Goal: Task Accomplishment & Management: Use online tool/utility

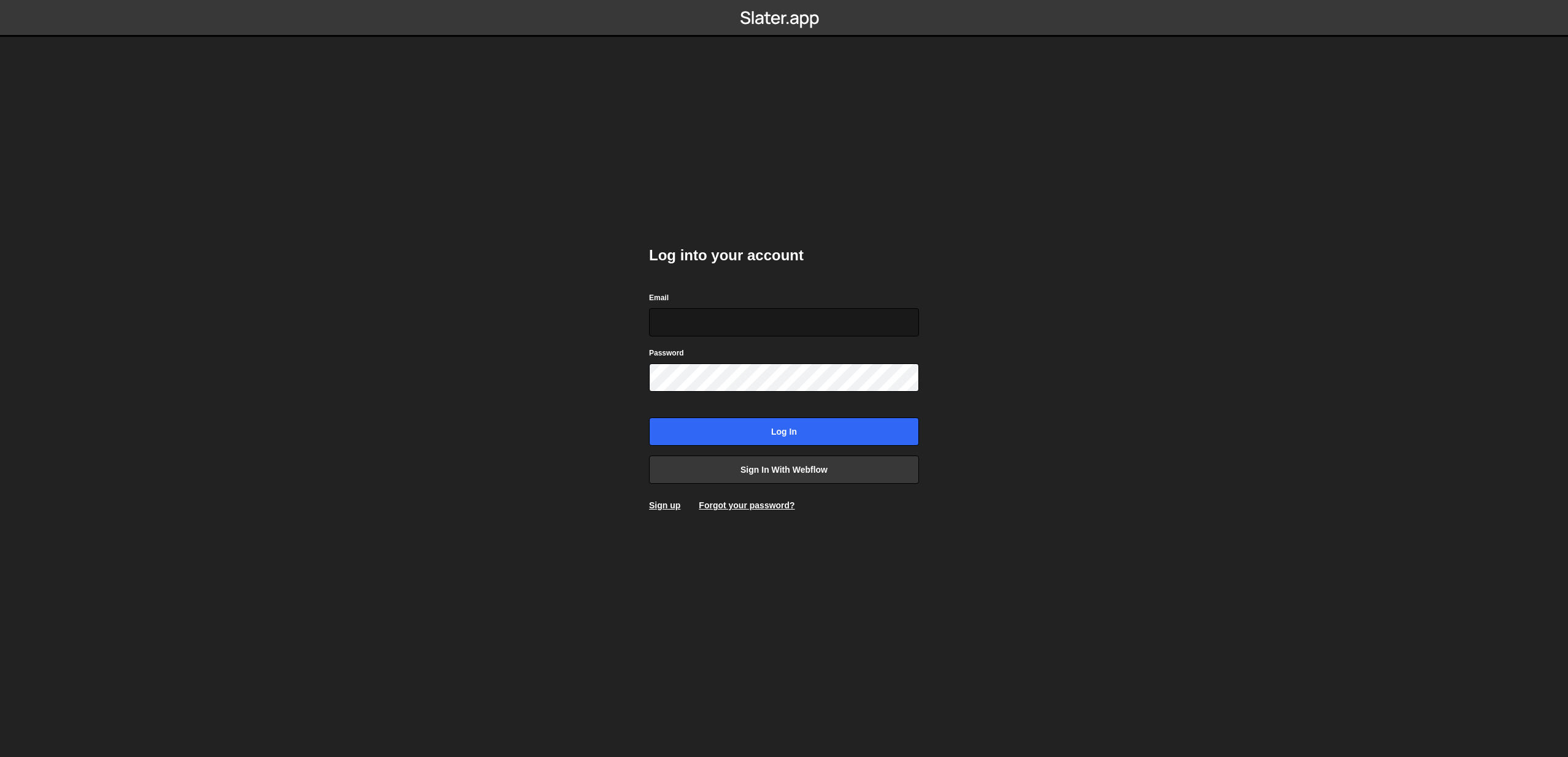
click at [815, 310] on input "Email" at bounding box center [784, 322] width 270 height 28
type input "bruker@folk.no"
drag, startPoint x: 555, startPoint y: 309, endPoint x: 579, endPoint y: 214, distance: 98.0
click at [555, 309] on body "Log into your account Email bruker@folk.no Password Log in Sign in with Webflow…" at bounding box center [784, 378] width 1568 height 757
click at [765, 418] on input "Log in" at bounding box center [784, 432] width 270 height 28
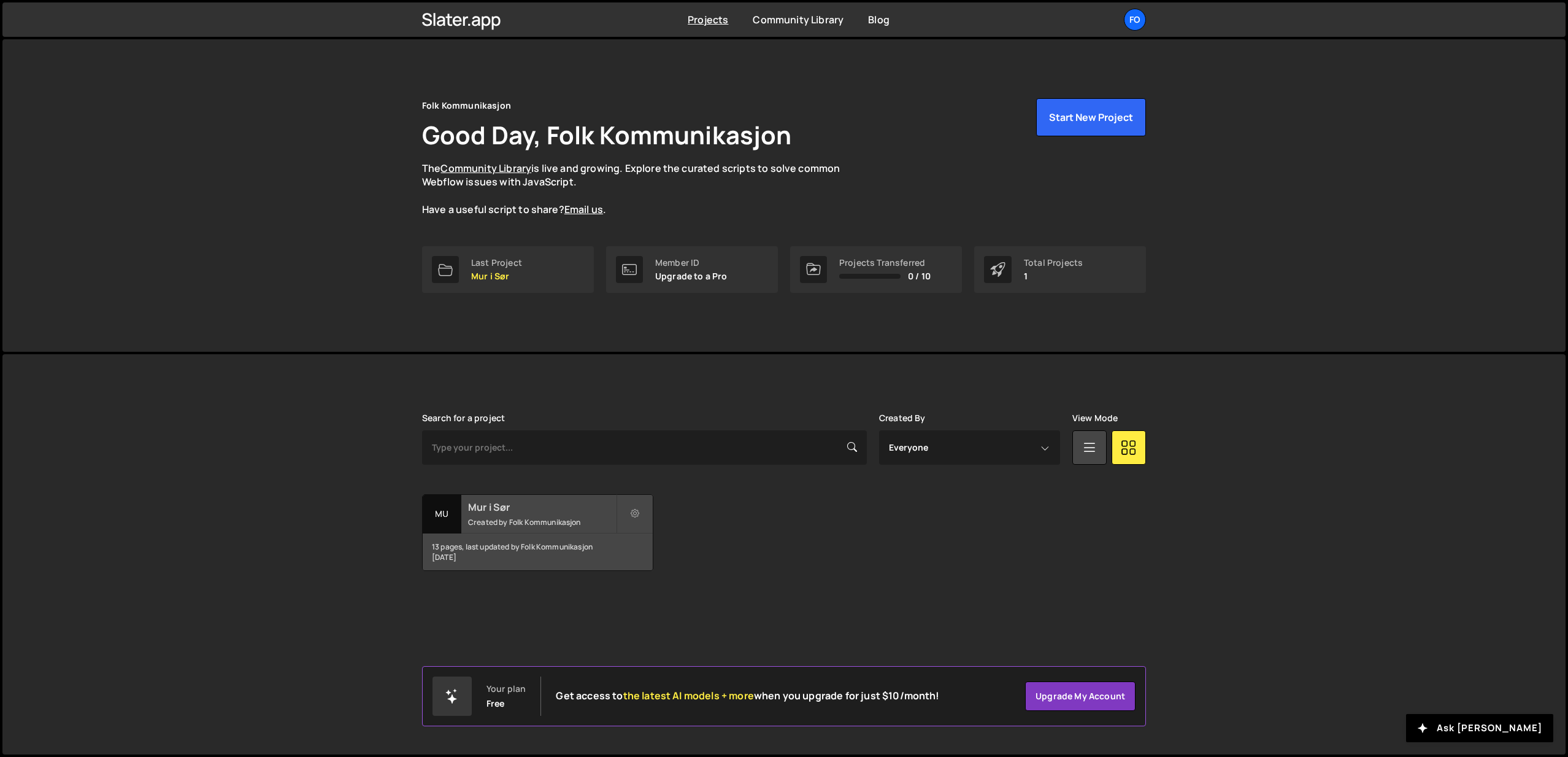
click at [544, 525] on small "Created by Folk Kommunikasjon" at bounding box center [542, 522] width 148 height 10
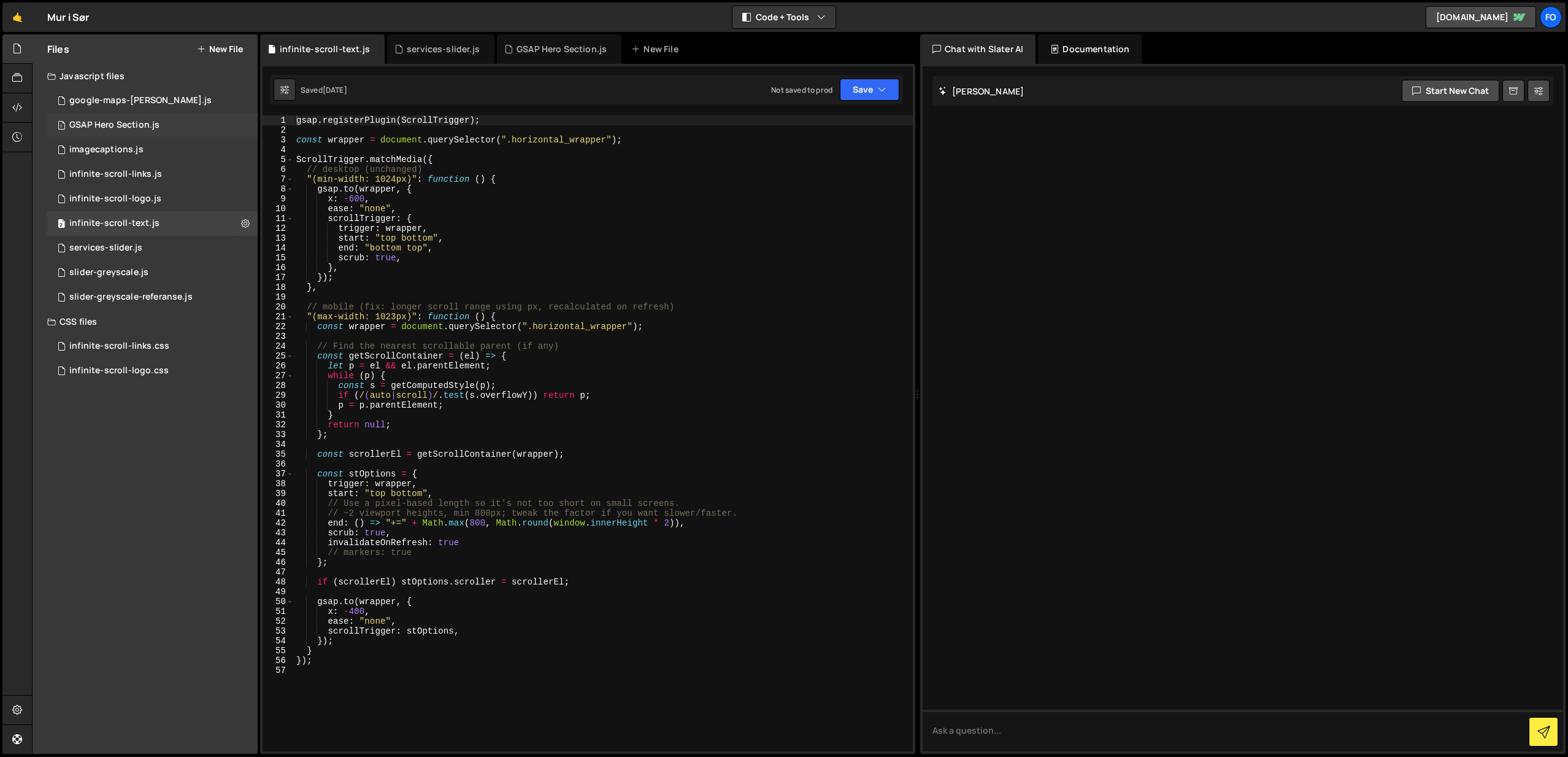
click at [162, 125] on div "1 GSAP Hero Section.js 0" at bounding box center [152, 125] width 210 height 24
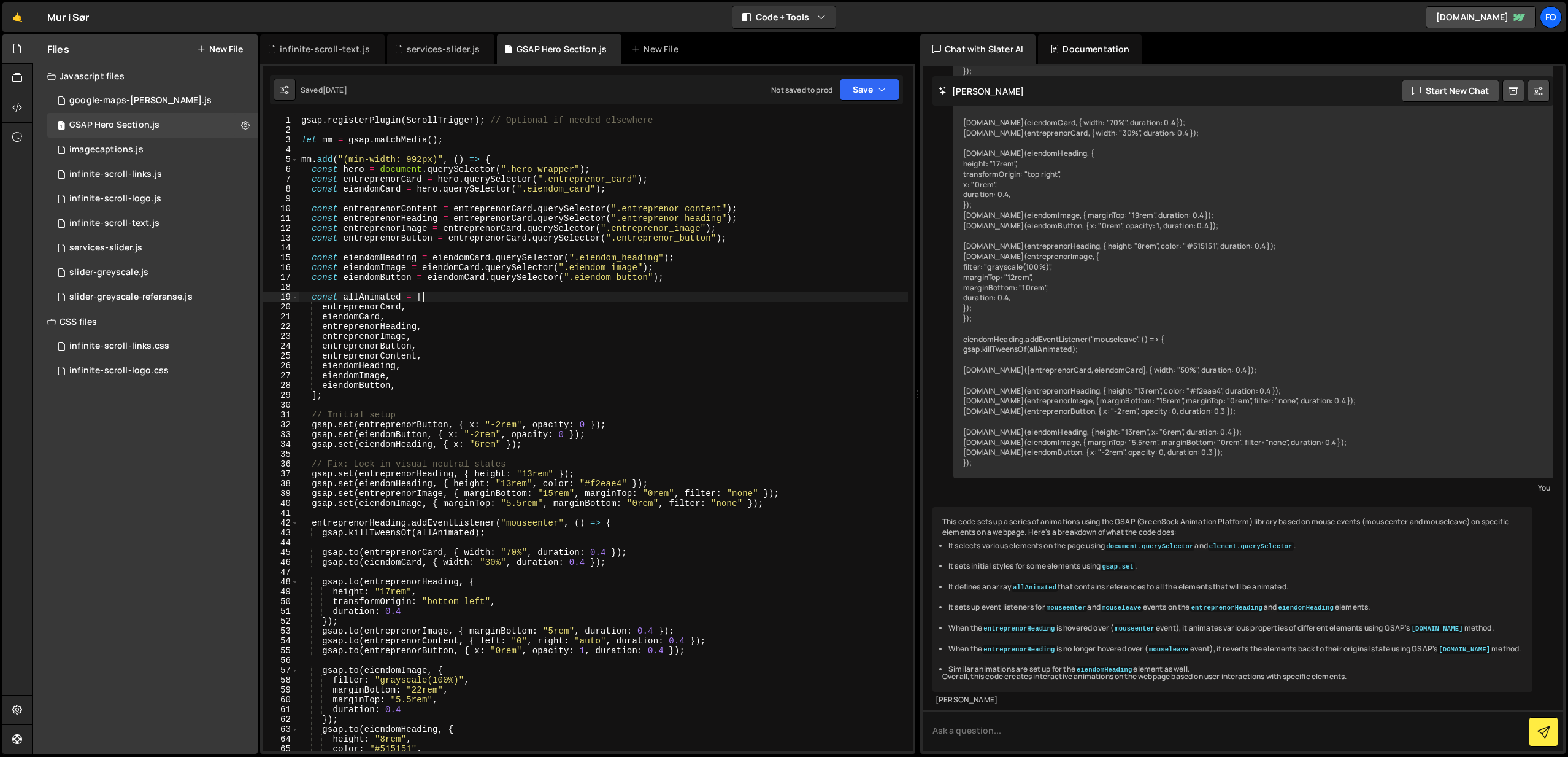
click at [458, 297] on div "gsap . registerPlugin ( ScrollTrigger ) ; // Optional if needed elsewhere let m…" at bounding box center [603, 443] width 609 height 655
type textarea "});"
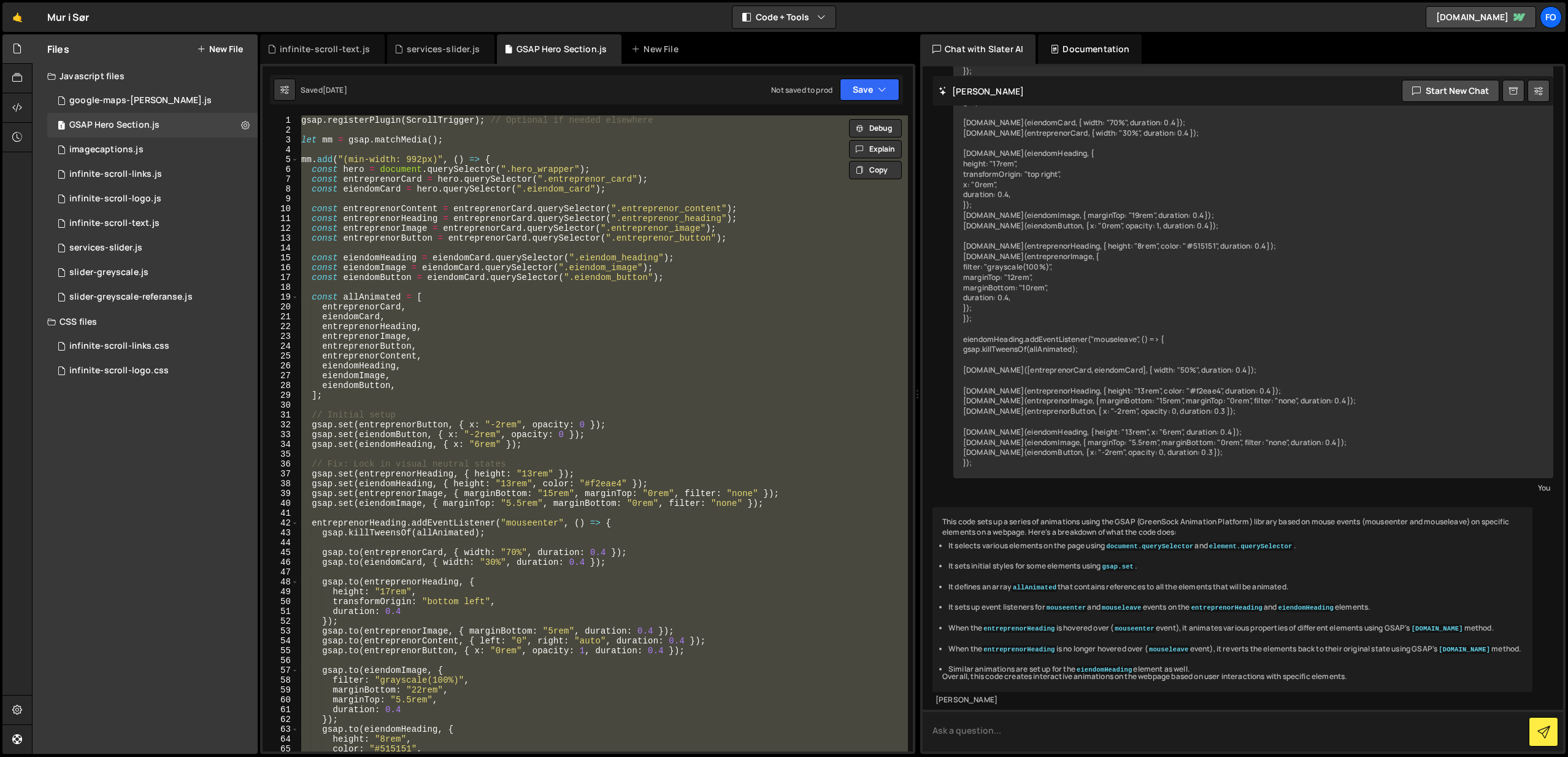
click at [976, 736] on textarea at bounding box center [1243, 730] width 641 height 42
type textarea "I want to "tone it down" a touch. Could you rewrite the code so that the animat…"
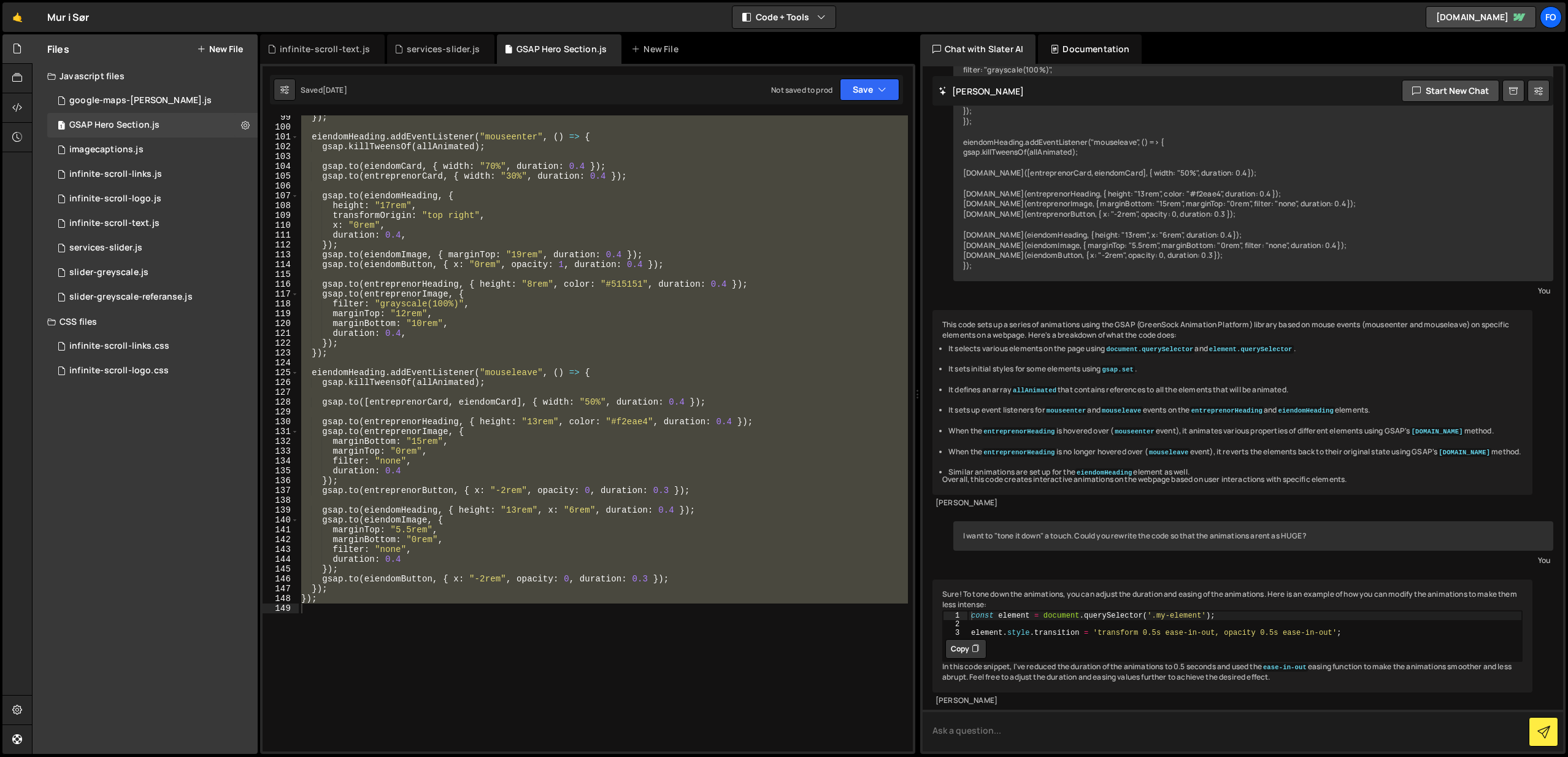
scroll to position [1141, 0]
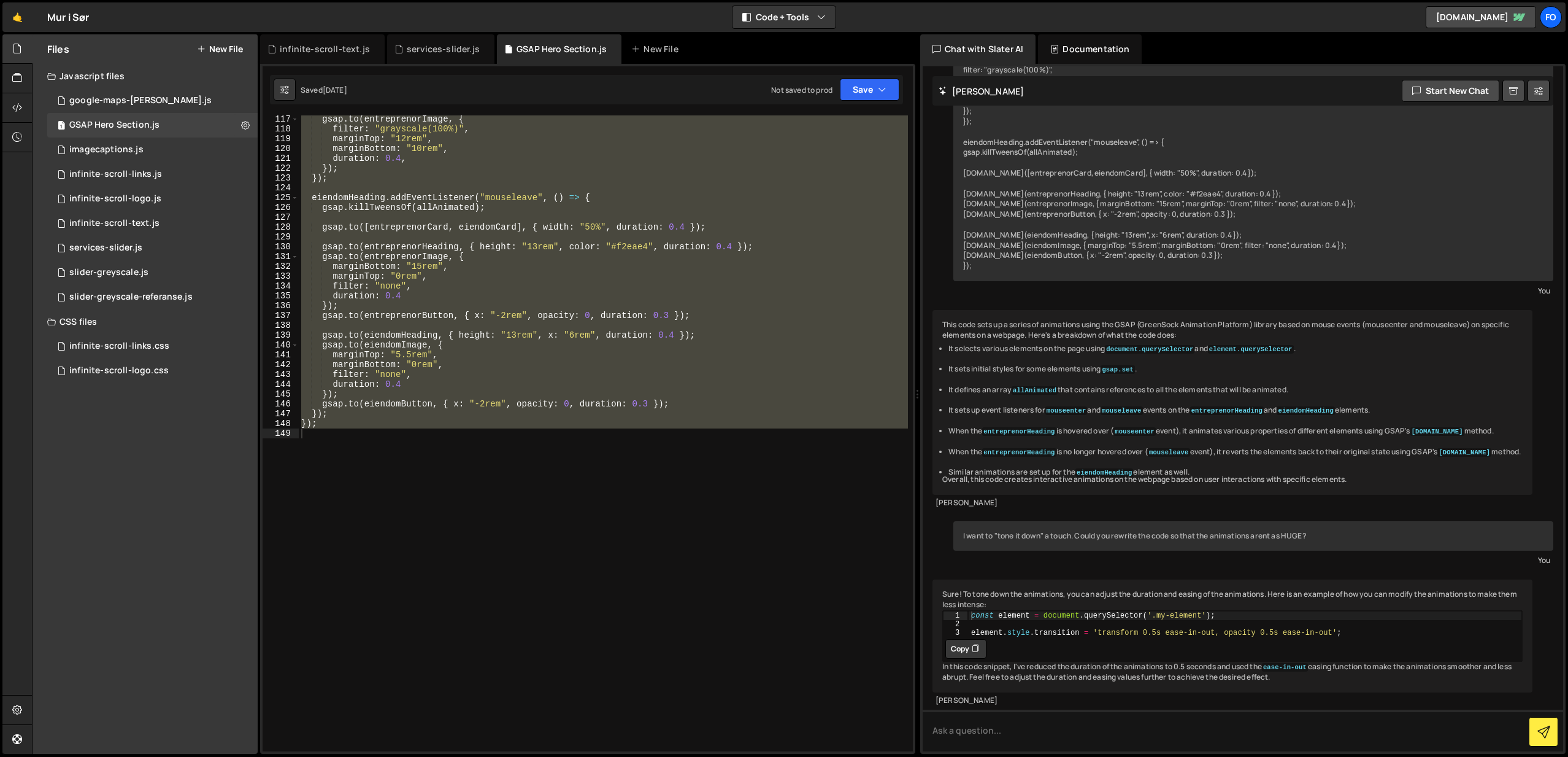
click at [783, 426] on div "gsap . to ( entreprenorImage , { filter : "grayscale(100%)" , marginTop : "12re…" at bounding box center [603, 433] width 609 height 636
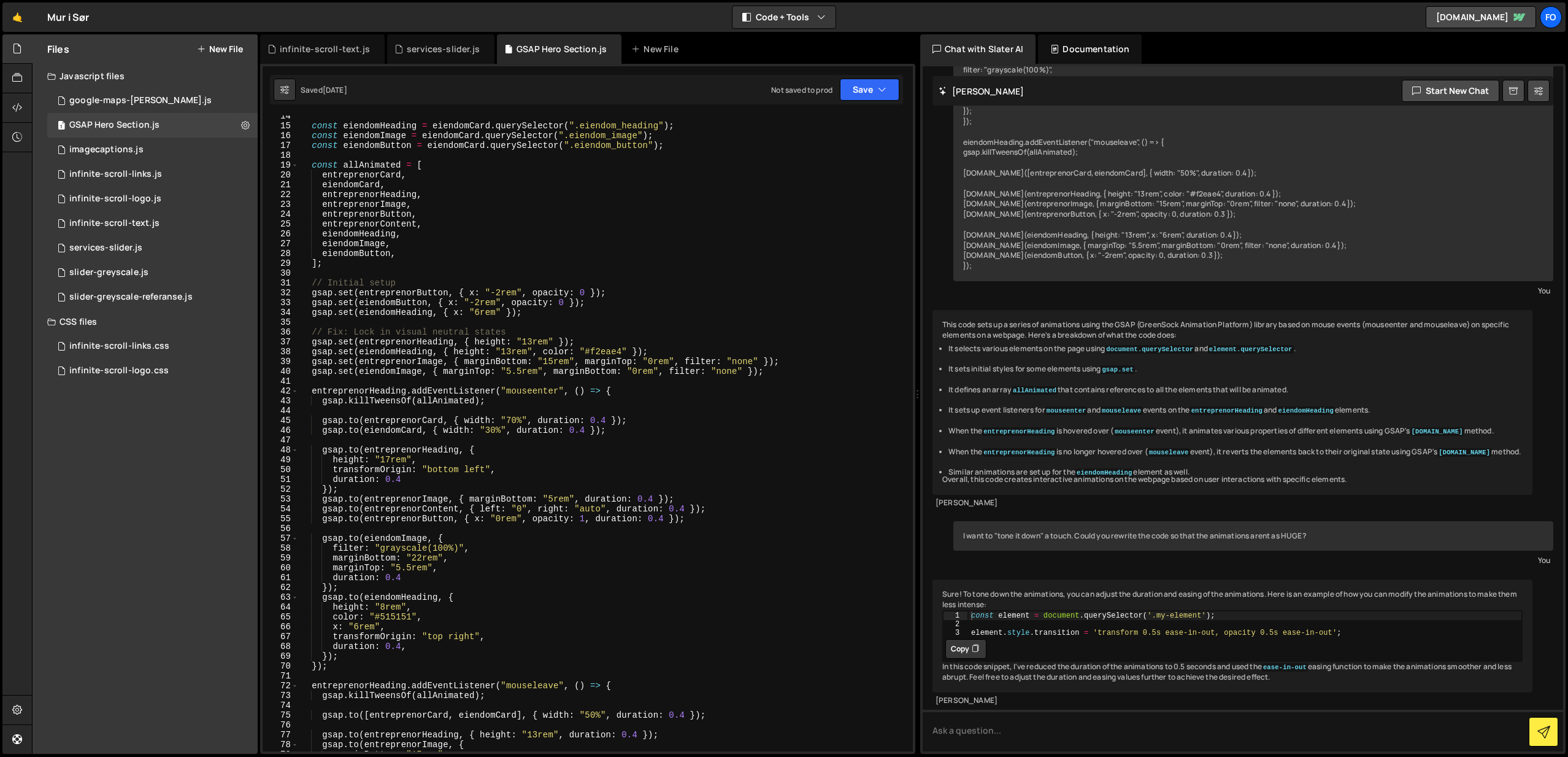
scroll to position [133, 0]
click at [516, 418] on div "const eiendomHeading = eiendomCard . querySelector ( ".eiendom_heading" ) ; con…" at bounding box center [603, 438] width 609 height 655
click at [498, 430] on div "const eiendomHeading = eiendomCard . querySelector ( ".eiendom_heading" ) ; con…" at bounding box center [603, 438] width 609 height 655
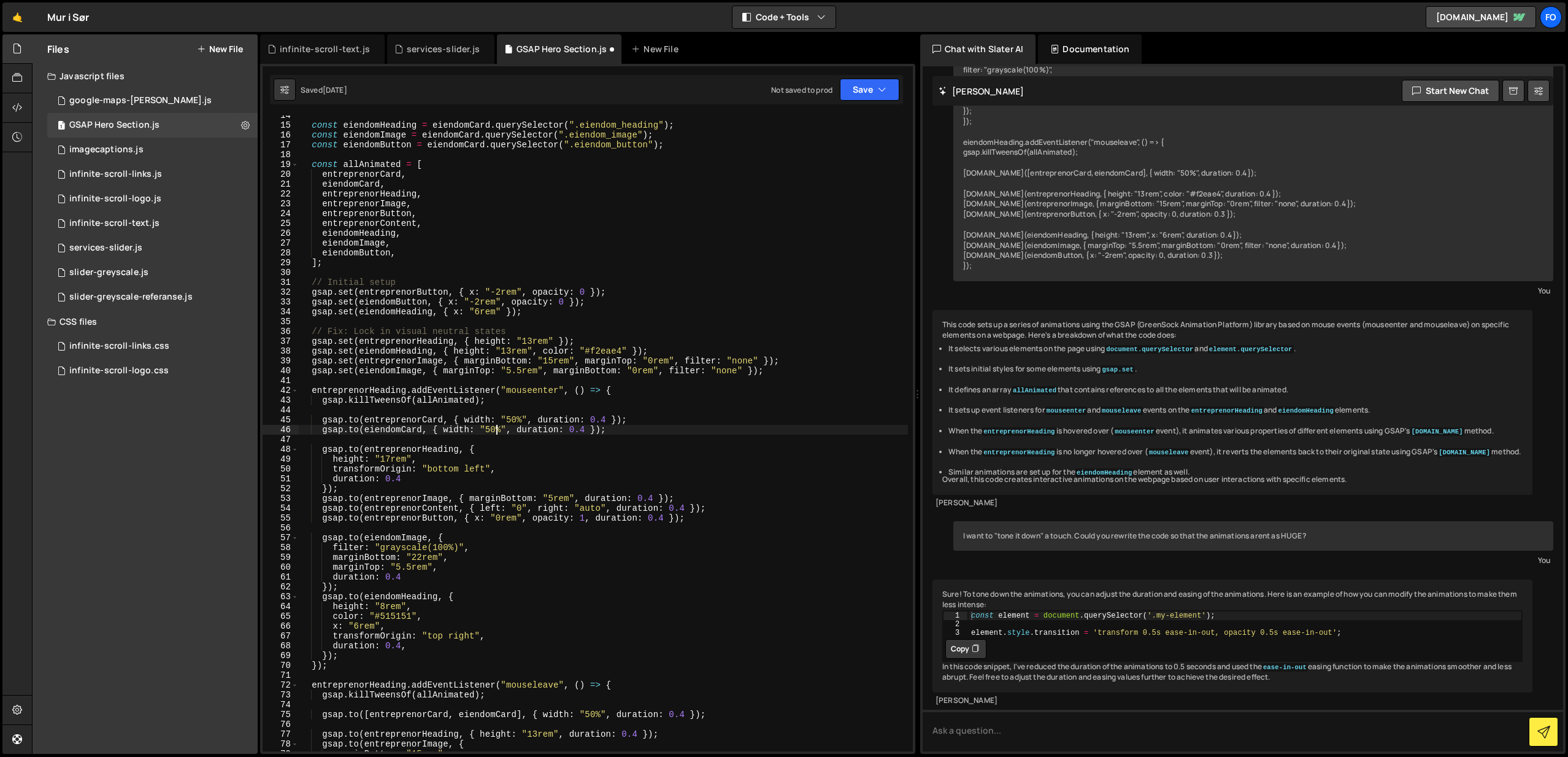
click at [933, 382] on div "This code sets up a series of animations using the GSAP (GreenSock Animation Pl…" at bounding box center [1233, 402] width 600 height 184
click at [877, 89] on button "Save" at bounding box center [870, 89] width 60 height 22
click at [826, 125] on div "Save to Staging S" at bounding box center [828, 120] width 128 height 13
click at [517, 416] on div "const eiendomHeading = eiendomCard . querySelector ( ".eiendom_heading" ) ; con…" at bounding box center [603, 438] width 609 height 655
click at [887, 93] on button "Save" at bounding box center [870, 89] width 60 height 22
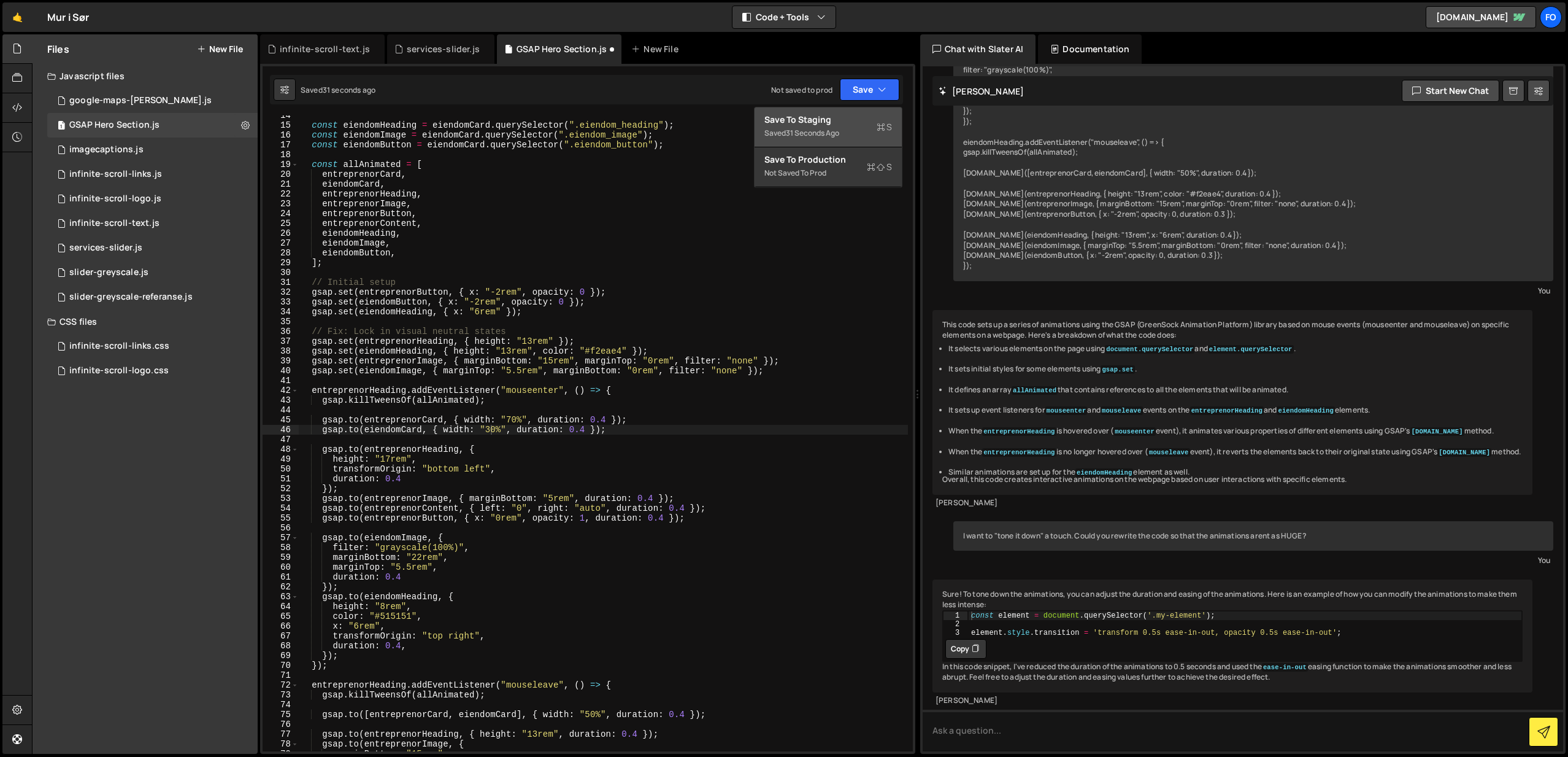
click at [849, 119] on div "Save to Staging S" at bounding box center [828, 120] width 128 height 13
click at [625, 168] on div "const eiendomHeading = eiendomCard . querySelector ( ".eiendom_heading" ) ; con…" at bounding box center [603, 438] width 609 height 655
type textarea "});"
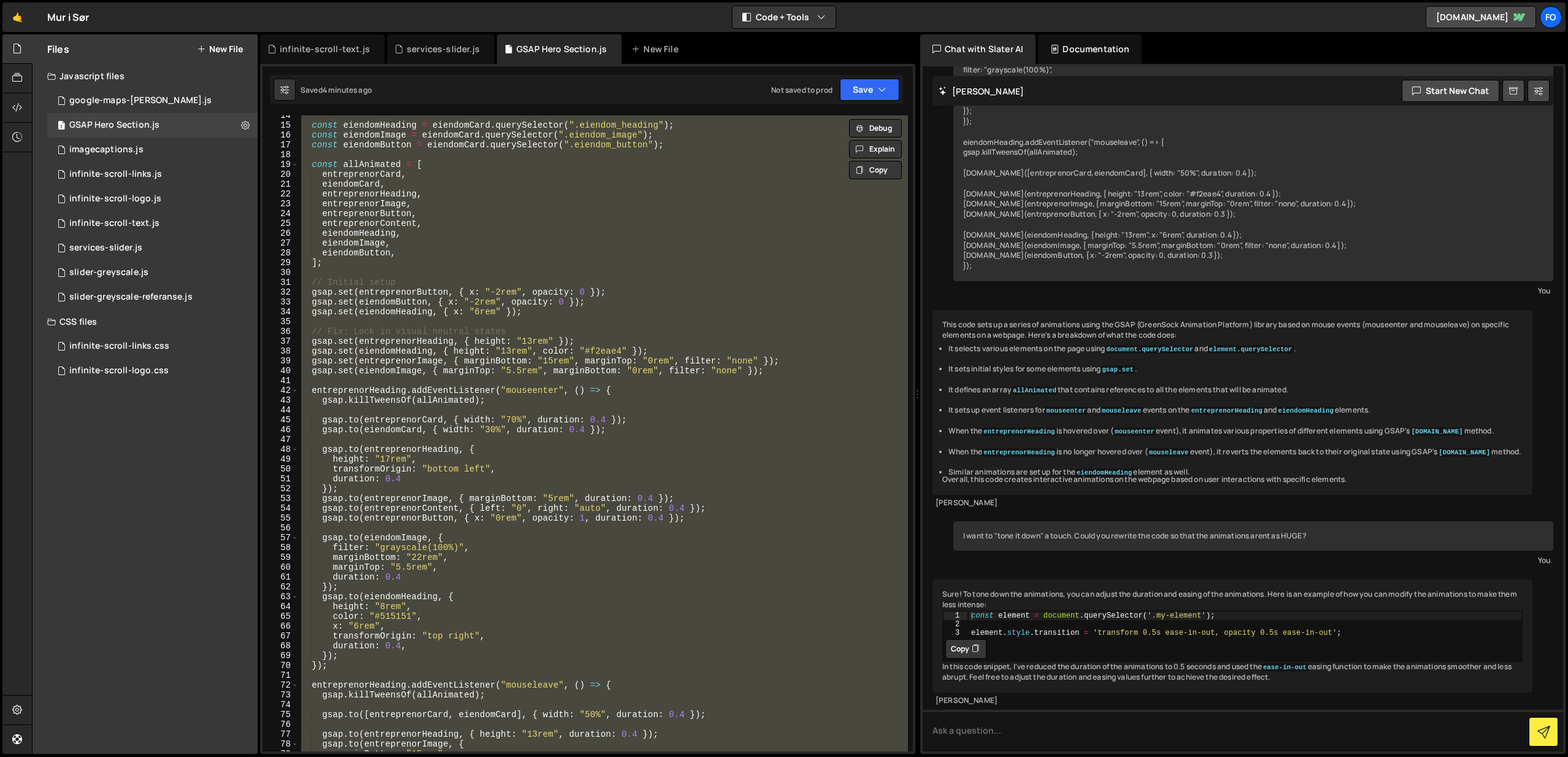
click at [537, 319] on div "const eiendomHeading = eiendomCard . querySelector ( ".eiendom_heading" ) ; con…" at bounding box center [603, 433] width 609 height 636
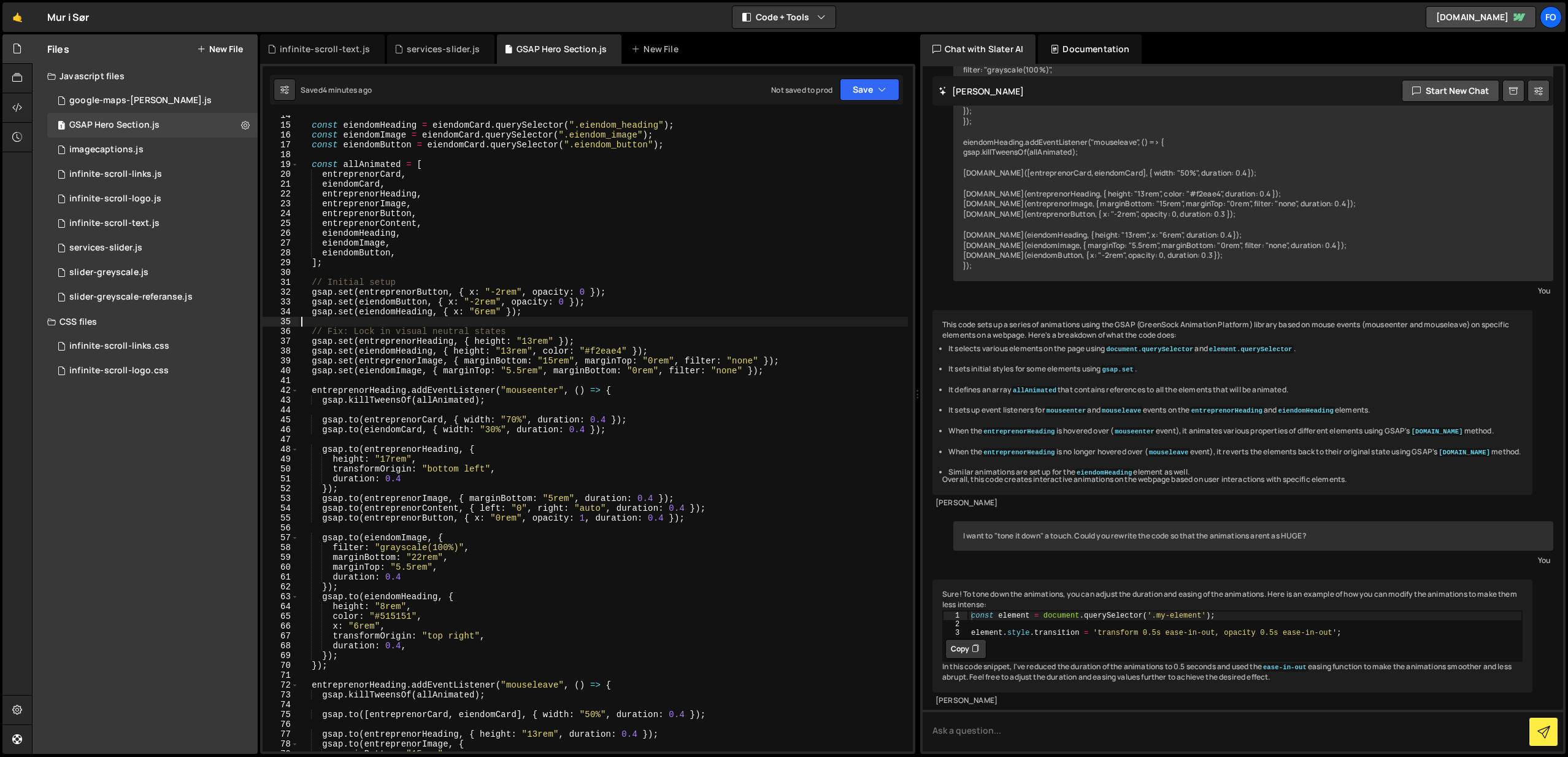
scroll to position [0, 0]
type textarea "});"
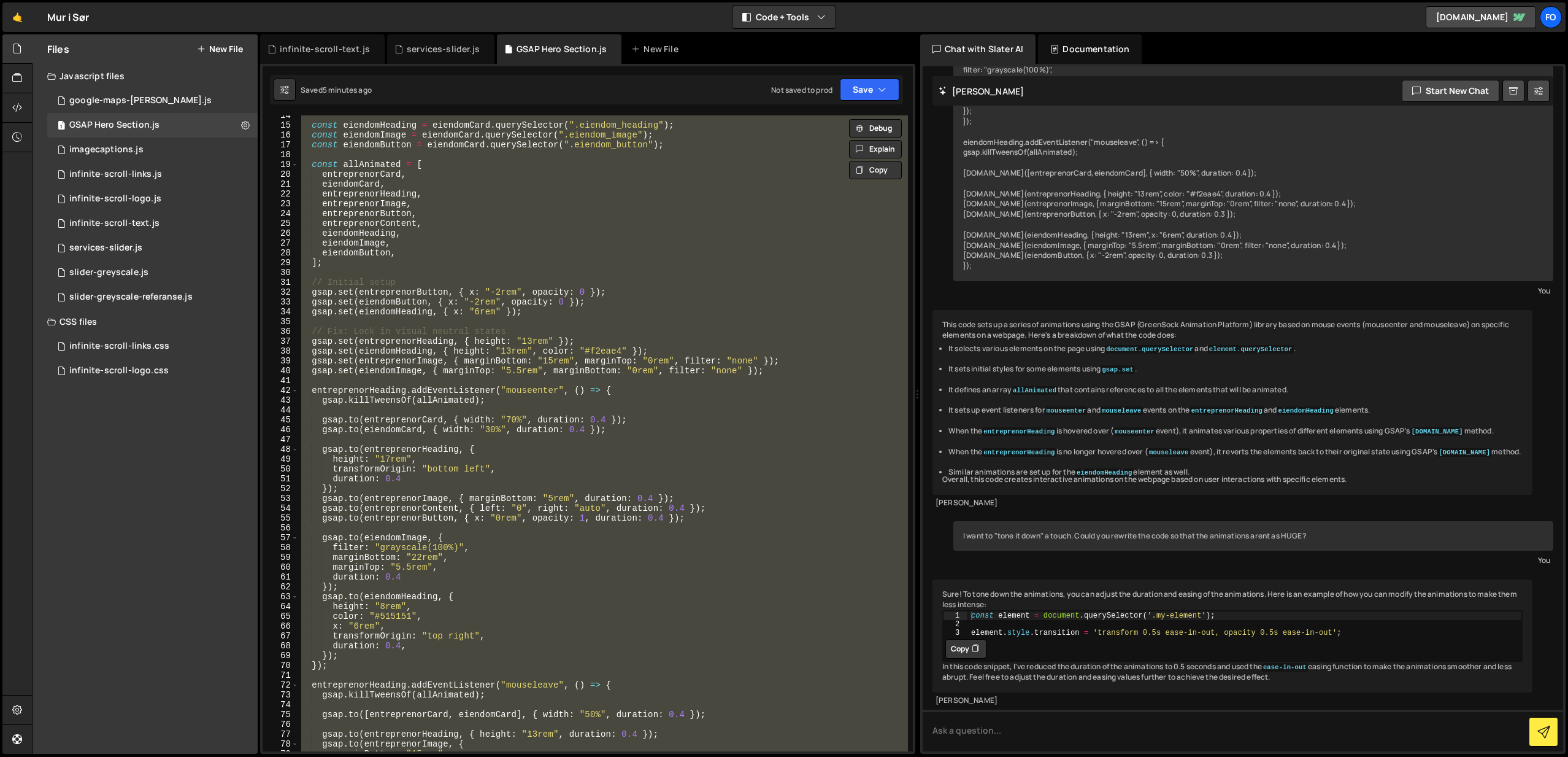
click at [673, 321] on div "const eiendomHeading = eiendomCard . querySelector ( ".eiendom_heading" ) ; con…" at bounding box center [603, 433] width 609 height 636
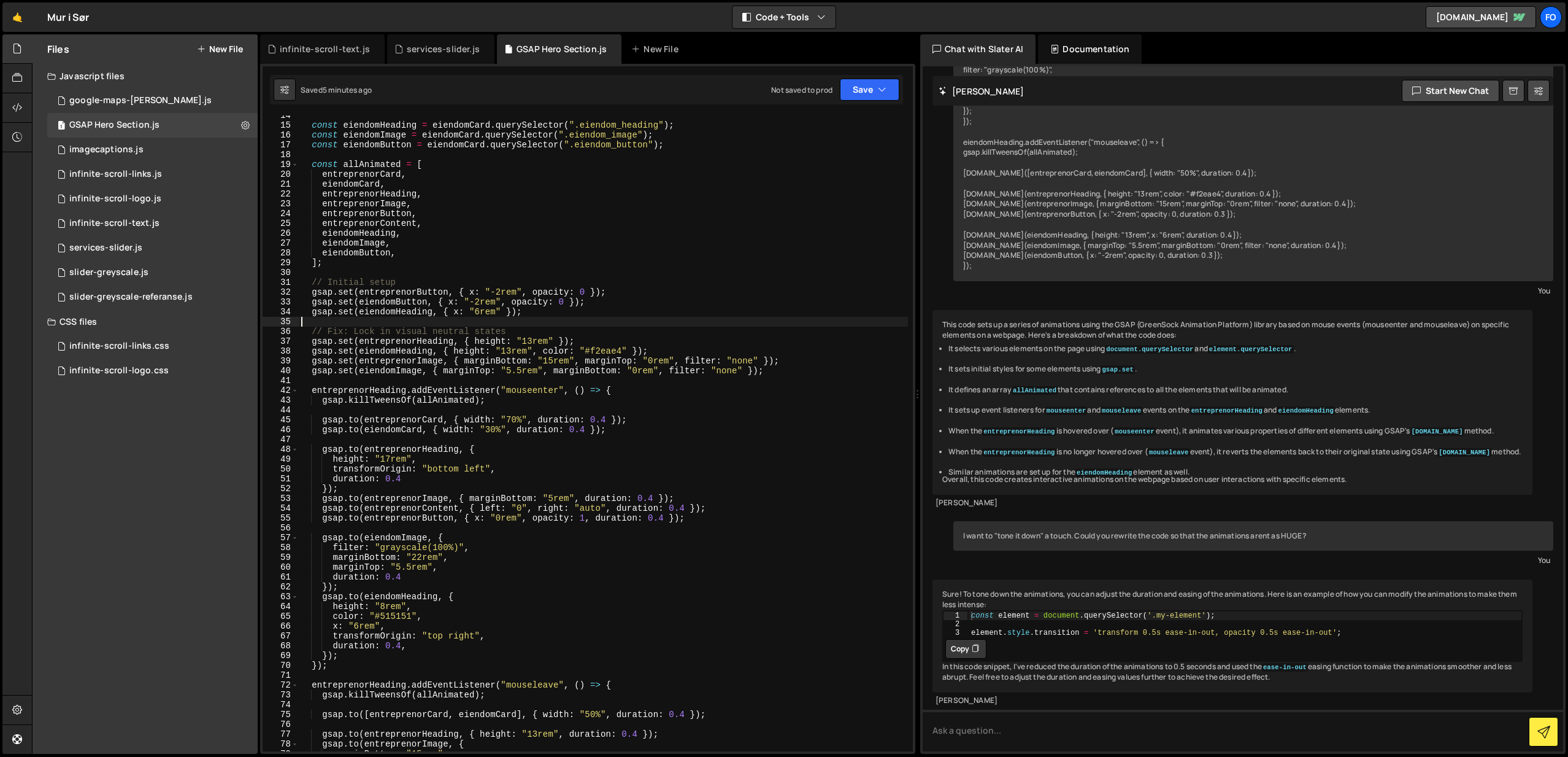
type textarea "});"
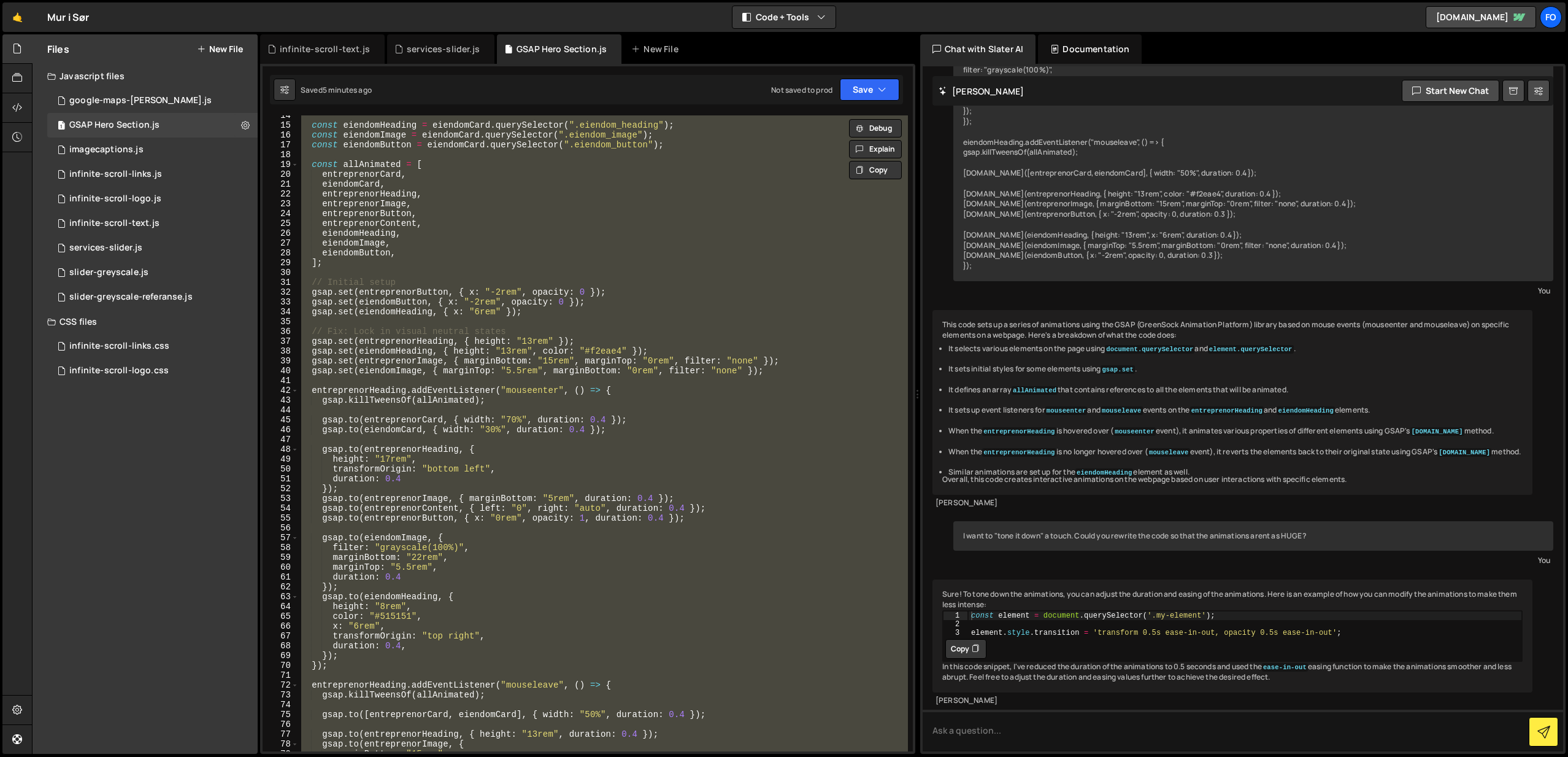
paste textarea
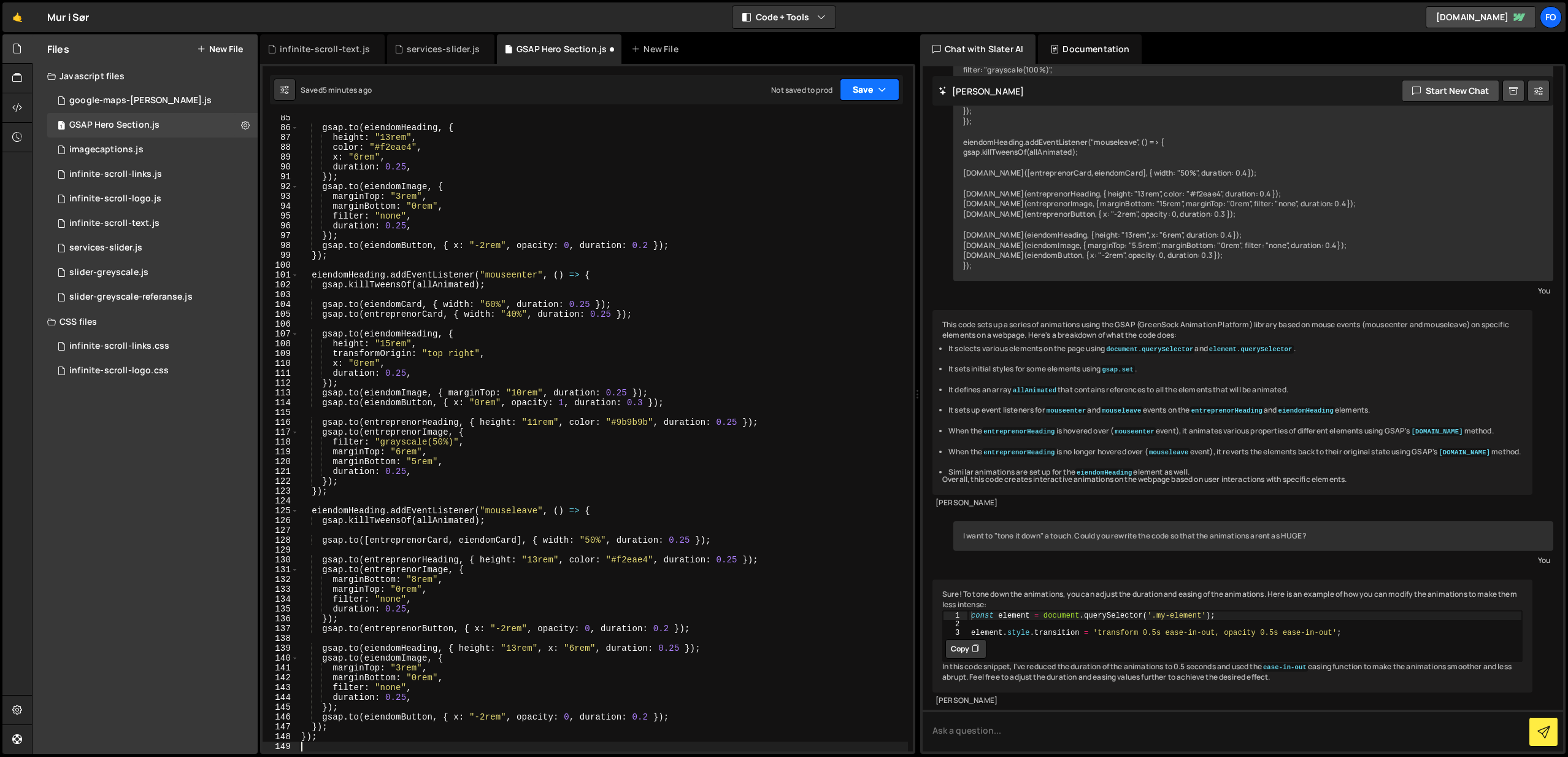
click at [875, 86] on button "Save" at bounding box center [870, 89] width 60 height 22
click at [842, 119] on div "Save to Staging S" at bounding box center [828, 120] width 128 height 13
click at [670, 323] on div "gsap . to ( eiendomHeading , { height : "13rem" , color : "#f2eae4" , x : "6rem…" at bounding box center [603, 440] width 610 height 655
type textarea "});"
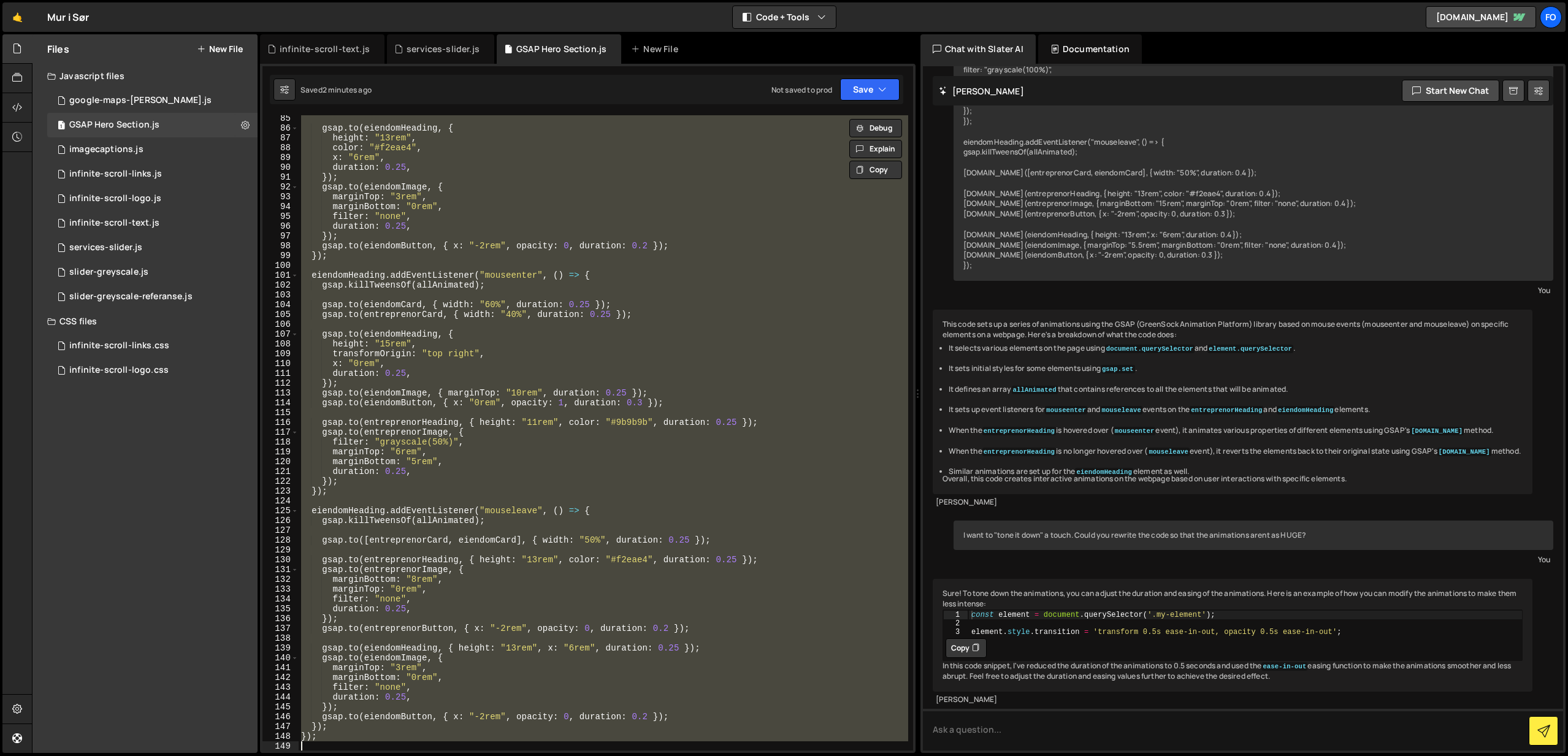
paste textarea
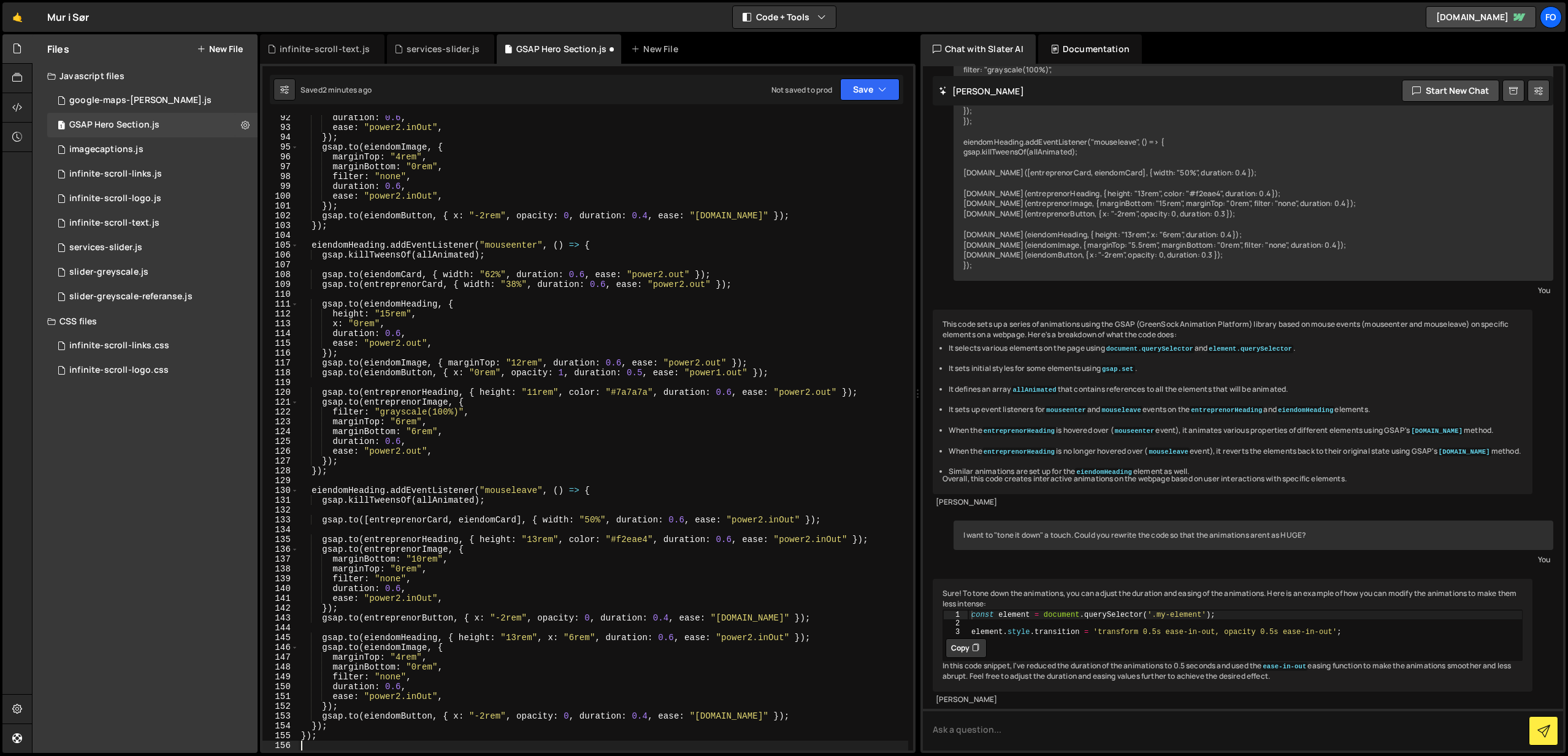
scroll to position [895, 0]
click at [871, 90] on button "Save" at bounding box center [870, 89] width 60 height 22
click at [836, 124] on div "Save to Staging S" at bounding box center [828, 119] width 128 height 13
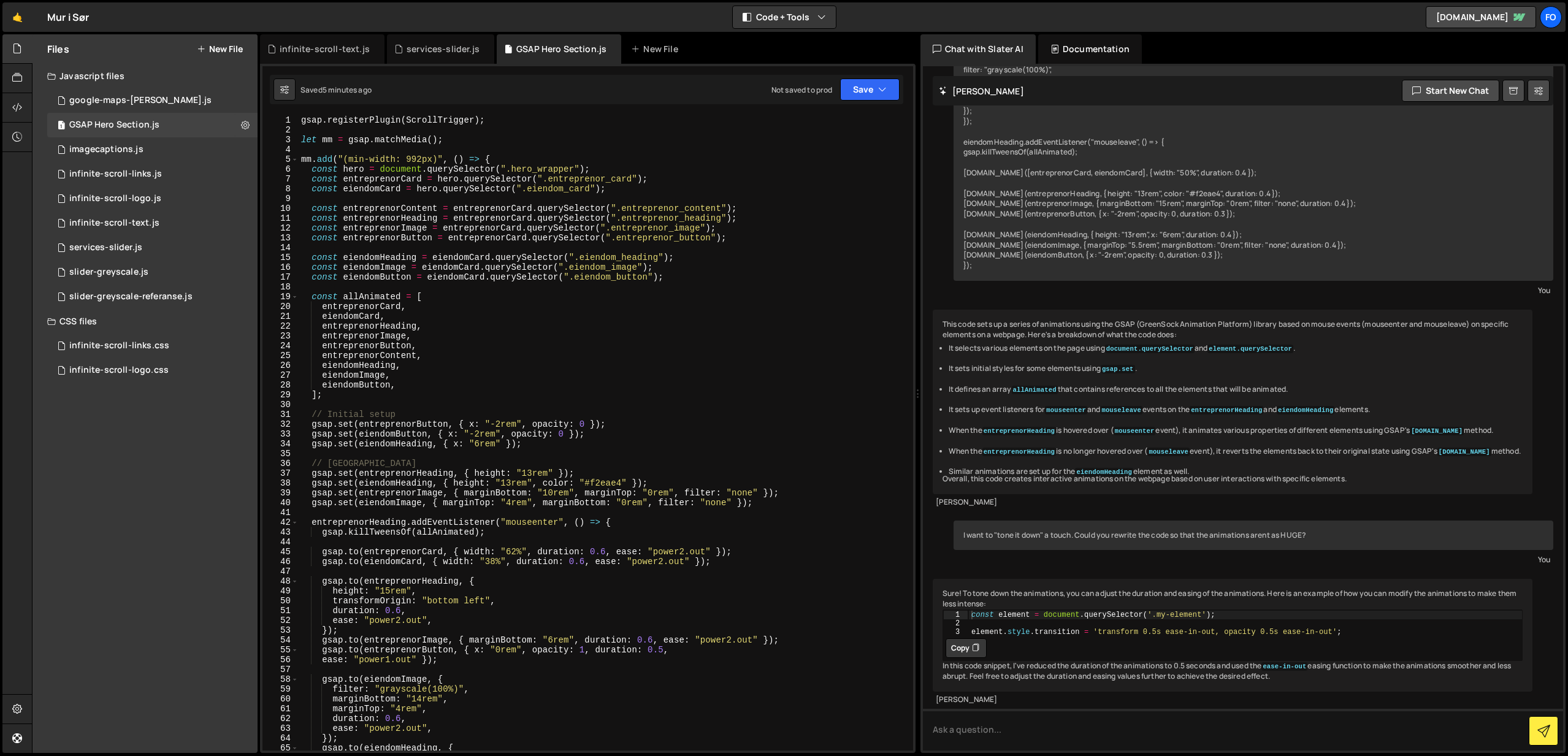
scroll to position [0, 0]
click at [458, 389] on div "gsap . registerPlugin ( ScrollTrigger ) ; let mm = gsap . matchMedia ( ) ; mm .…" at bounding box center [603, 442] width 610 height 654
type textarea "];"
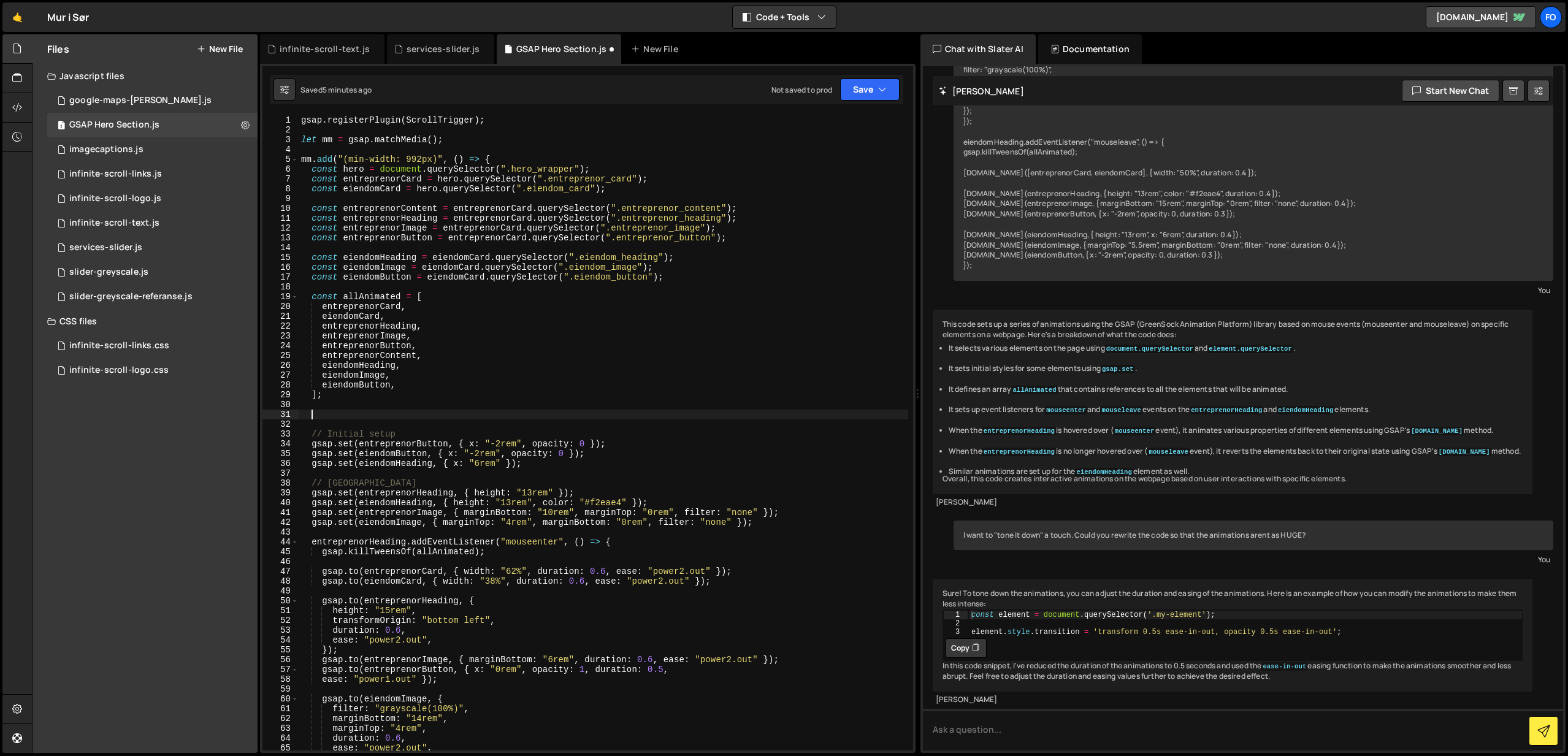
paste textarea
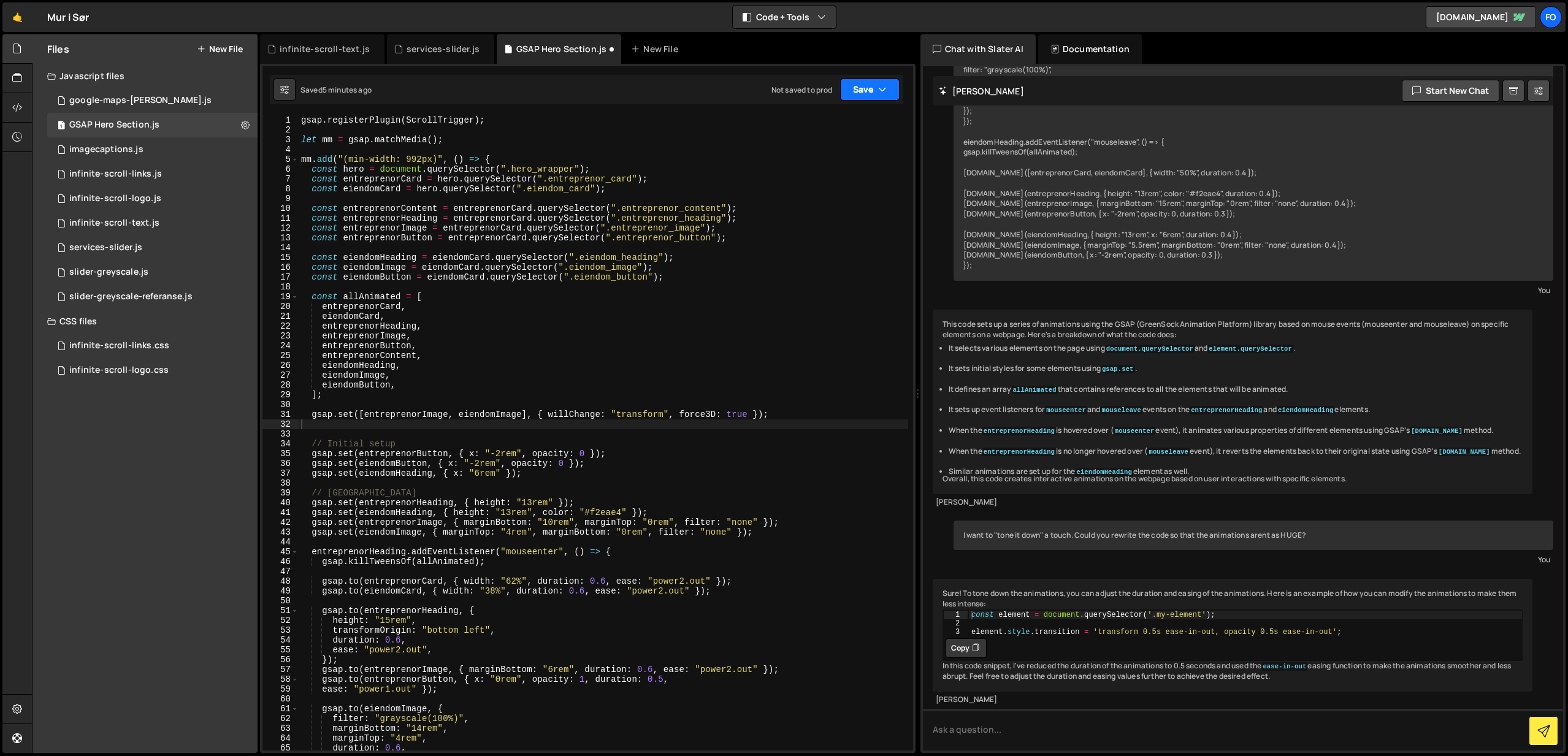
click at [870, 85] on button "Save" at bounding box center [870, 89] width 60 height 22
click at [837, 124] on div "Save to Staging S" at bounding box center [828, 119] width 128 height 13
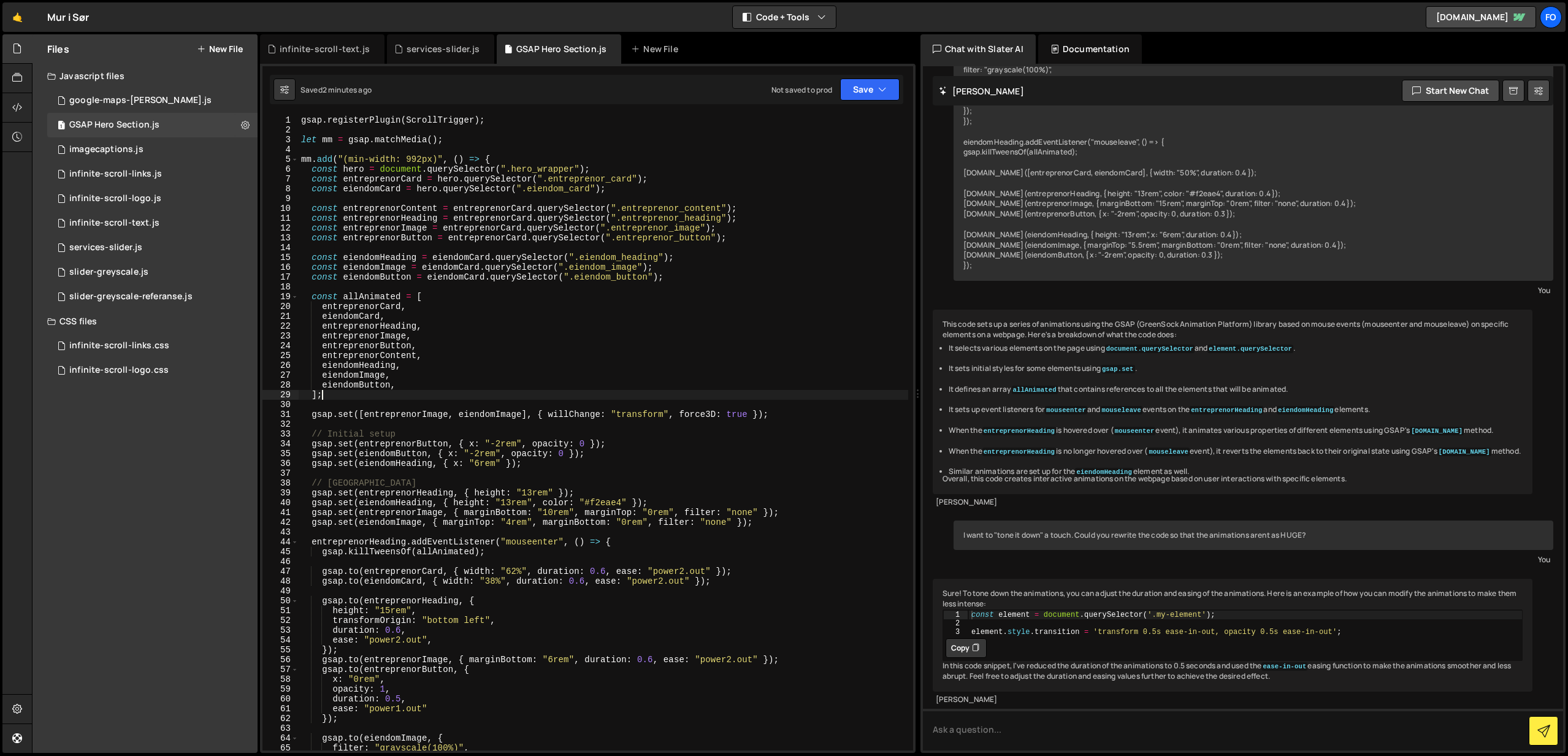
click at [720, 396] on div "gsap . registerPlugin ( ScrollTrigger ) ; let mm = gsap . matchMedia ( ) ; mm .…" at bounding box center [603, 442] width 610 height 654
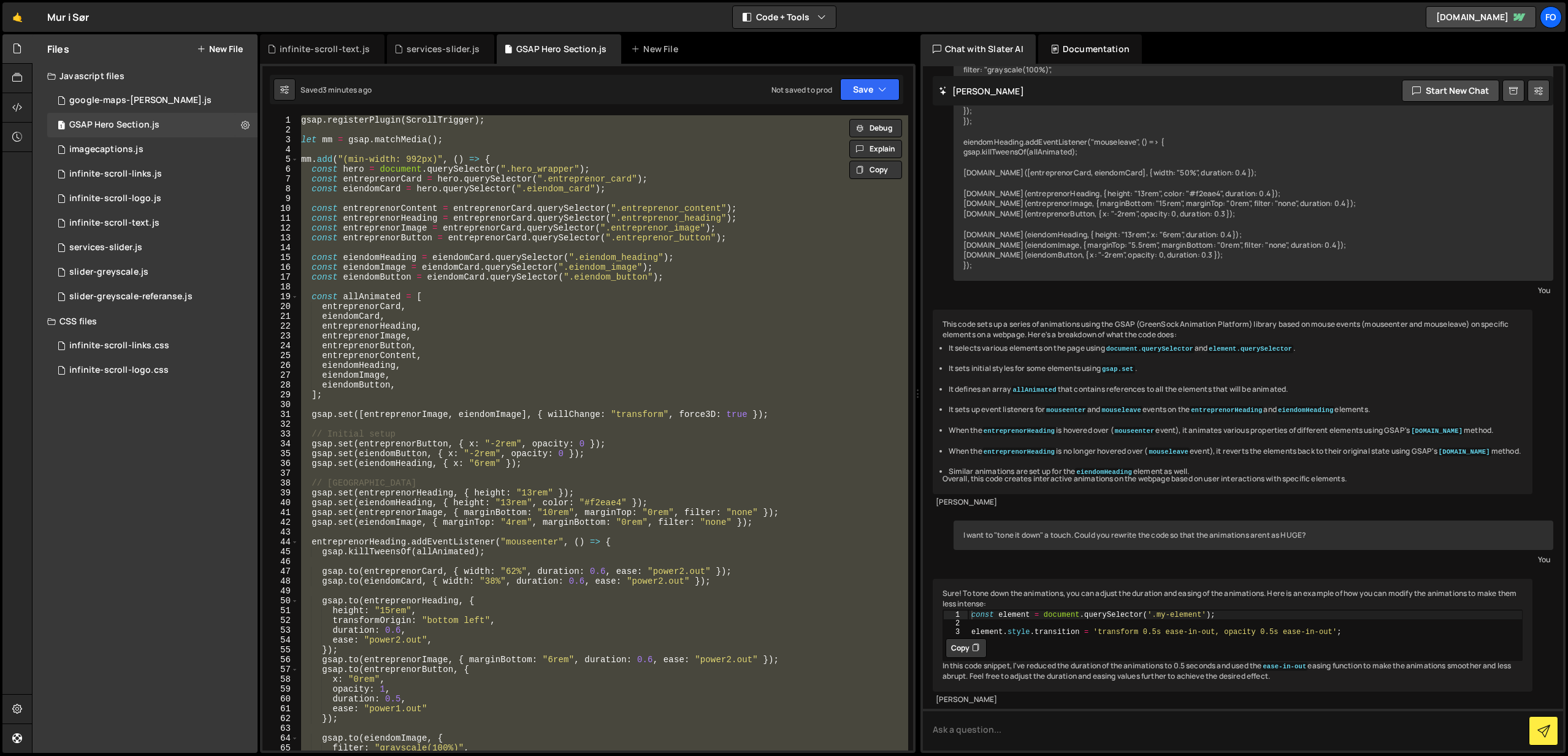
click at [658, 363] on div "gsap . registerPlugin ( ScrollTrigger ) ; let mm = gsap . matchMedia ( ) ; mm .…" at bounding box center [603, 433] width 610 height 635
type textarea "});"
paste textarea
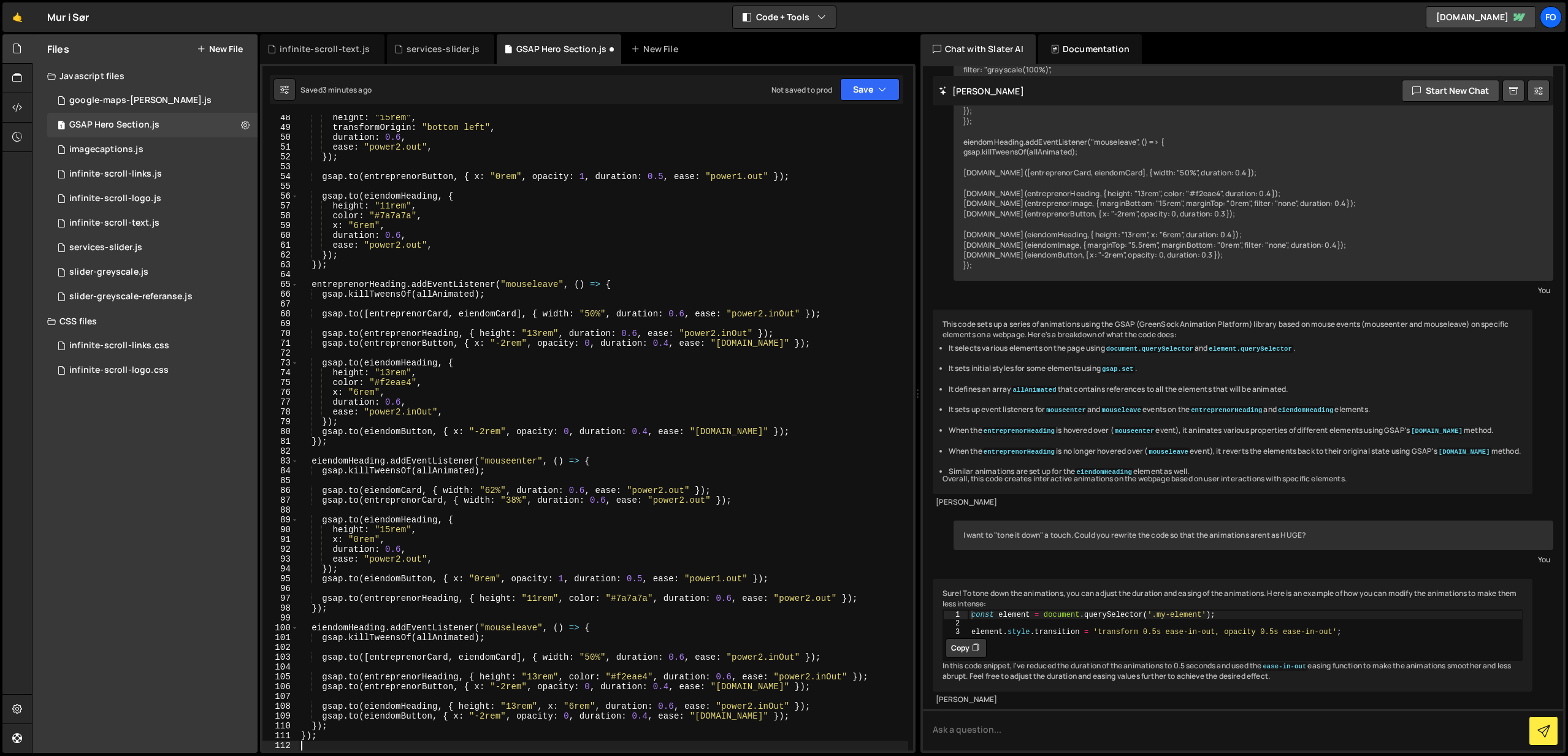
scroll to position [463, 0]
click at [863, 85] on button "Save" at bounding box center [870, 89] width 60 height 22
click at [860, 113] on div "Save to Staging S" at bounding box center [828, 119] width 128 height 13
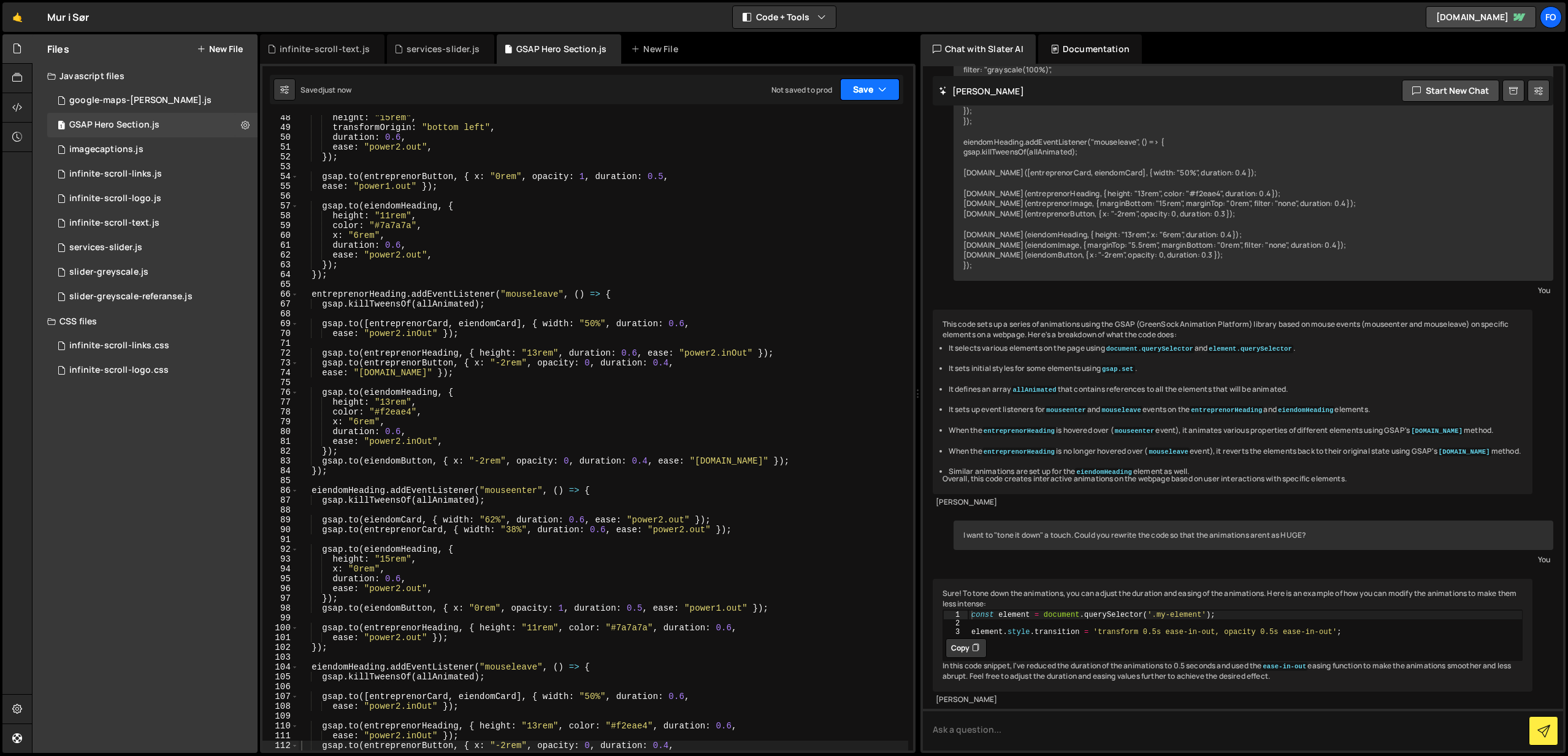
drag, startPoint x: 882, startPoint y: 78, endPoint x: 876, endPoint y: 90, distance: 13.4
click at [882, 78] on button "Save" at bounding box center [870, 89] width 60 height 22
click at [855, 120] on div "Save to Staging S" at bounding box center [828, 119] width 128 height 13
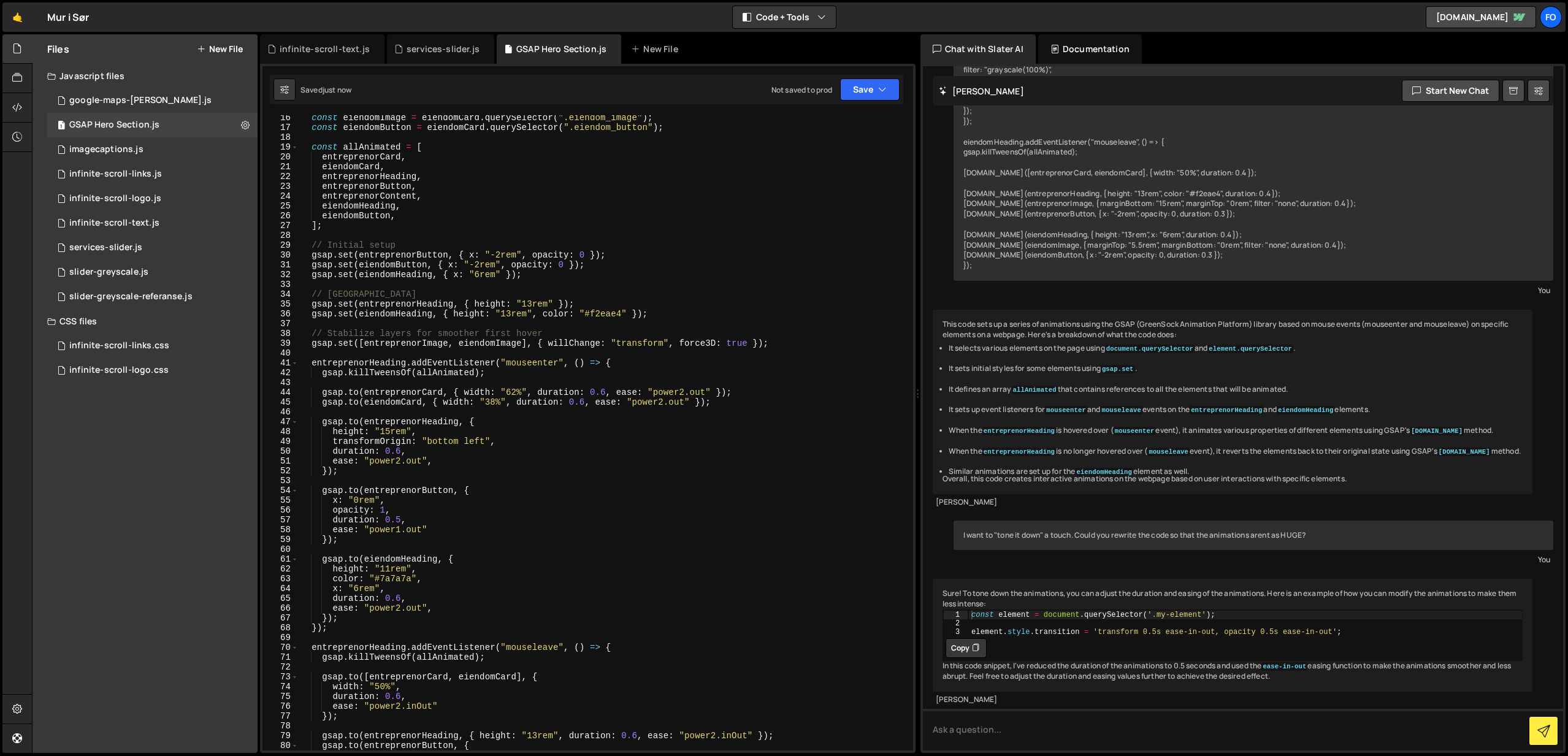
scroll to position [147, 0]
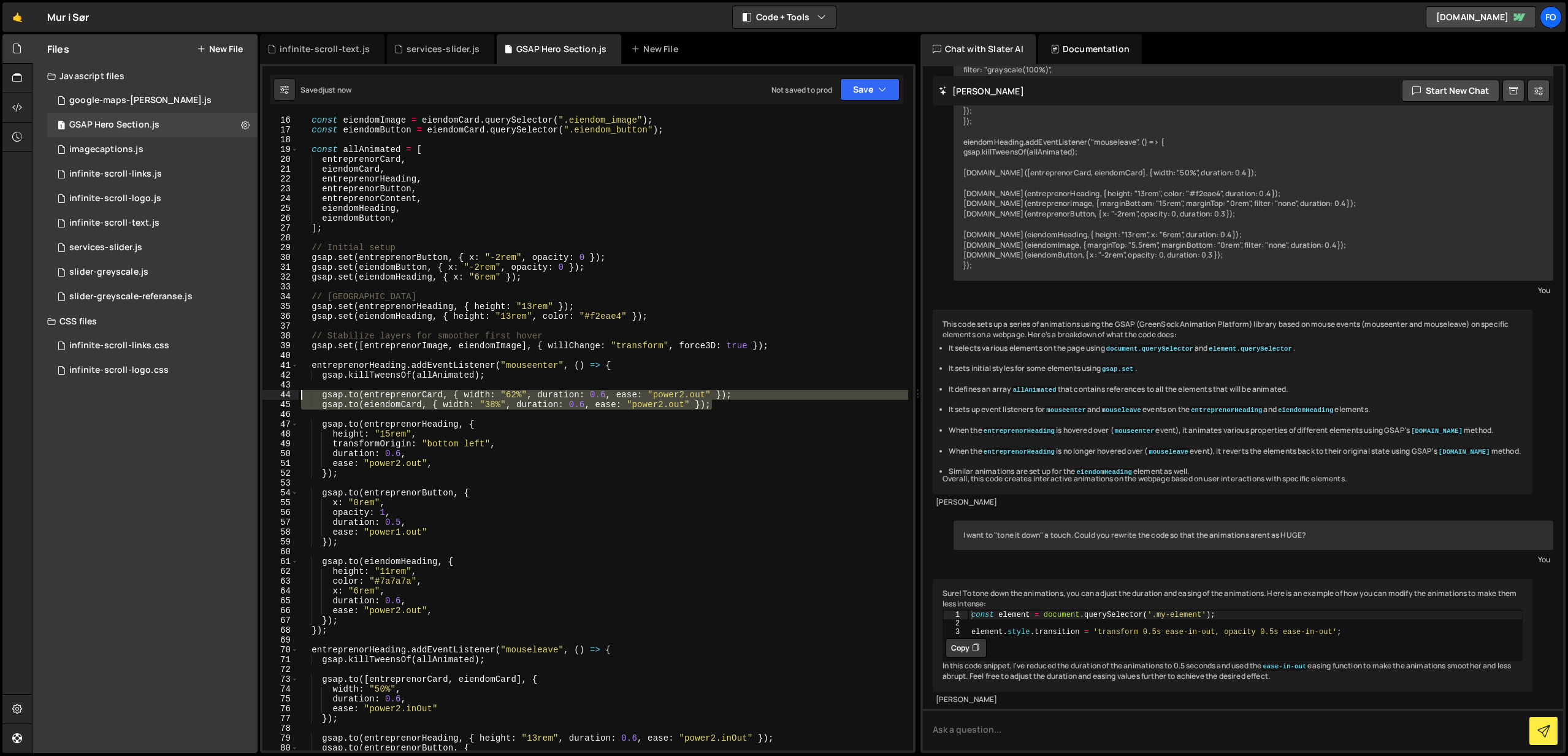
drag, startPoint x: 727, startPoint y: 406, endPoint x: 279, endPoint y: 396, distance: 448.1
click at [279, 396] on div "[DOMAIN_NAME](eiendomCard, { width: "38%", duration: 0.6, ease: "power2.out" })…" at bounding box center [588, 433] width 651 height 635
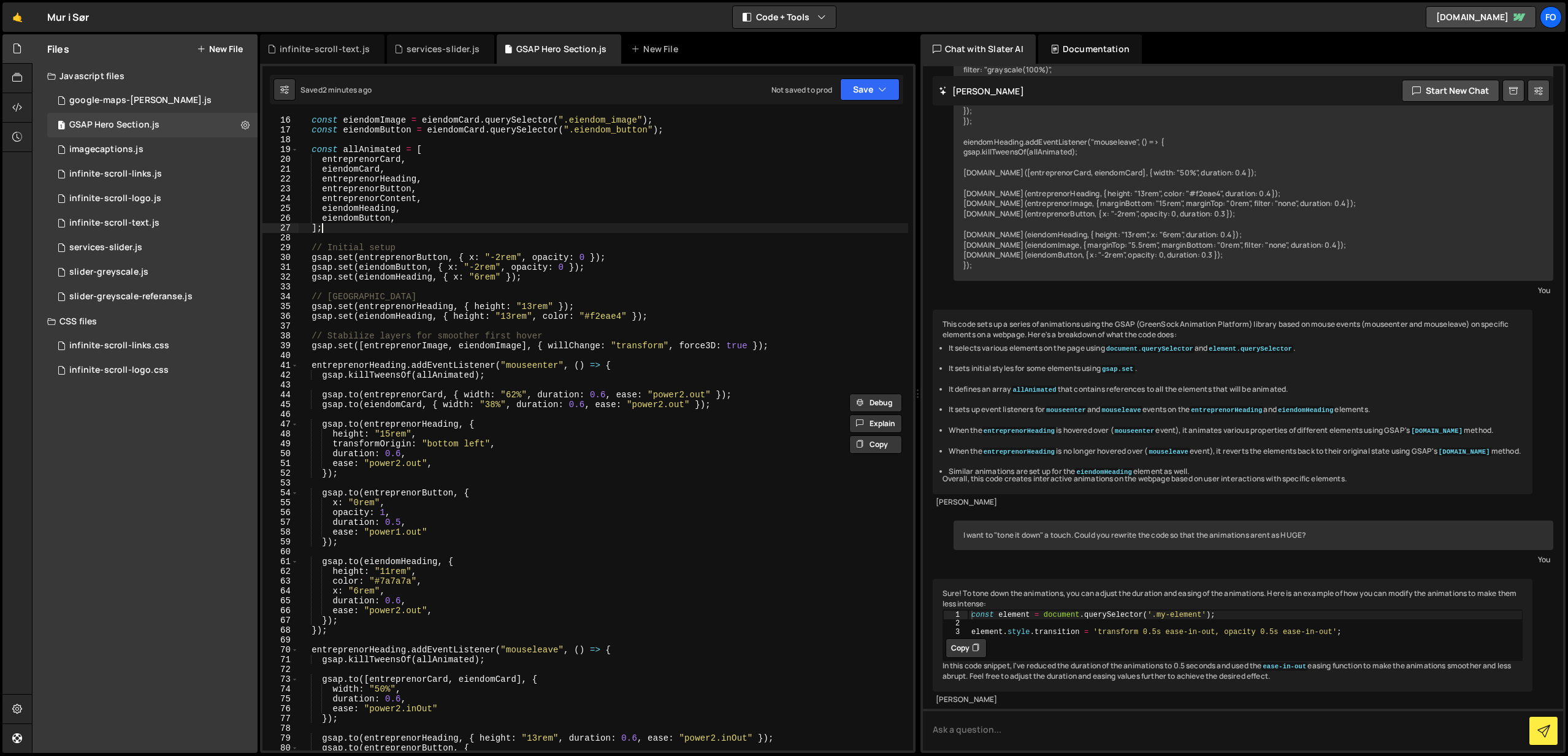
click at [757, 231] on div "const eiendomImage = eiendomCard . querySelector ( ".eiendom_image" ) ; const e…" at bounding box center [603, 442] width 610 height 654
type textarea "});"
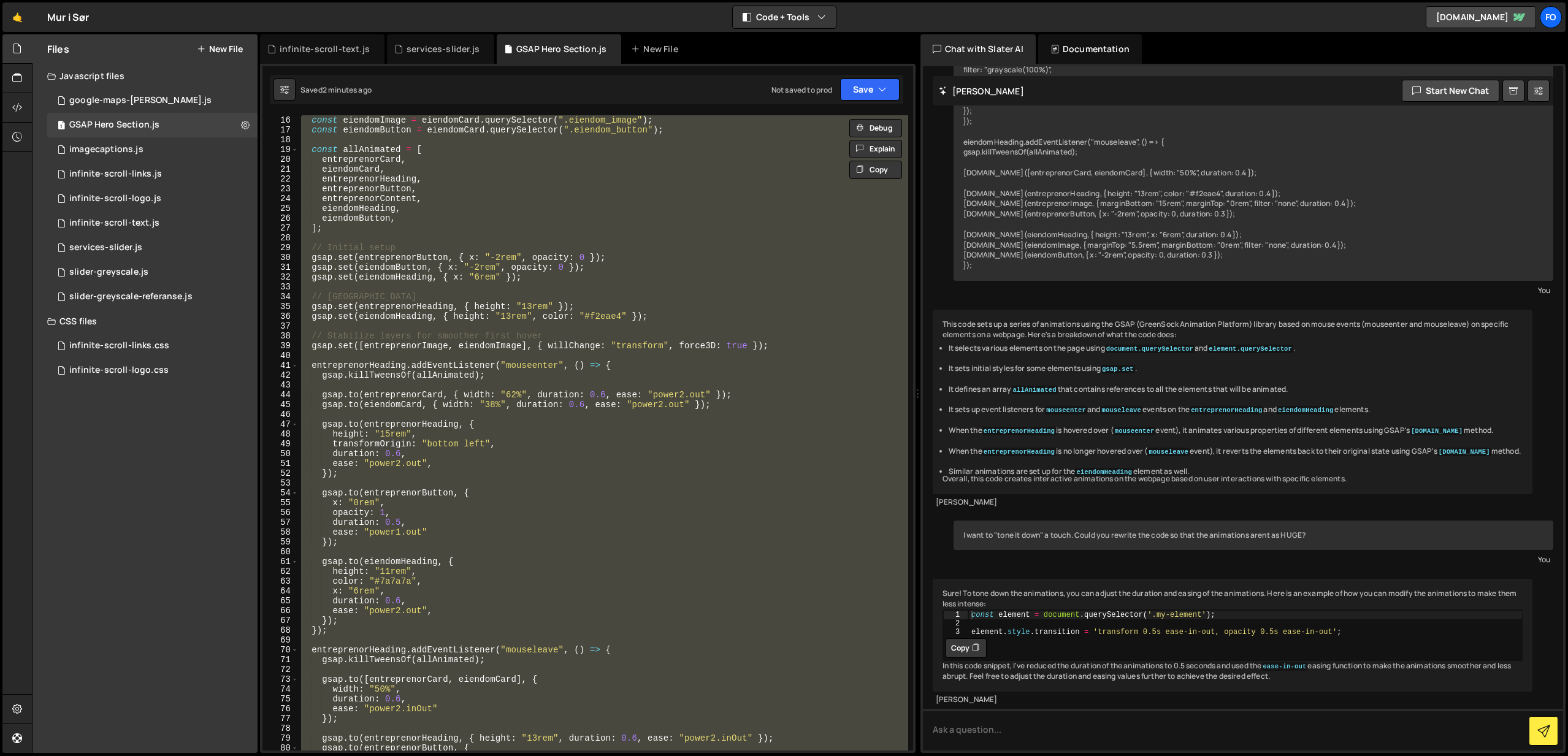
paste textarea
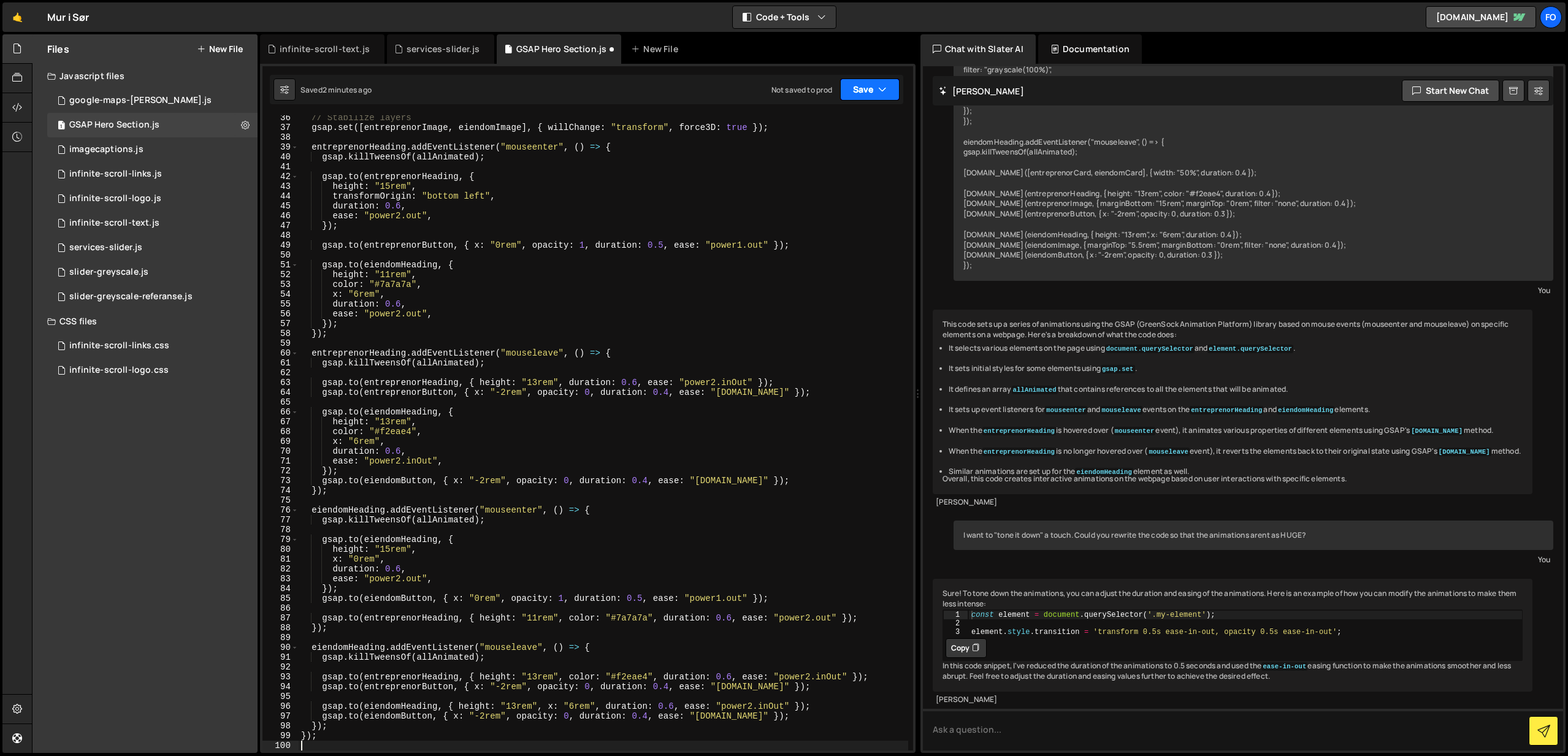
drag, startPoint x: 876, startPoint y: 95, endPoint x: 851, endPoint y: 114, distance: 31.4
click at [876, 95] on button "Save" at bounding box center [870, 89] width 60 height 22
click at [837, 124] on div "Save to Staging S" at bounding box center [828, 119] width 128 height 13
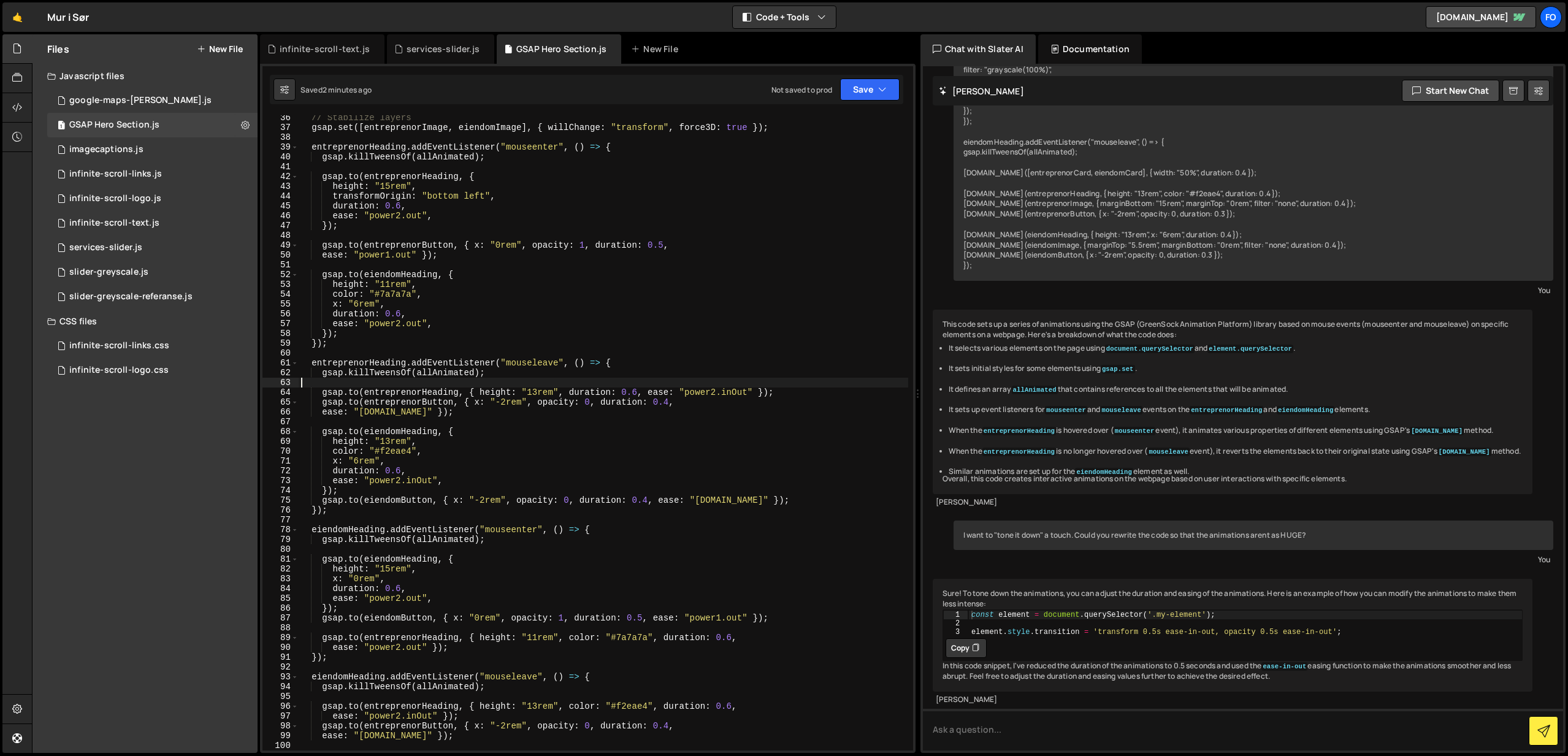
click at [556, 382] on div "// Stabilize layers gsap . set ([ entreprenorImage , eiendomImage ] , { willCha…" at bounding box center [603, 440] width 610 height 654
type textarea "});"
paste textarea
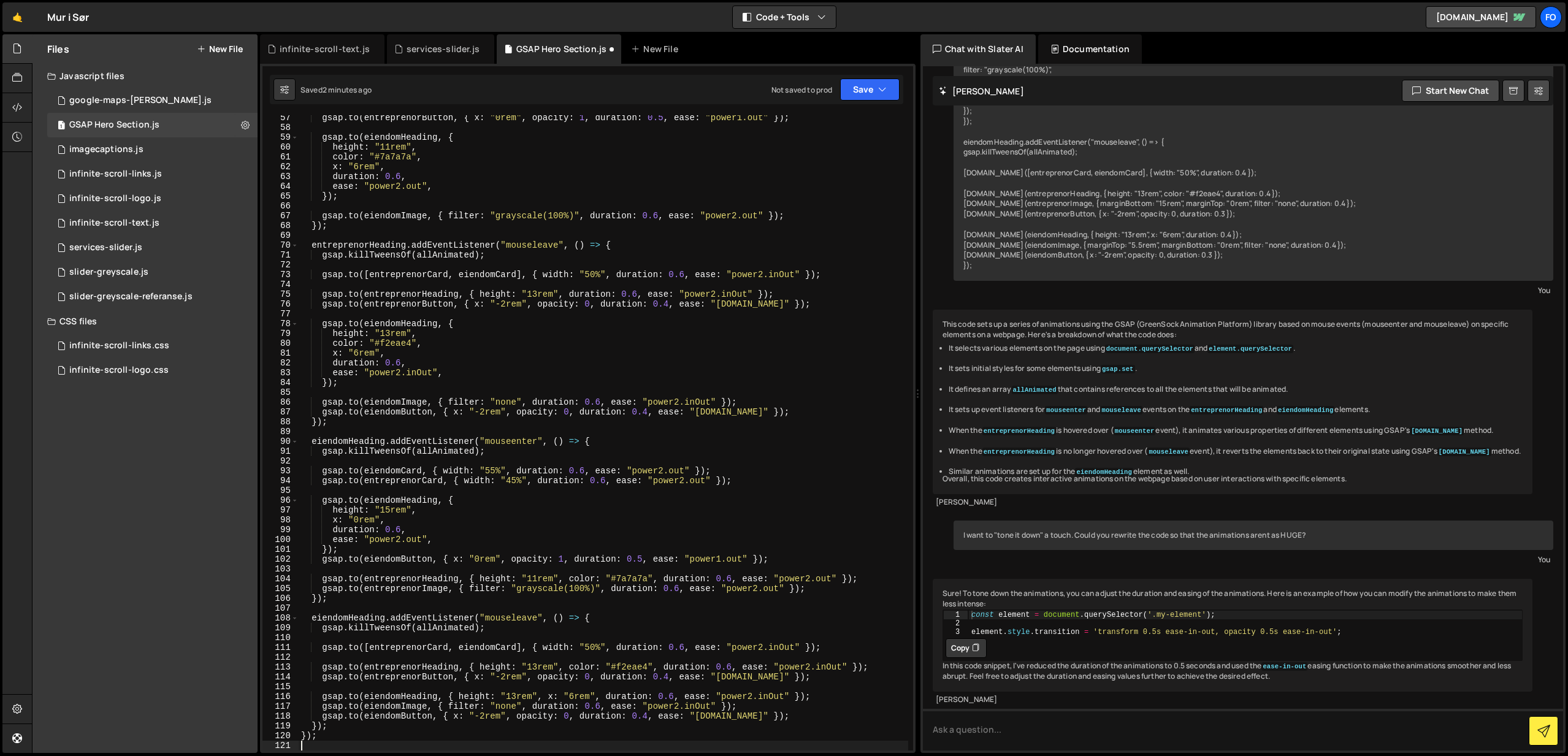
scroll to position [552, 0]
click at [857, 89] on button "Save" at bounding box center [870, 89] width 60 height 22
click at [840, 121] on div "Save to Staging S" at bounding box center [828, 119] width 128 height 13
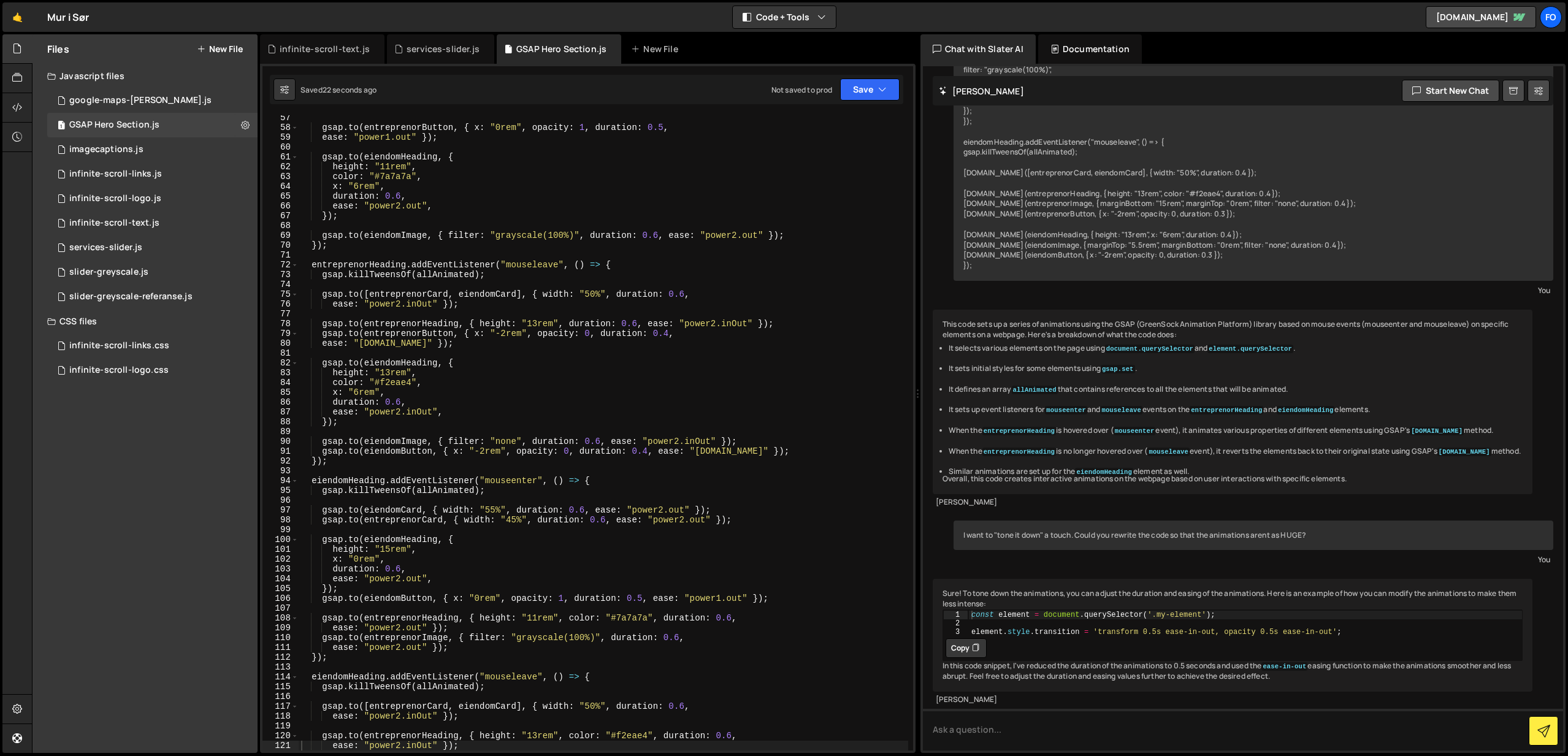
click at [599, 278] on div "gsap . to ( entreprenorButton , { x : "0rem" , opacity : 1 , duration : 0.5 , e…" at bounding box center [603, 440] width 610 height 654
type textarea "});"
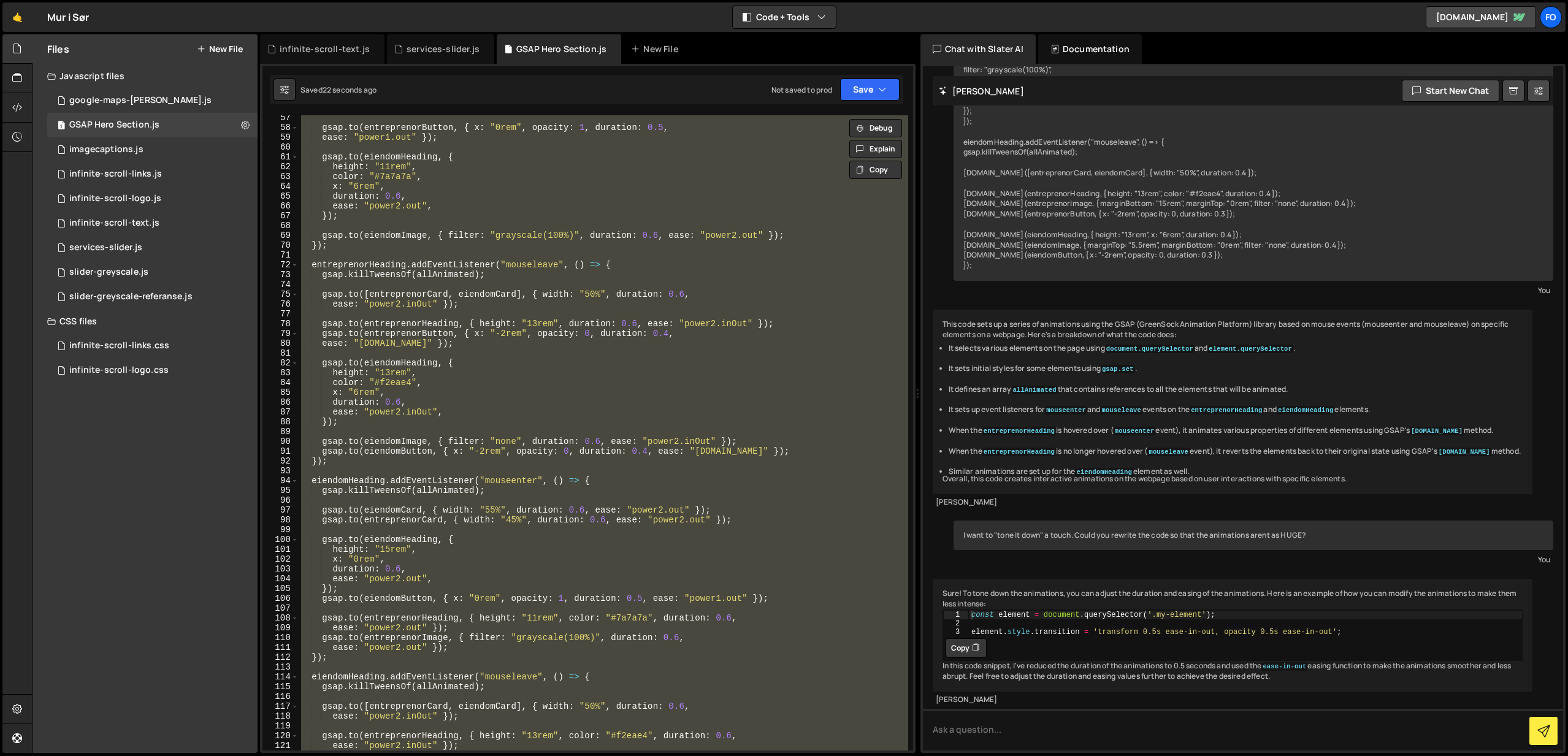
paste textarea
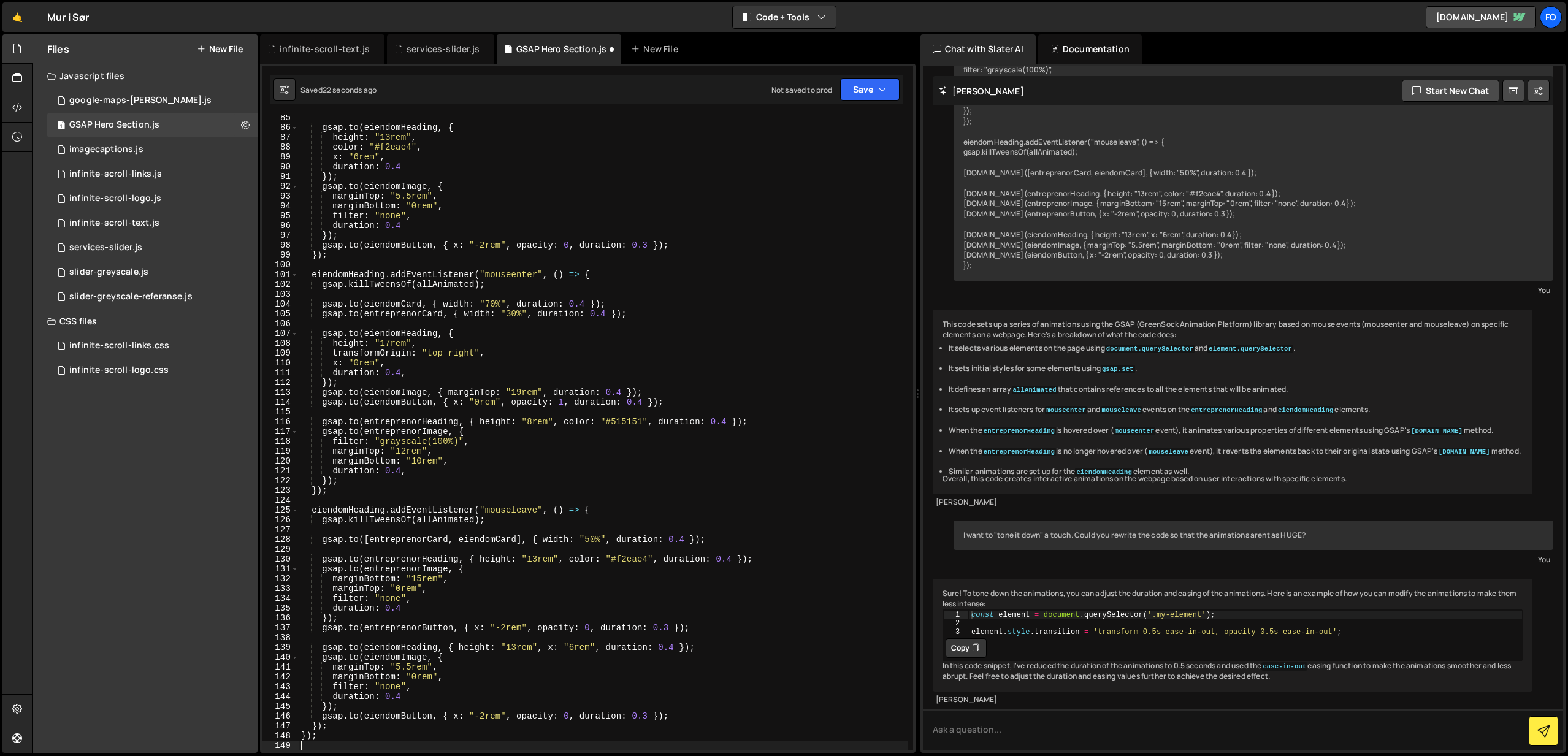
scroll to position [826, 0]
click at [857, 99] on button "Save" at bounding box center [870, 89] width 60 height 22
click at [809, 122] on div "Save to Staging S" at bounding box center [828, 119] width 128 height 13
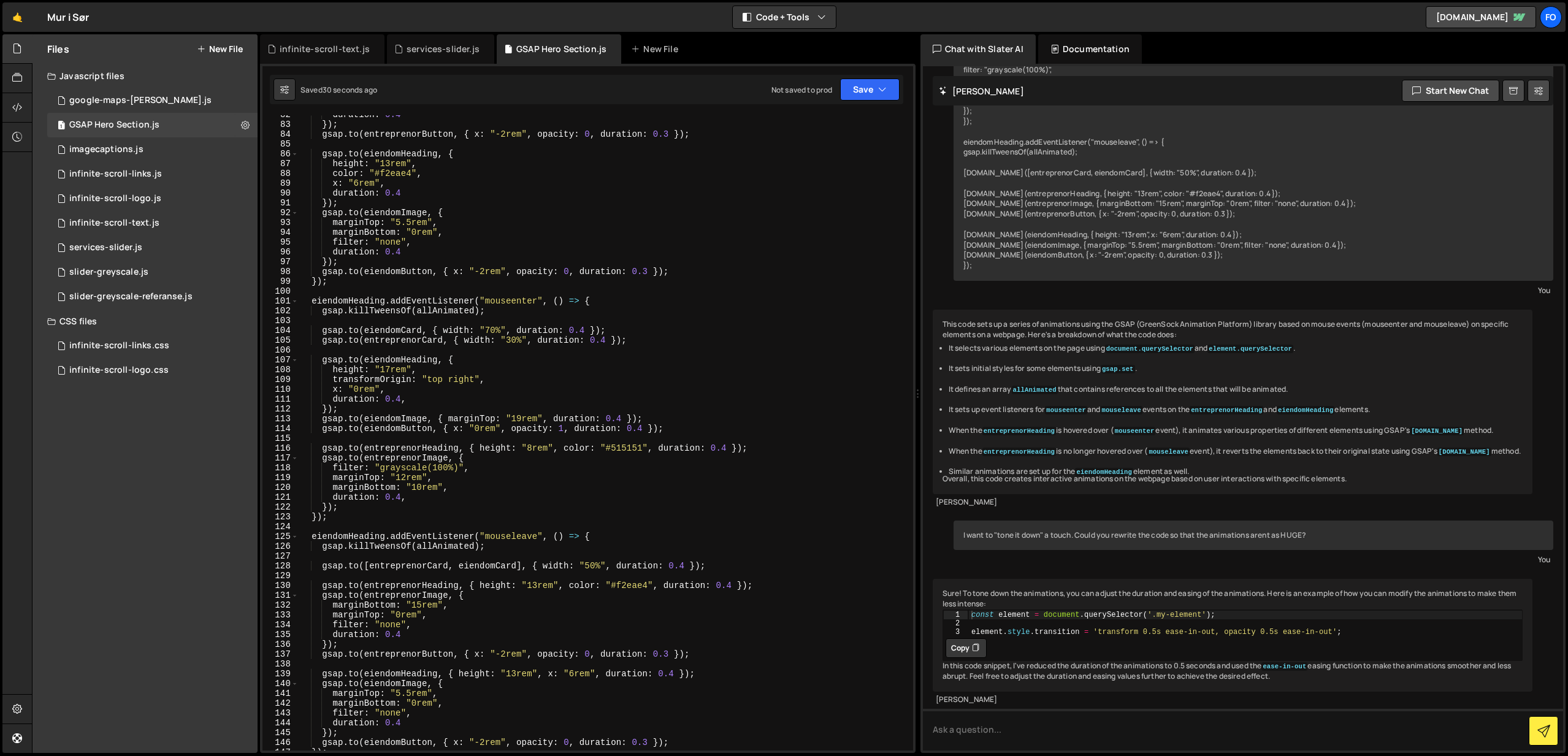
scroll to position [699, 0]
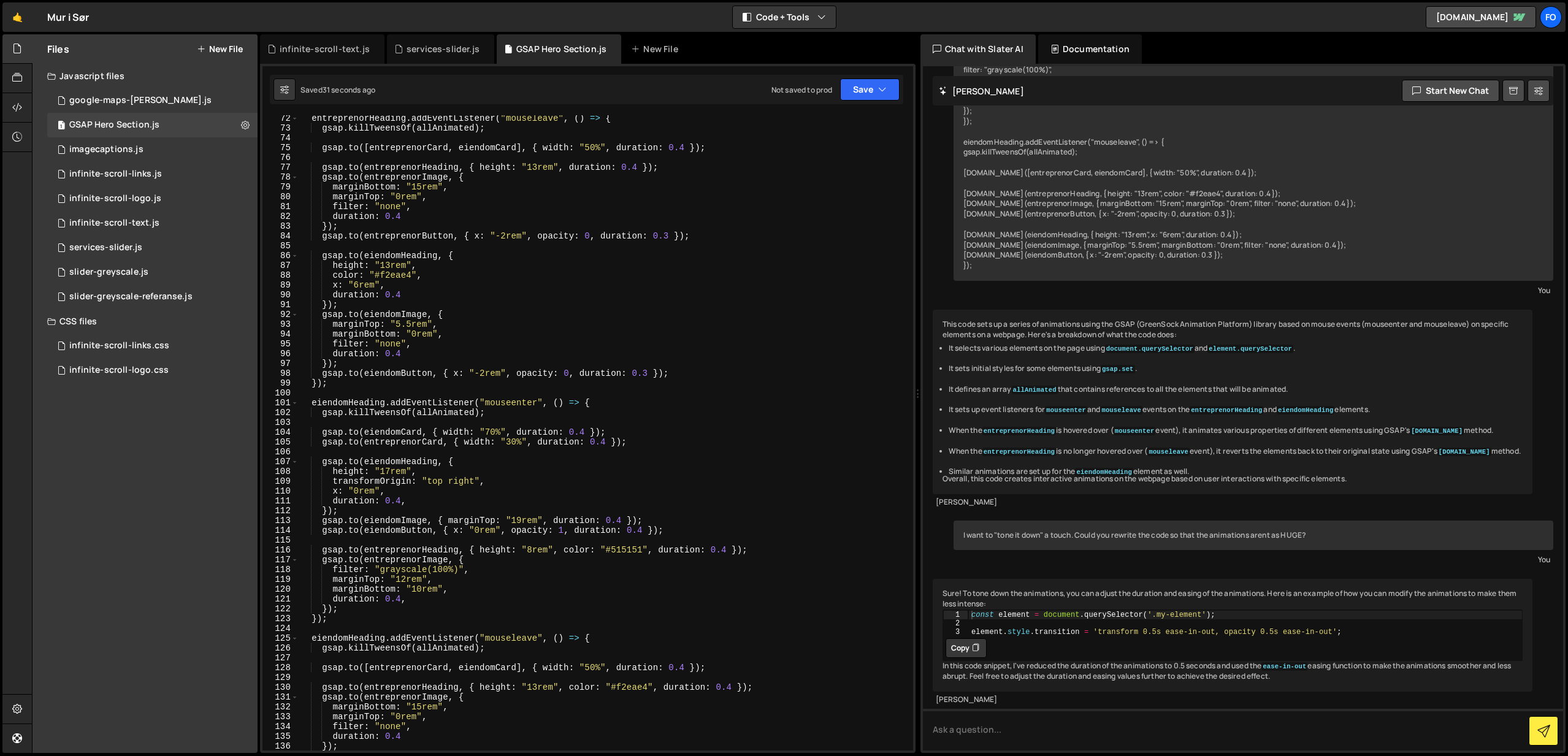
drag, startPoint x: 494, startPoint y: 433, endPoint x: 507, endPoint y: 433, distance: 13.0
click at [494, 433] on div "entreprenorHeading . addEventListener ( "mouseleave" , ( ) => { gsap . killTwee…" at bounding box center [603, 441] width 610 height 654
click at [640, 416] on div "entreprenorHeading . addEventListener ( "mouseleave" , ( ) => { gsap . killTwee…" at bounding box center [603, 441] width 610 height 654
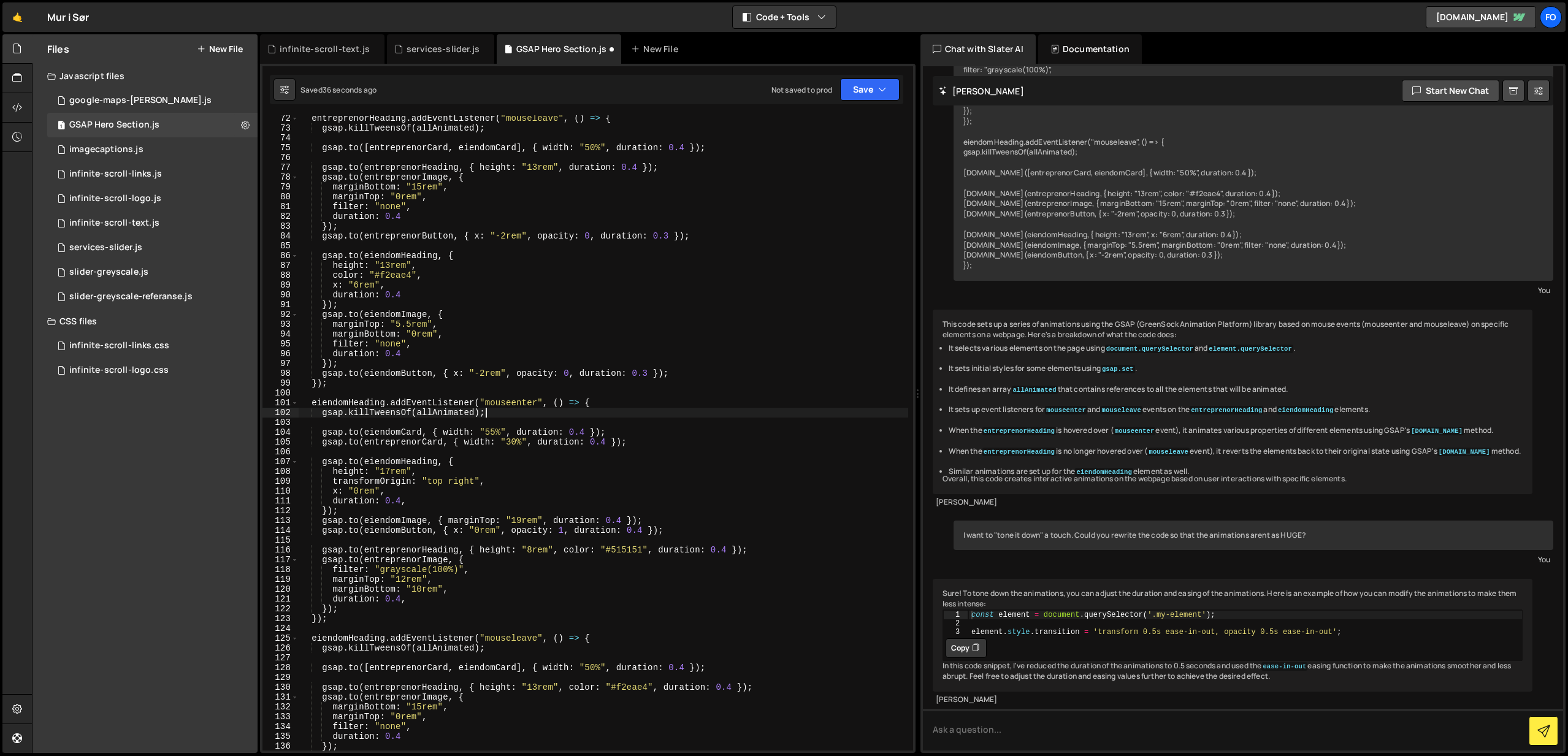
click at [516, 445] on div "entreprenorHeading . addEventListener ( "mouseleave" , ( ) => { gsap . killTwee…" at bounding box center [603, 441] width 610 height 654
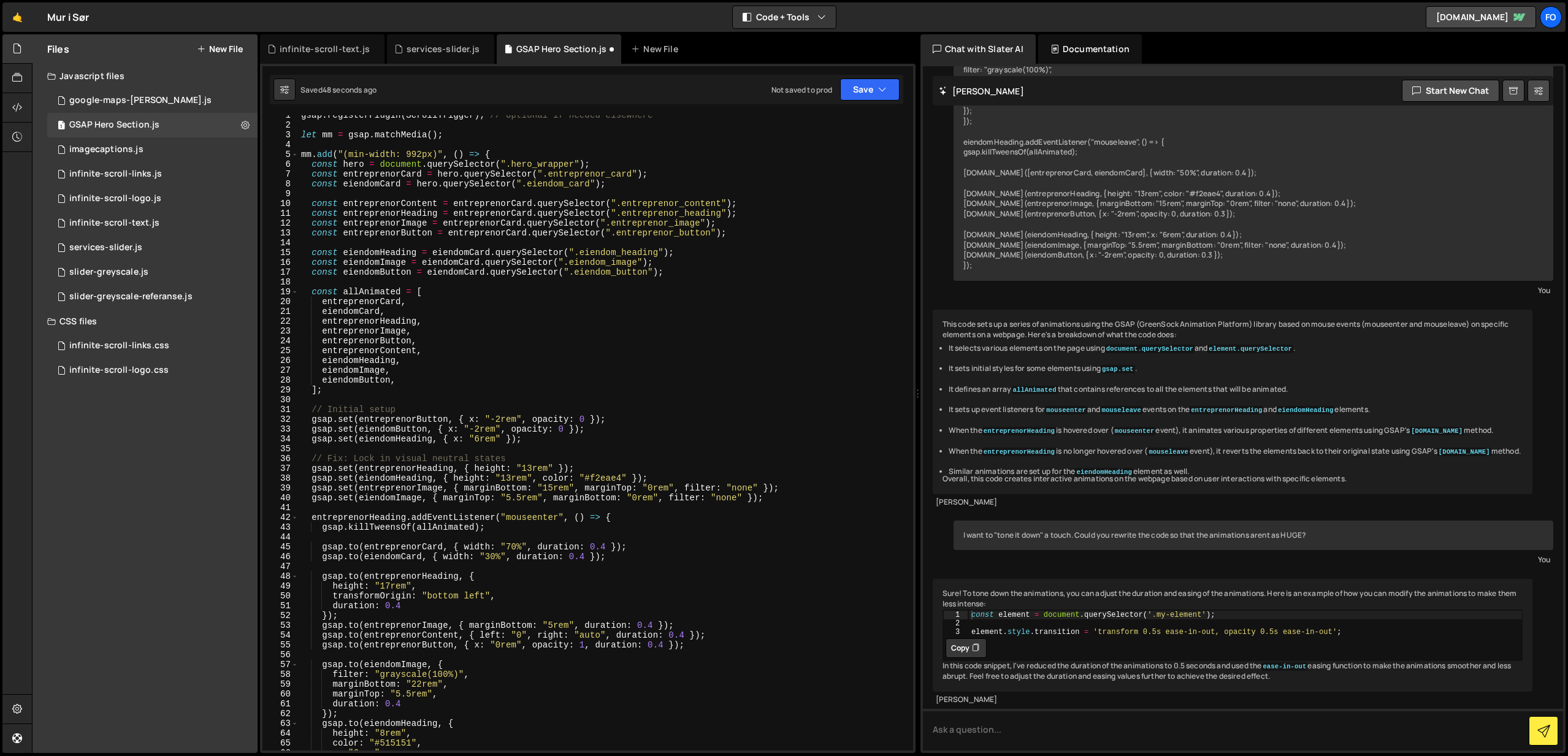
scroll to position [0, 0]
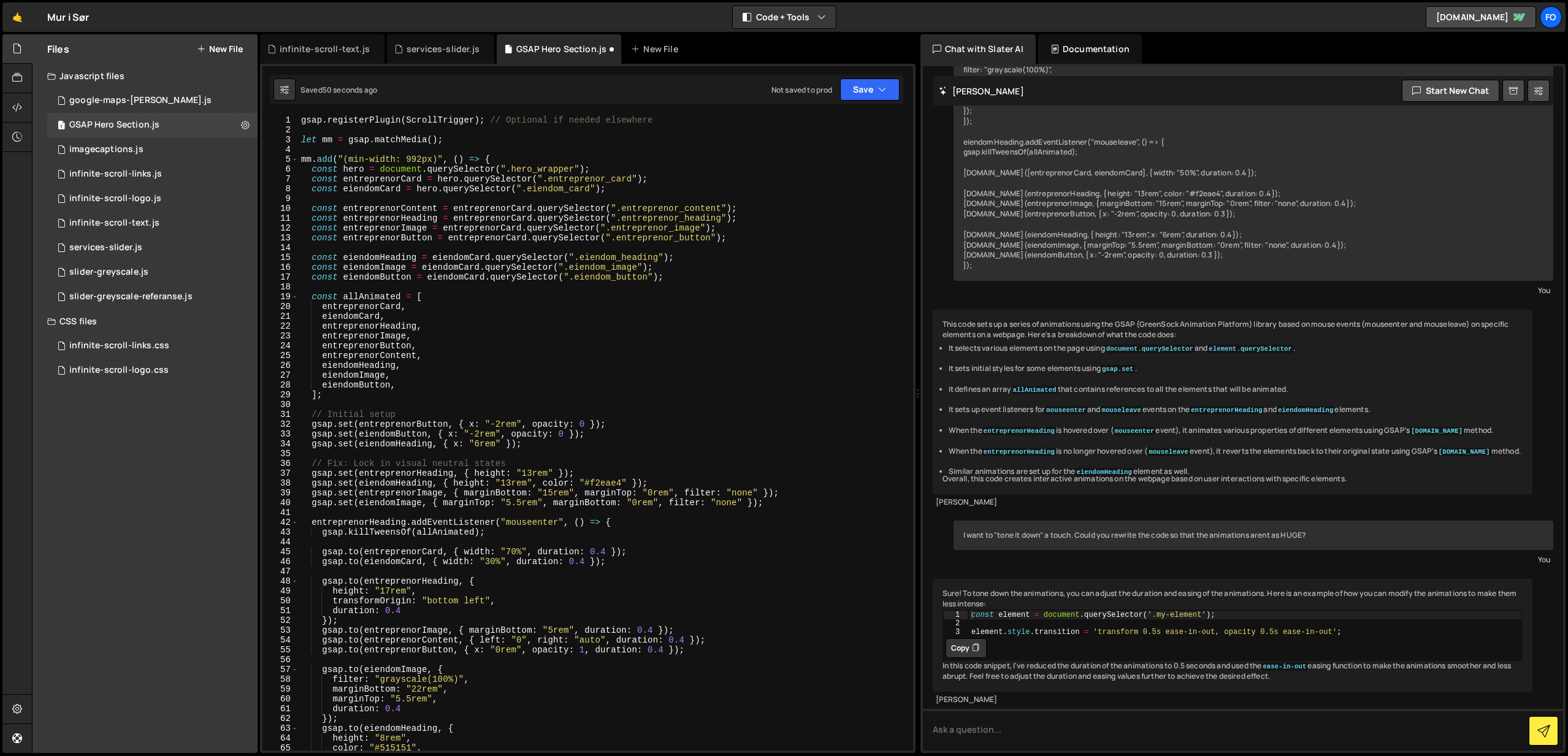
click at [516, 553] on div "gsap . registerPlugin ( ScrollTrigger ) ; // Optional if needed elsewhere let m…" at bounding box center [603, 442] width 610 height 654
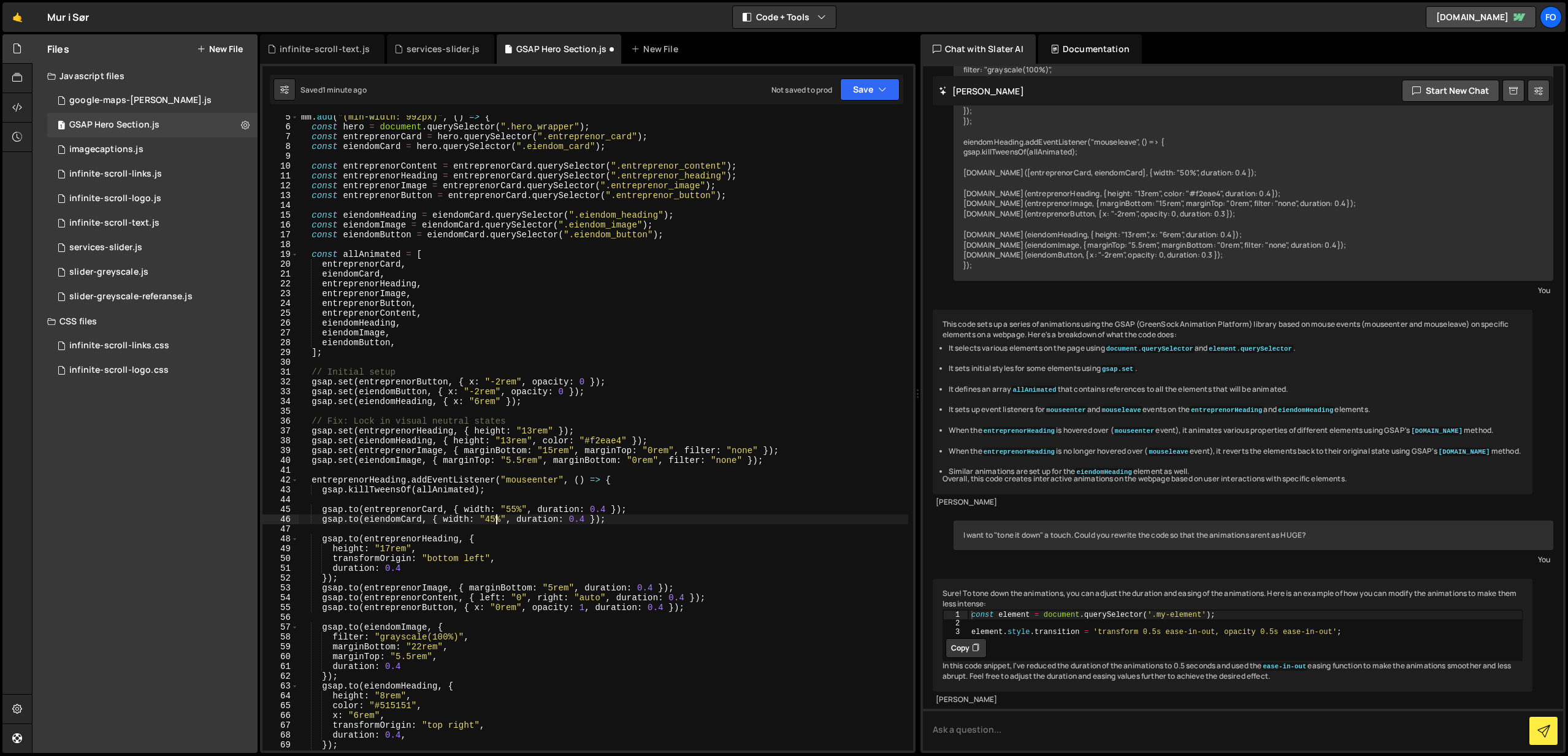
scroll to position [45, 0]
drag, startPoint x: 391, startPoint y: 546, endPoint x: 445, endPoint y: 549, distance: 54.1
click at [391, 546] on div "mm . add ( "(min-width: 992px)" , ( ) => { const hero = document . querySelecto…" at bounding box center [603, 437] width 610 height 654
click at [655, 560] on div "mm . add ( "(min-width: 992px)" , ( ) => { const hero = document . querySelecto…" at bounding box center [603, 437] width 610 height 654
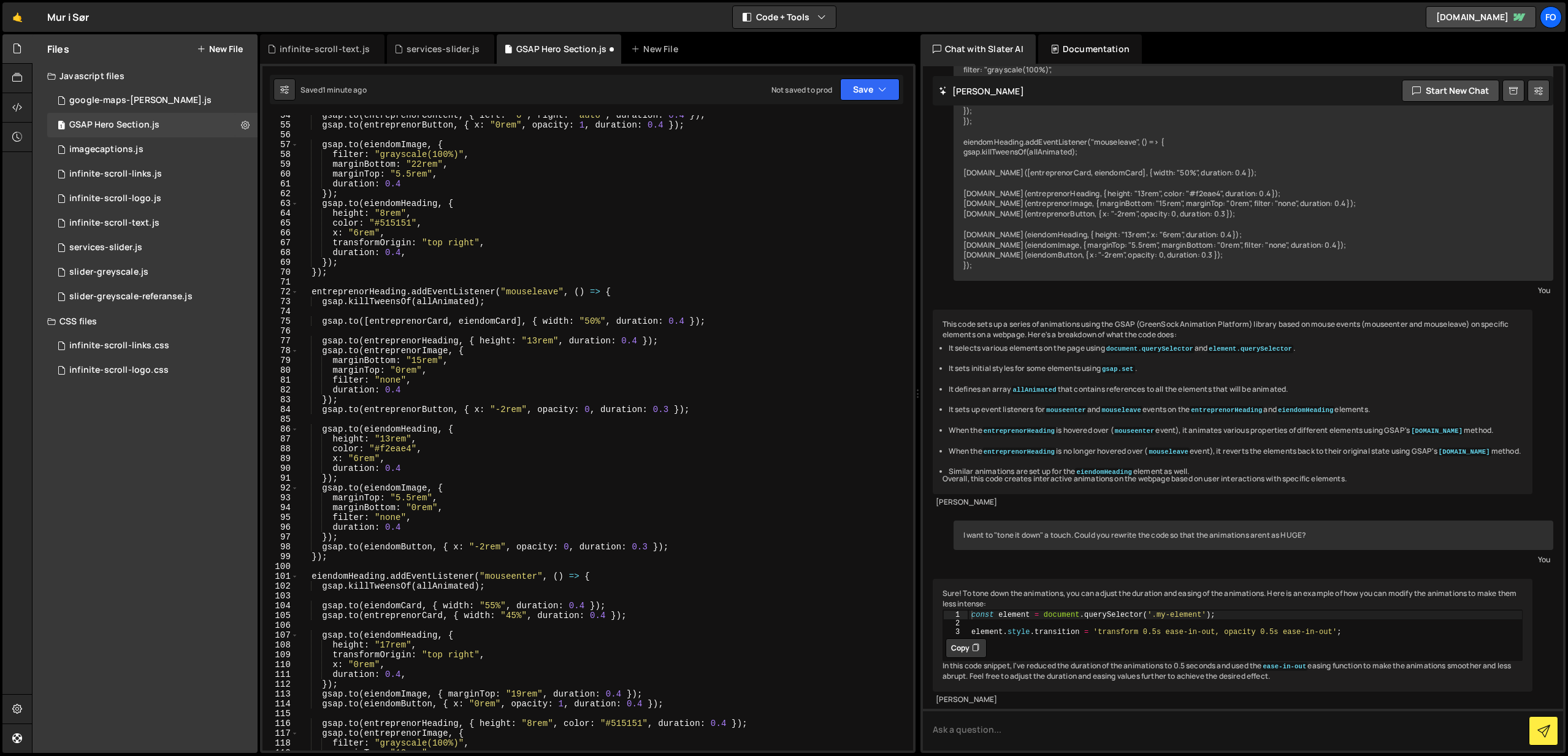
scroll to position [525, 0]
drag, startPoint x: 882, startPoint y: 83, endPoint x: 830, endPoint y: 133, distance: 72.1
click at [882, 83] on icon "button" at bounding box center [882, 89] width 9 height 13
click at [834, 127] on div "Saved 1 minute ago" at bounding box center [828, 133] width 128 height 15
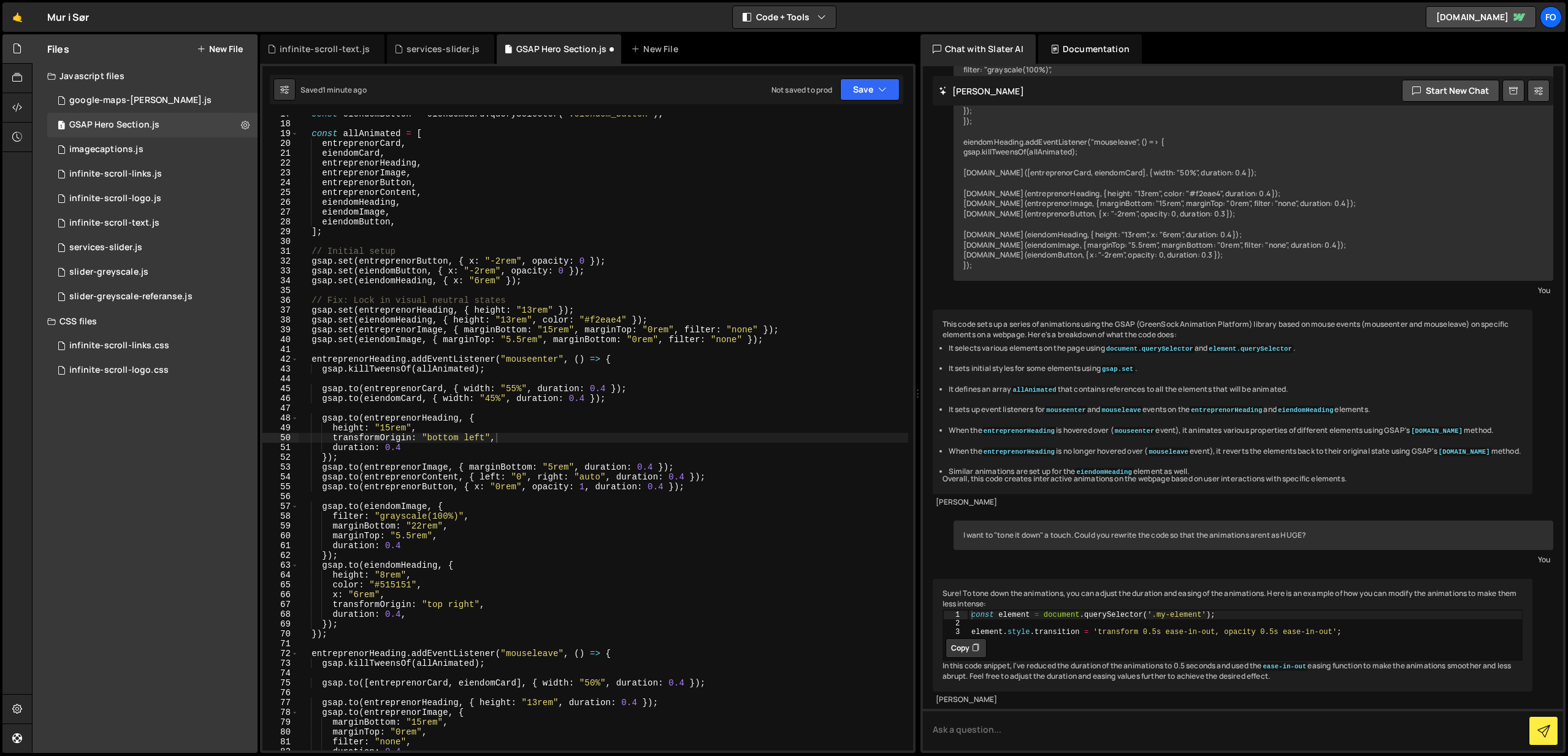
scroll to position [163, 0]
click at [677, 251] on div "const eiendomButton = eiendomCard . querySelector ( ".eiendom_button" ) ; const…" at bounding box center [603, 436] width 610 height 654
type textarea "});"
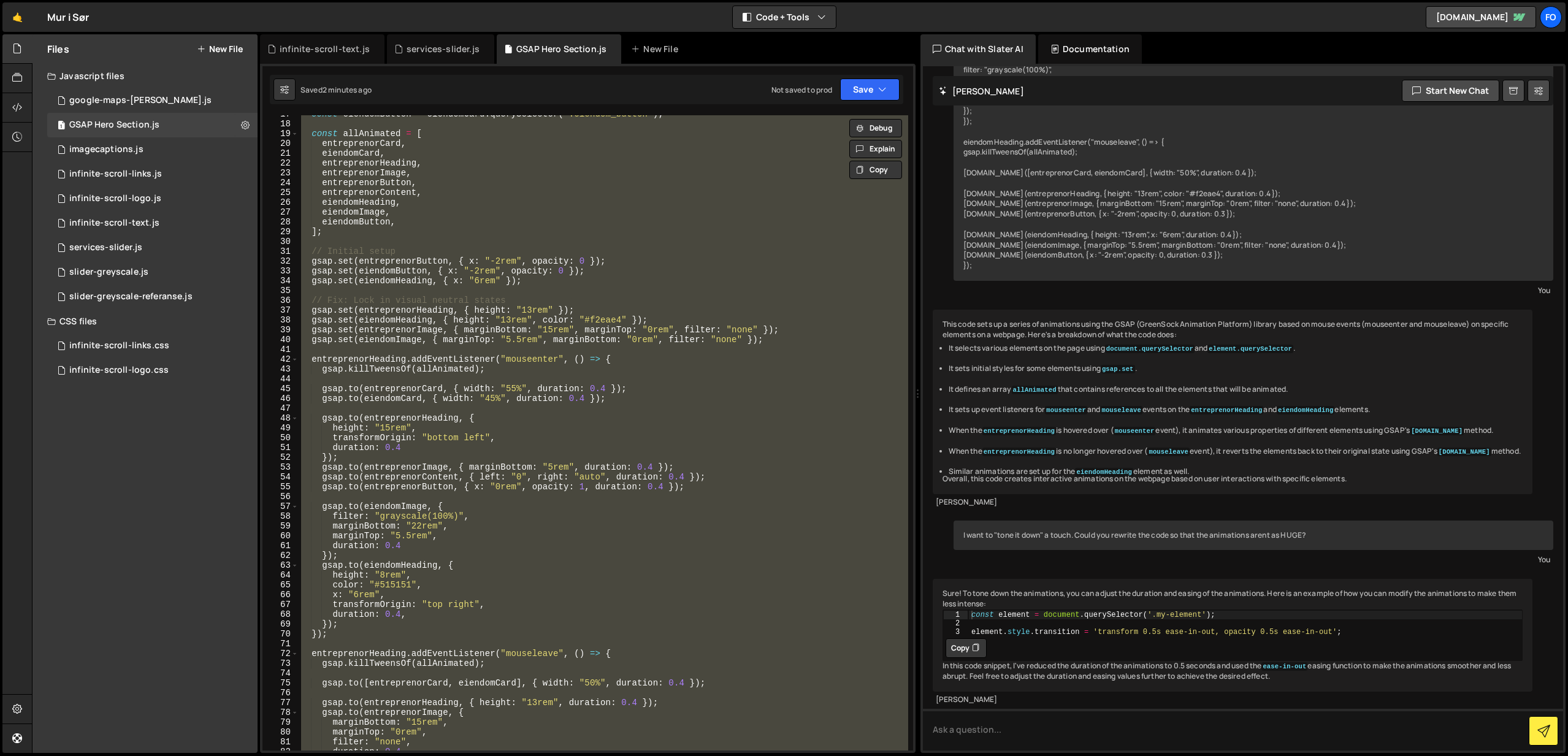
paste textarea
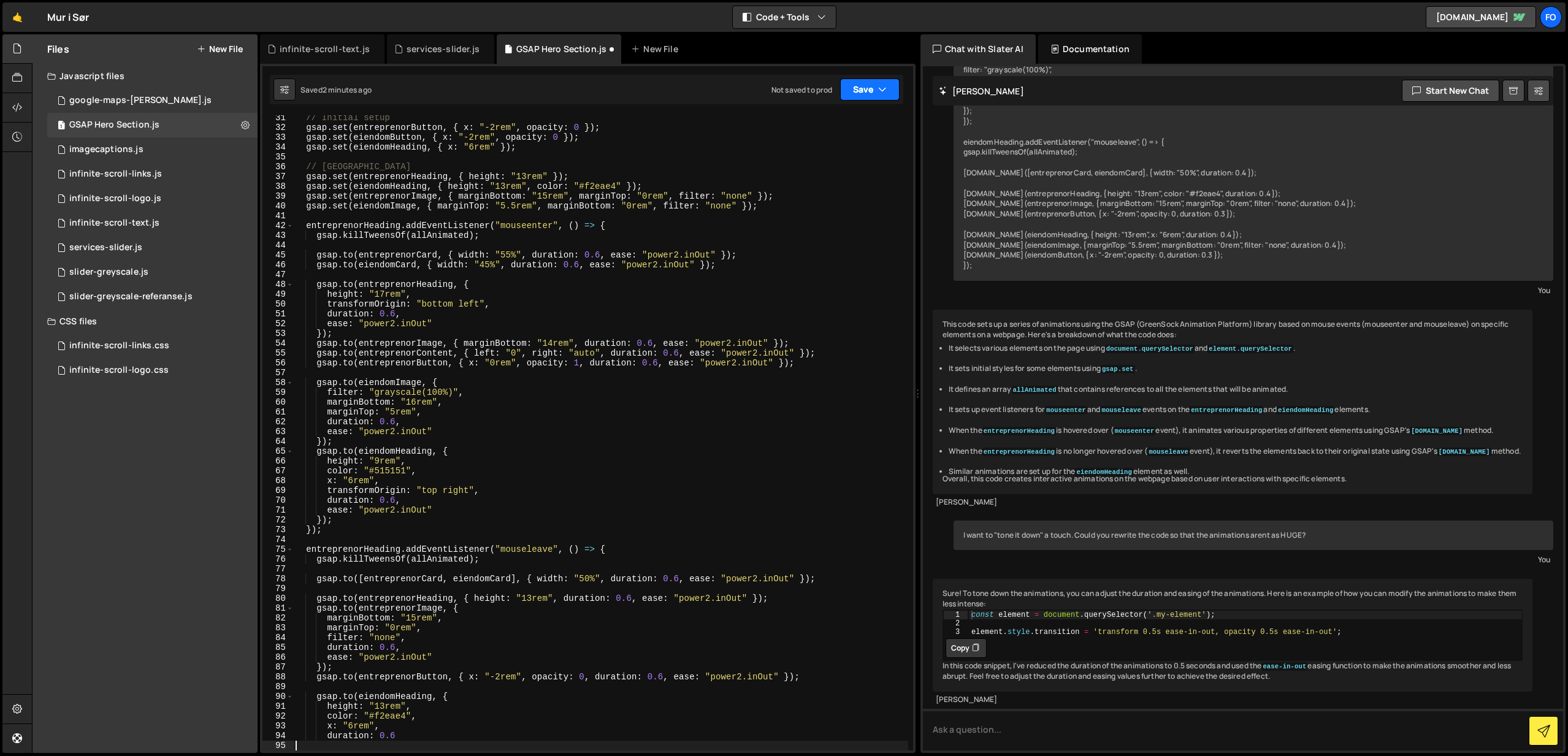
click at [867, 94] on button "Save" at bounding box center [870, 89] width 60 height 22
click at [820, 125] on div "Save to Staging S" at bounding box center [828, 119] width 128 height 13
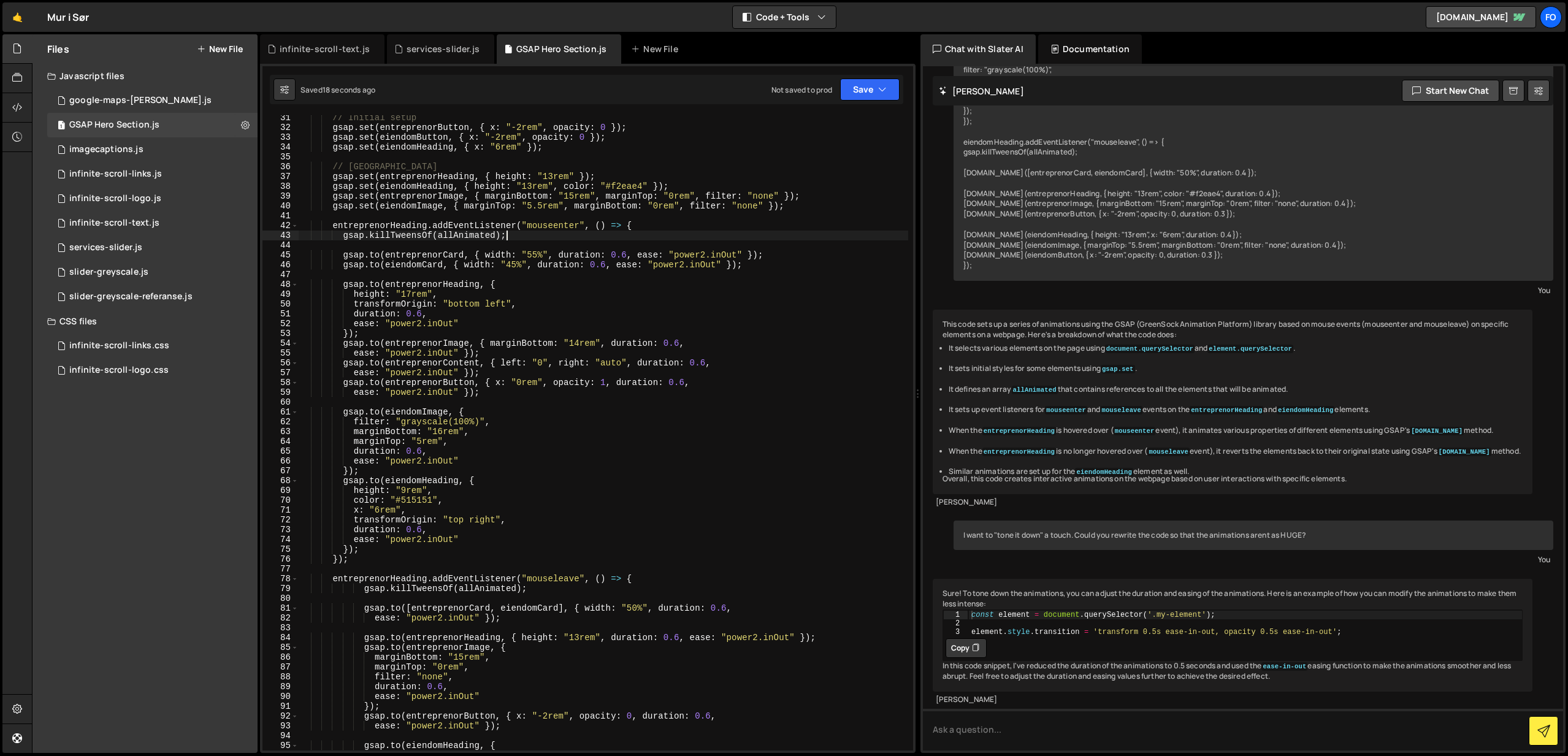
click at [732, 239] on div "// Initial setup gsap . set ( entreprenorButton , { x : "-2rem" , opacity : 0 }…" at bounding box center [603, 440] width 610 height 654
type textarea "duration: 0.6"
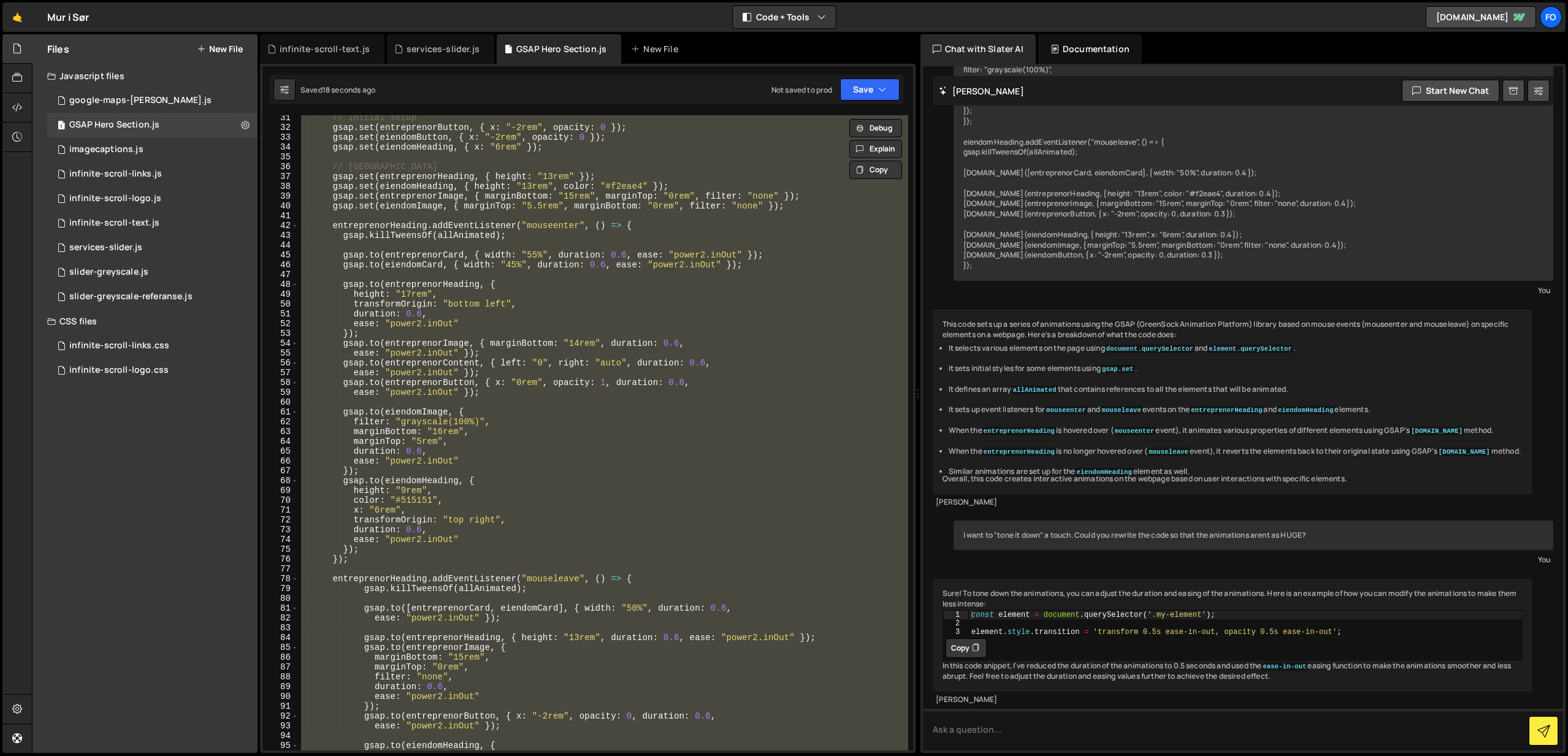
paste textarea
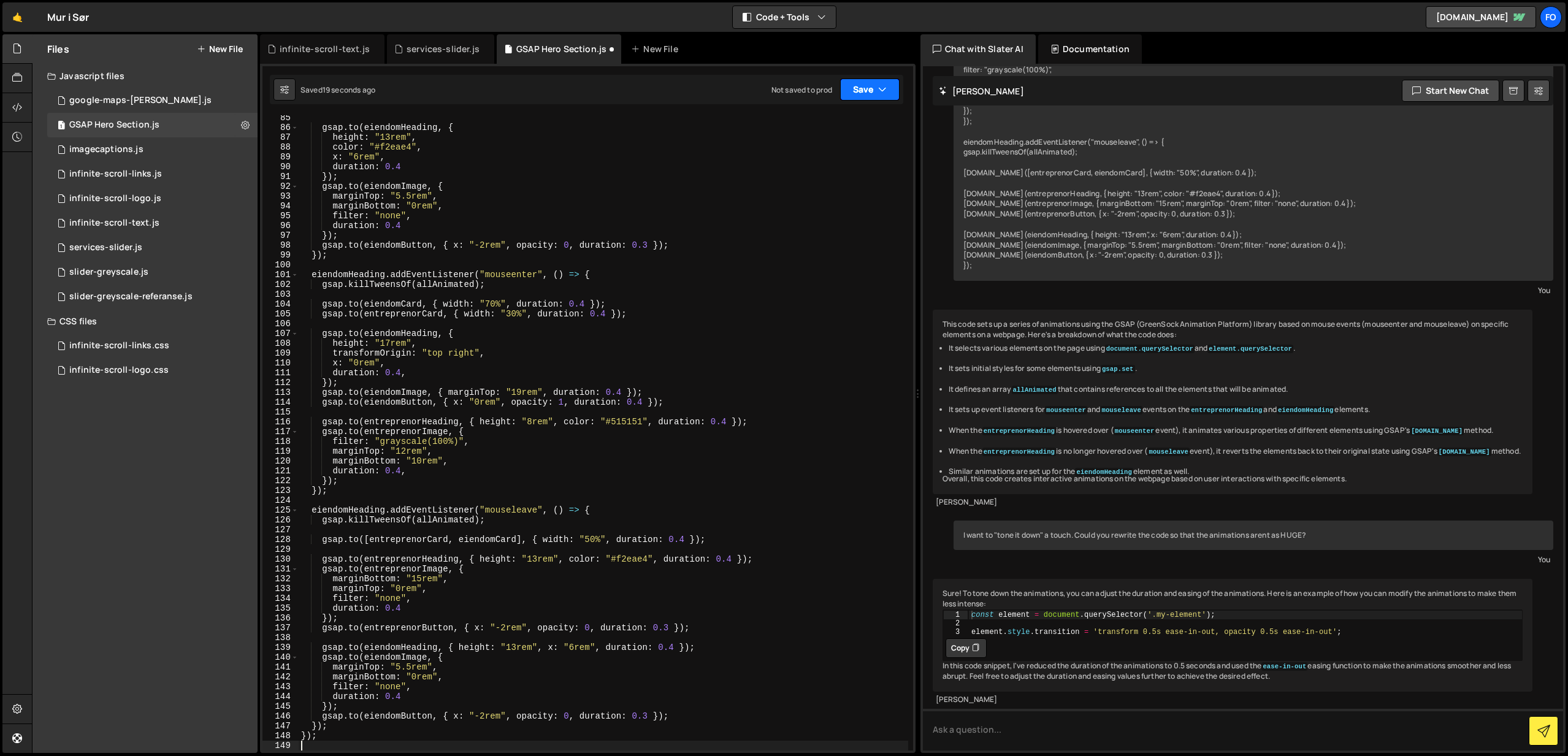
click at [857, 82] on button "Save" at bounding box center [870, 89] width 60 height 22
click at [867, 116] on div "Save to Staging S" at bounding box center [828, 119] width 128 height 13
click at [659, 231] on div "gsap . to ( eiendomHeading , { height : "13rem" , color : "#f2eae4" , x : "6rem…" at bounding box center [603, 440] width 610 height 654
type textarea "});"
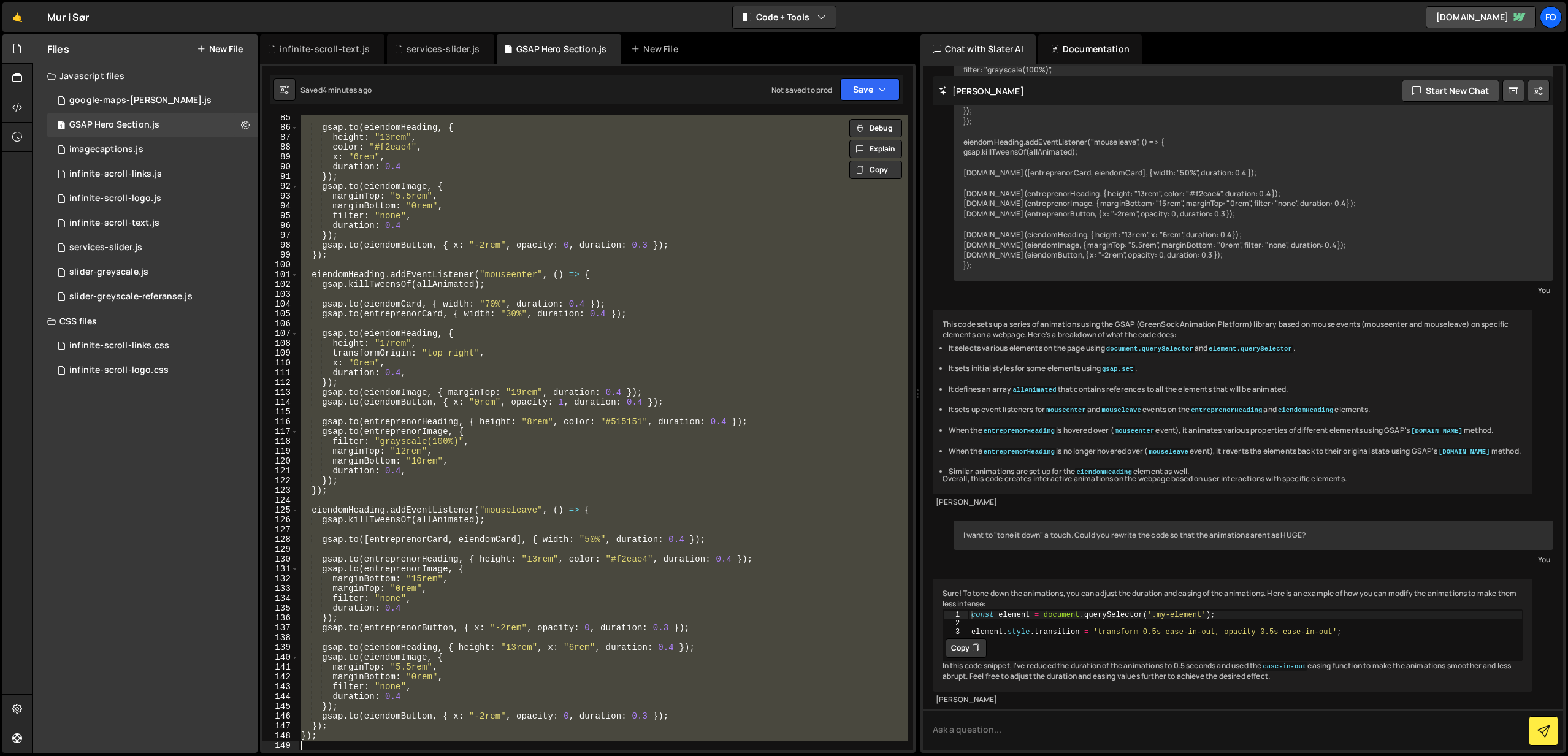
paste textarea
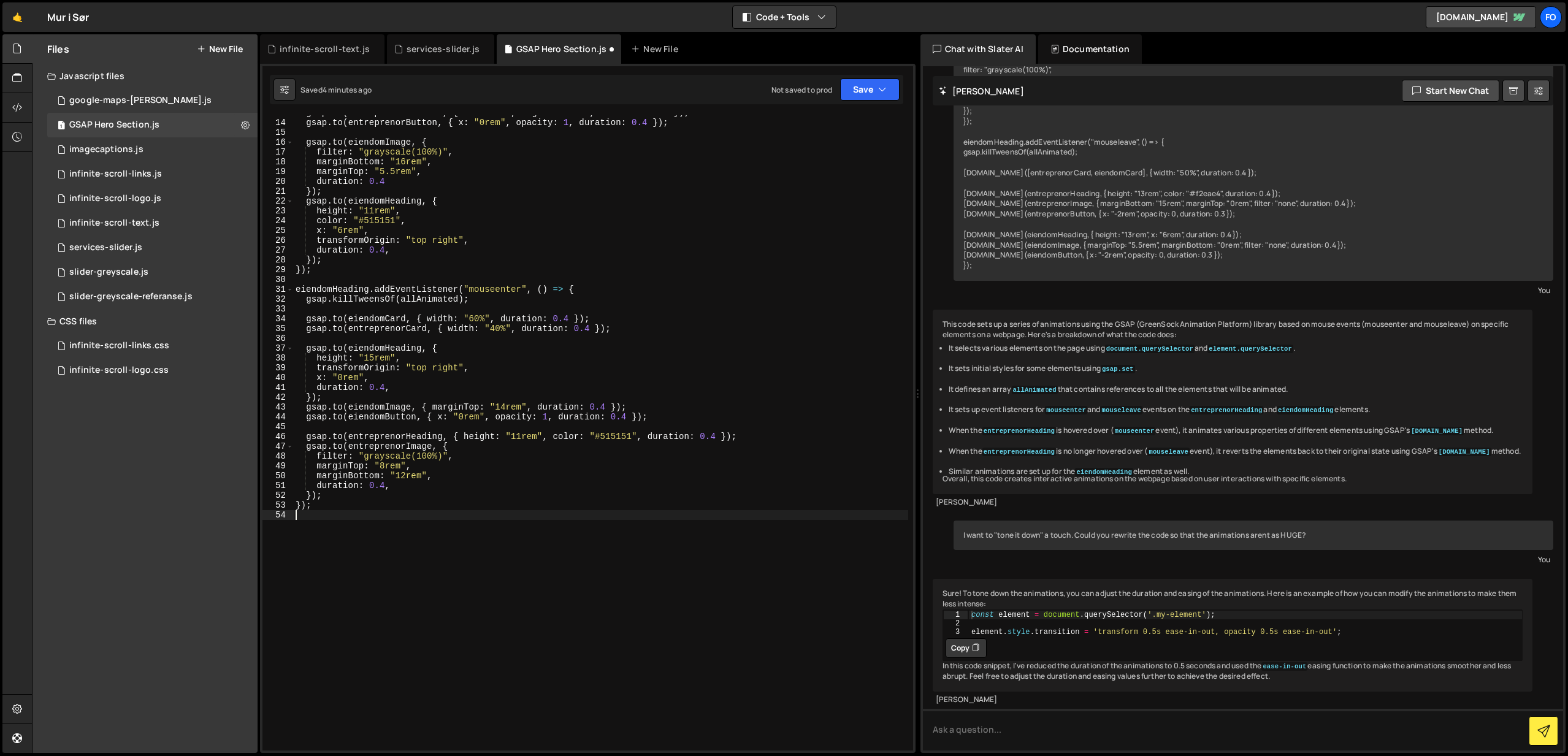
scroll to position [0, 0]
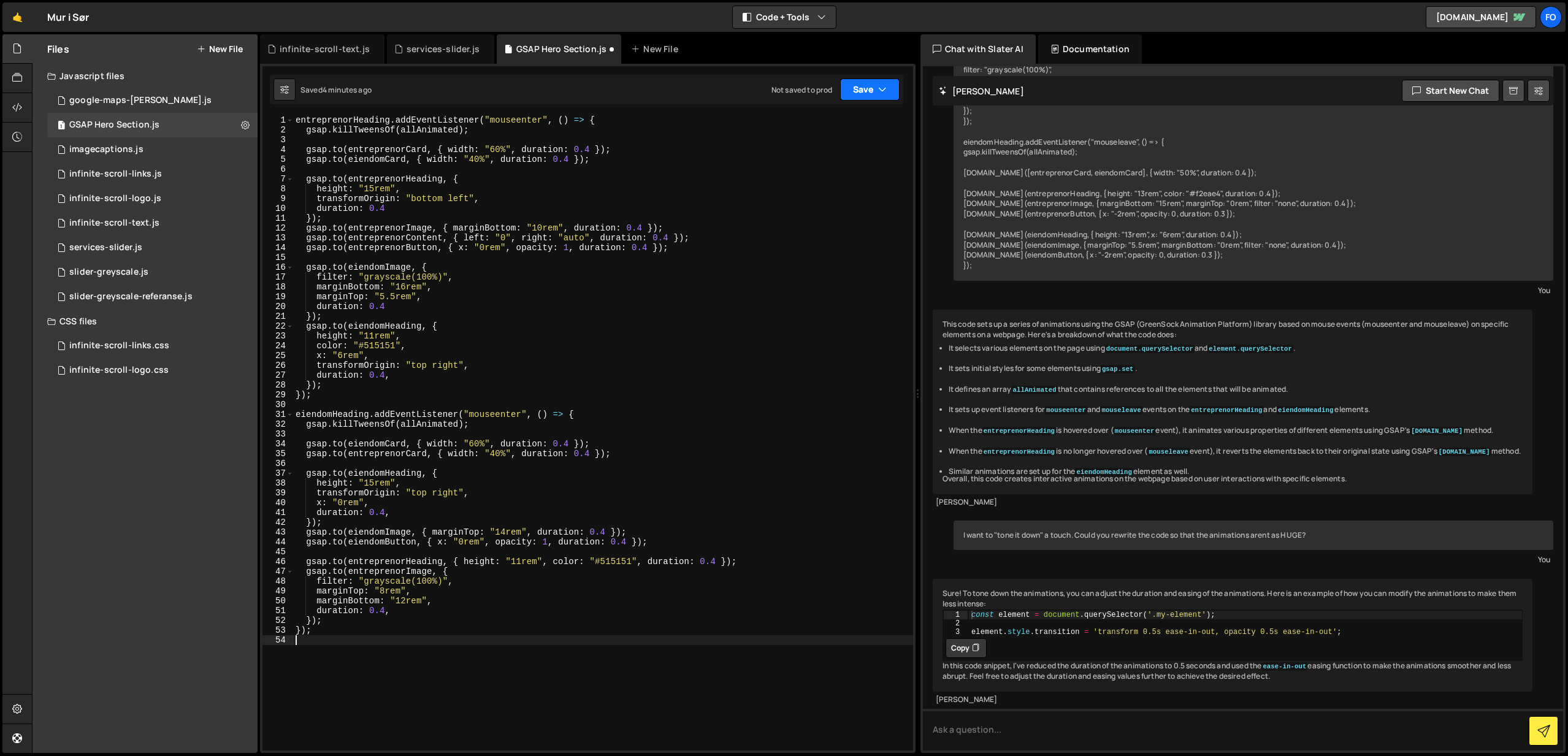
click at [865, 94] on button "Save" at bounding box center [870, 89] width 60 height 22
click at [839, 124] on div "Save to Staging S" at bounding box center [828, 119] width 128 height 13
click at [801, 356] on div "entreprenorHeading . addEventListener ( "mouseenter" , ( ) => { gsap . killTwee…" at bounding box center [603, 442] width 620 height 654
type textarea "});"
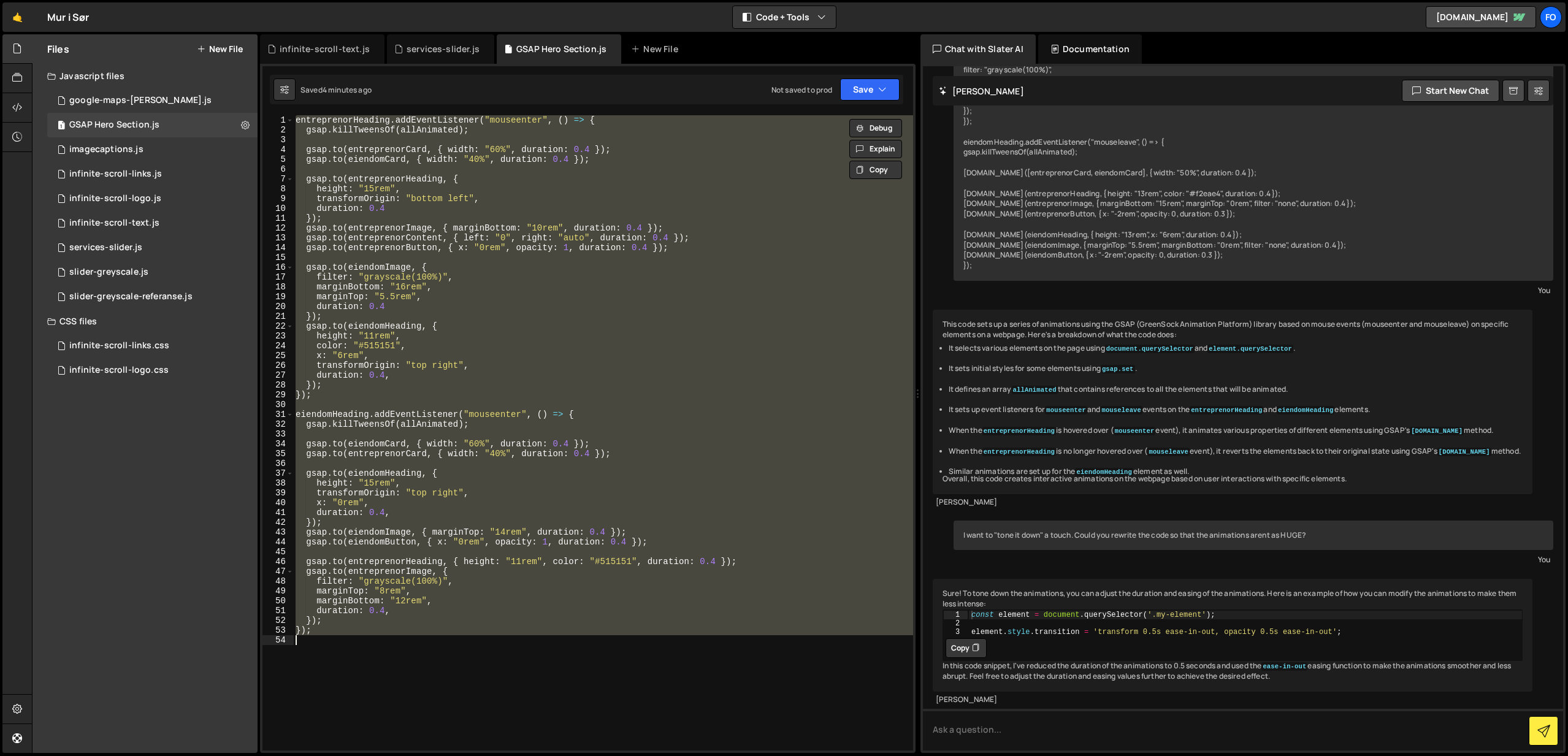
paste textarea
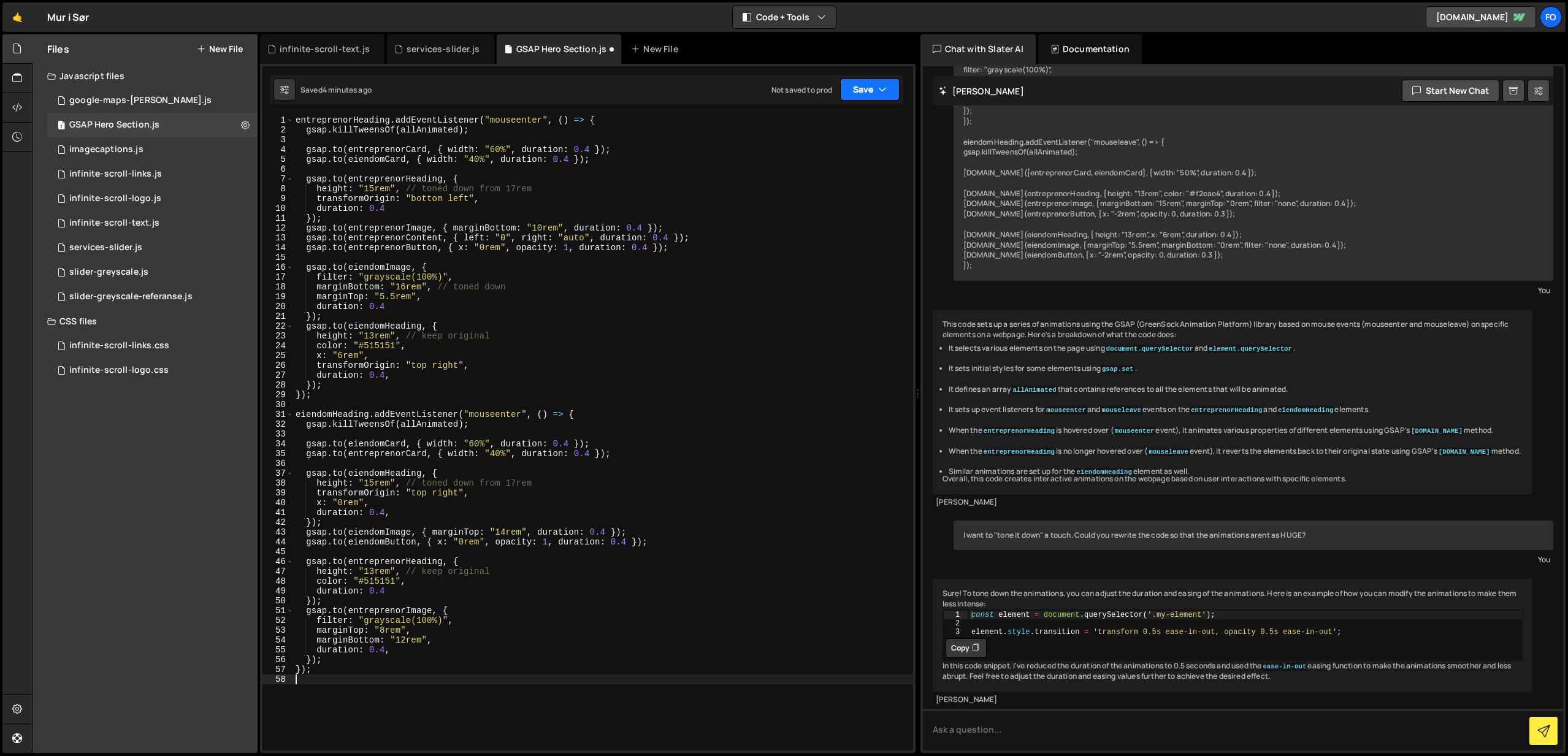
click at [863, 87] on button "Save" at bounding box center [870, 89] width 60 height 22
click at [857, 121] on div "Save to Staging S" at bounding box center [828, 119] width 128 height 13
click at [806, 352] on div "entreprenorHeading . addEventListener ( "mouseenter" , ( ) => { gsap . killTwee…" at bounding box center [603, 442] width 620 height 654
type textarea "});"
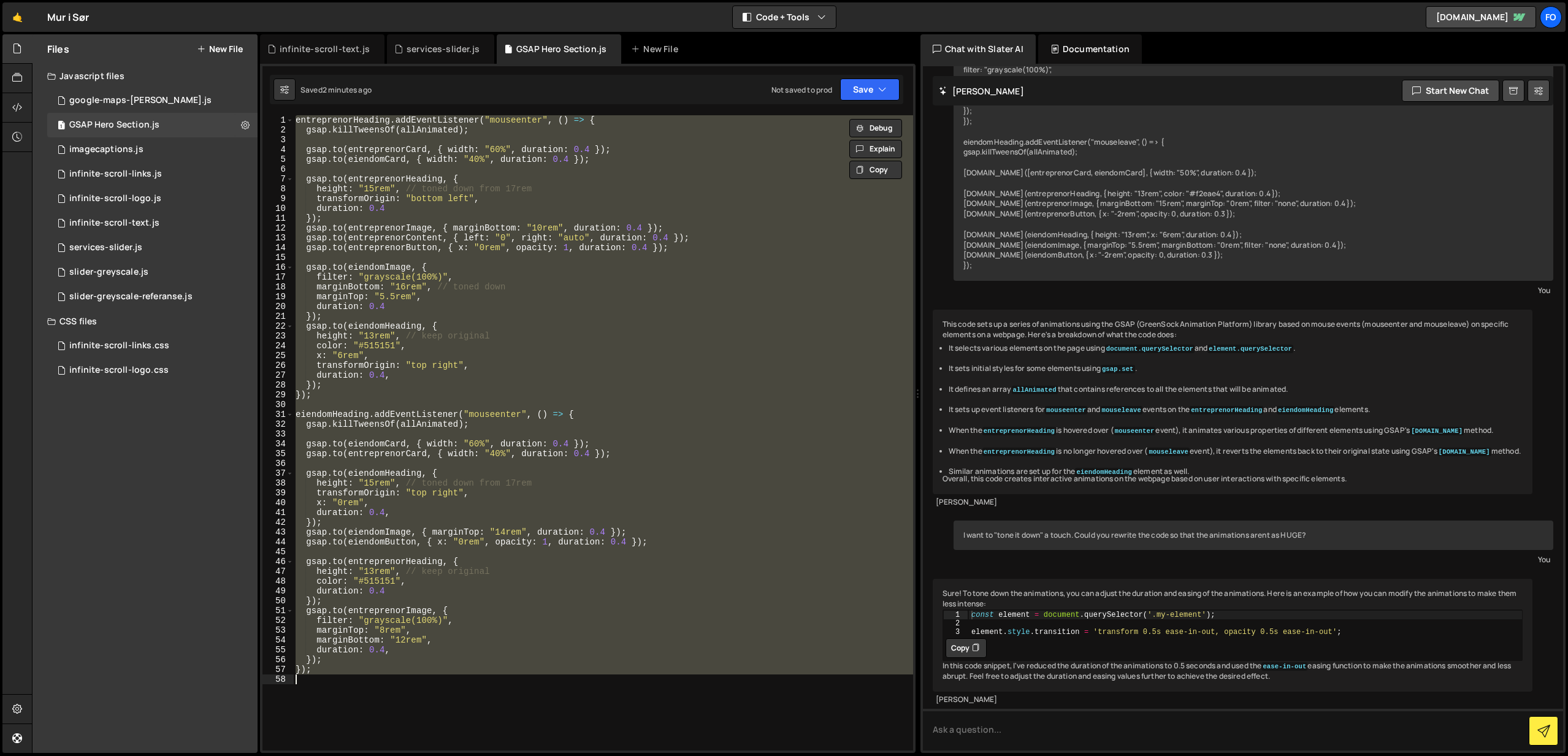
paste textarea
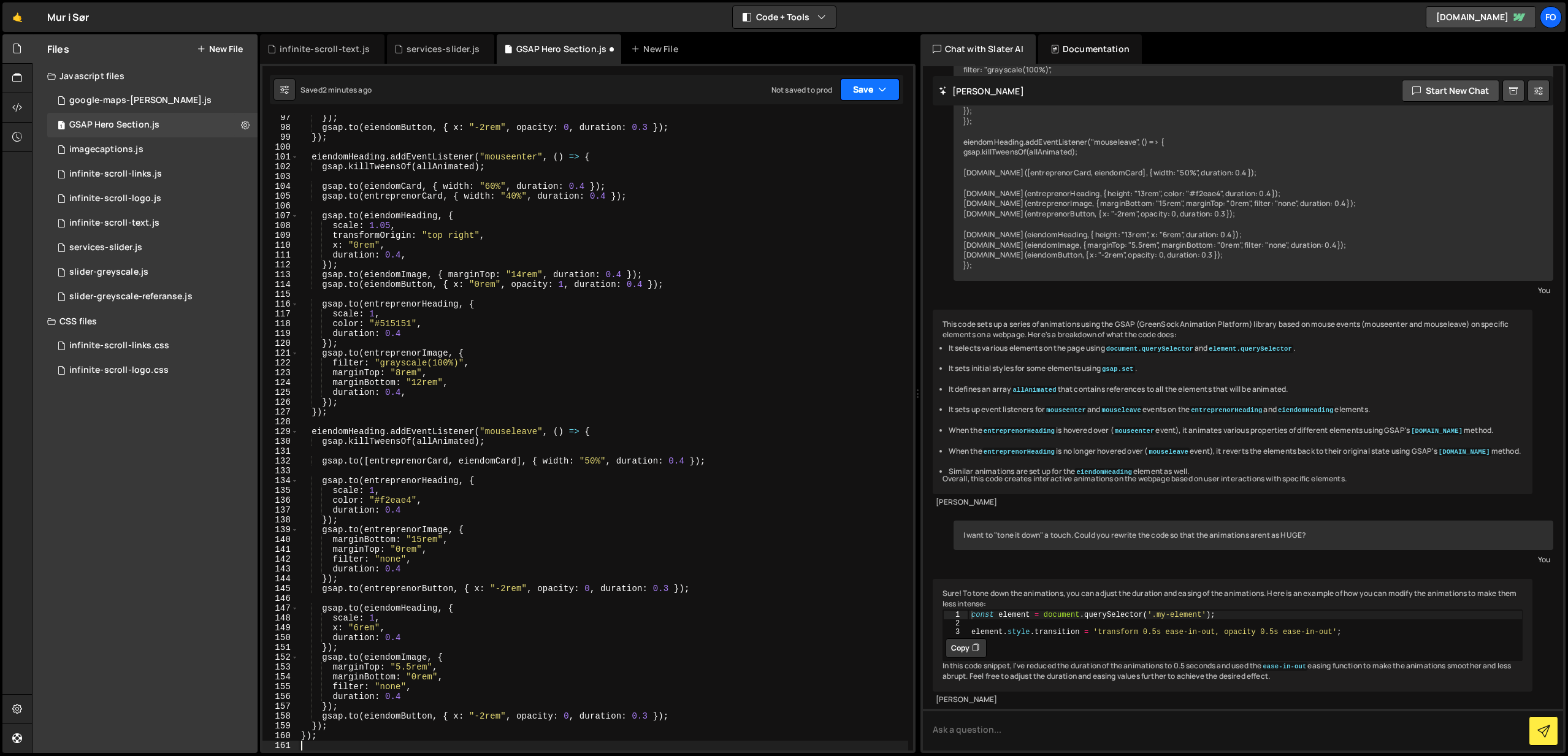
click at [867, 87] on button "Save" at bounding box center [870, 89] width 60 height 22
click at [857, 115] on div "Save to Staging S" at bounding box center [828, 119] width 128 height 13
click at [680, 340] on div "}) ; gsap . to ( eiendomButton , { x : "-2rem" , opacity : 0 , duration : 0.3 }…" at bounding box center [603, 440] width 610 height 654
type textarea "});"
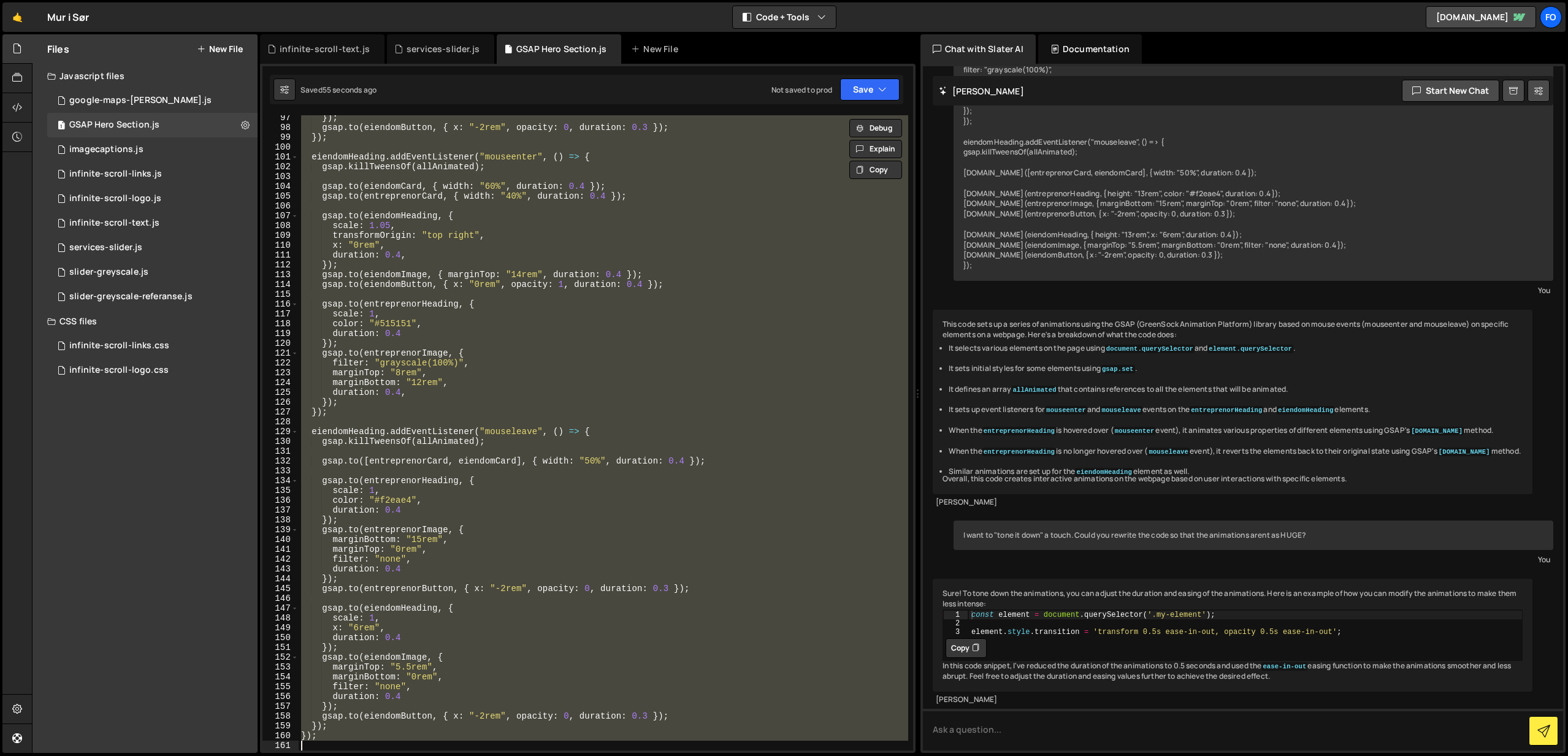
paste textarea
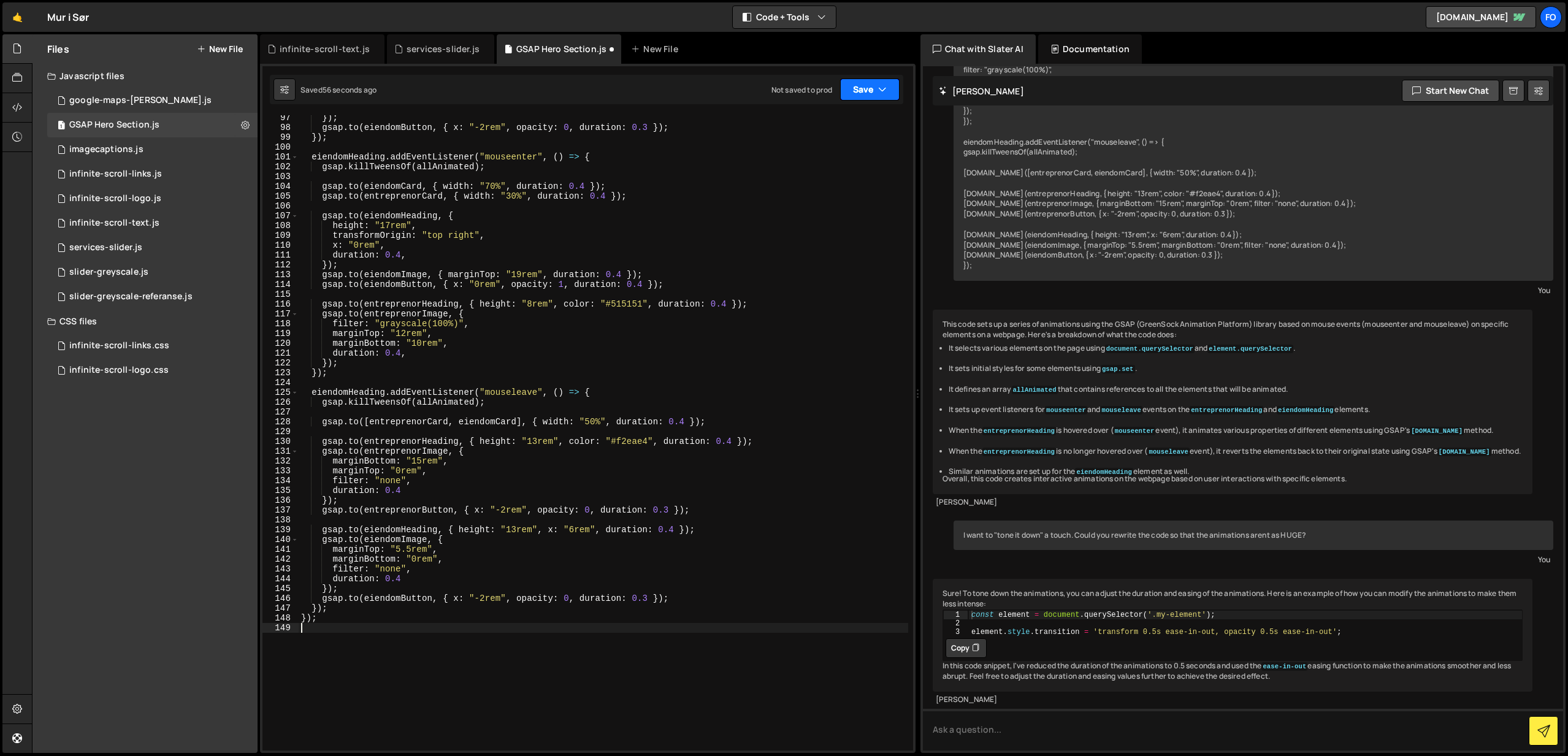
click at [860, 84] on button "Save" at bounding box center [870, 89] width 60 height 22
drag, startPoint x: 672, startPoint y: 277, endPoint x: 674, endPoint y: 271, distance: 6.3
click at [672, 277] on div "}) ; gsap . to ( eiendomButton , { x : "-2rem" , opacity : 0 , duration : 0.3 }…" at bounding box center [603, 440] width 610 height 654
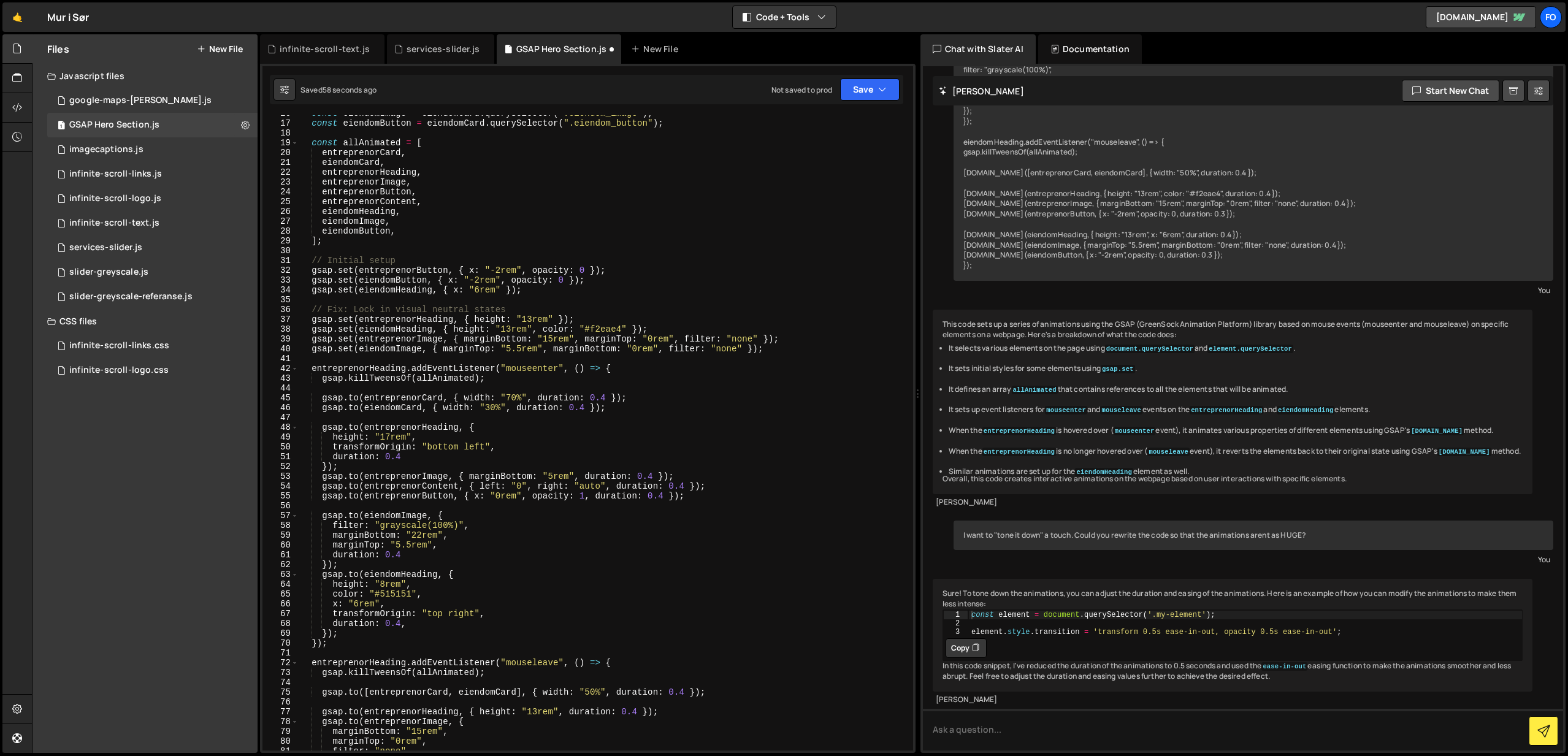
scroll to position [113, 0]
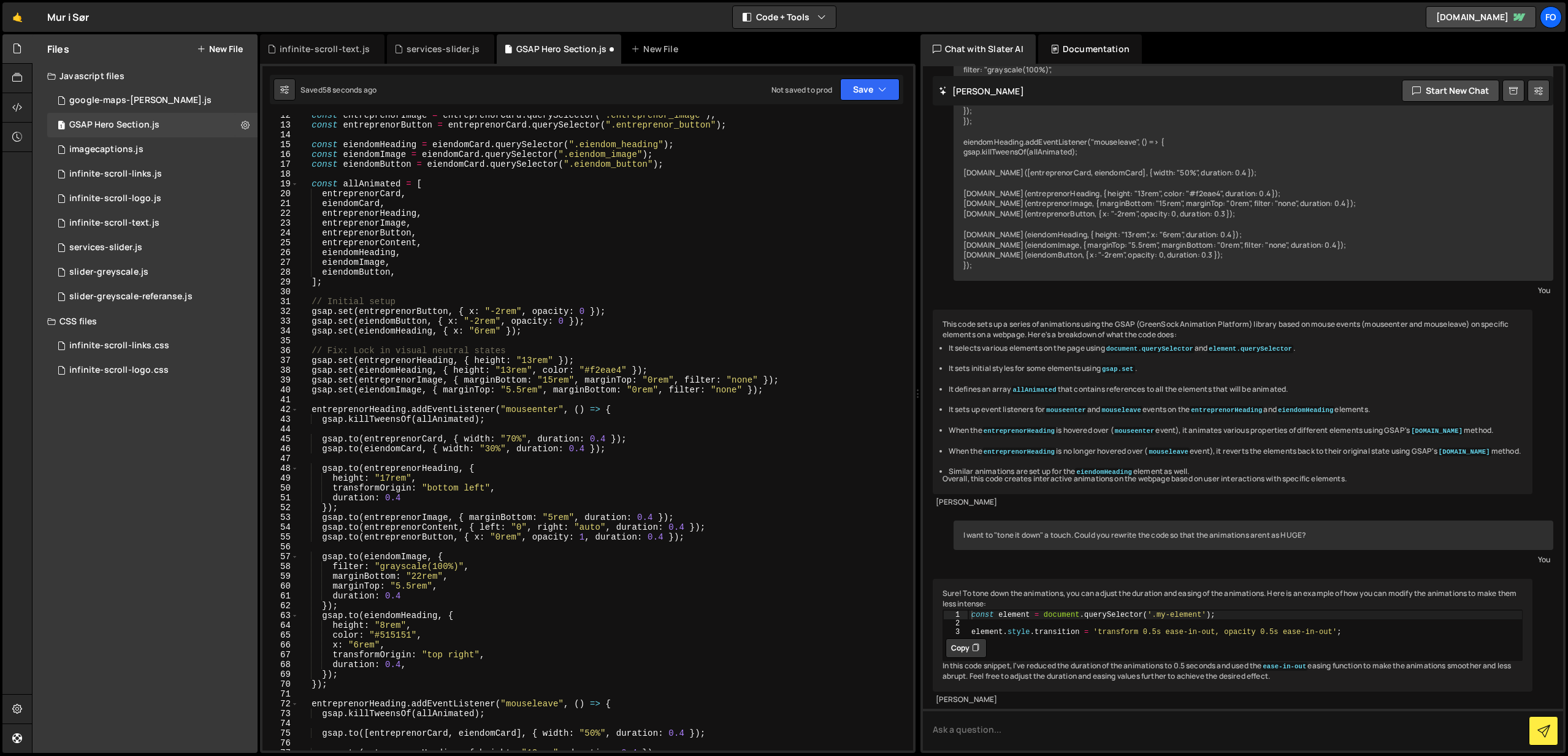
click at [849, 100] on div "Saved 58 seconds ago Not saved to prod Upgrade to Edit Save Save to Staging S S…" at bounding box center [586, 89] width 633 height 29
click at [865, 93] on button "Save" at bounding box center [870, 89] width 60 height 22
click at [856, 126] on div "Saved 59 seconds ago" at bounding box center [828, 133] width 128 height 15
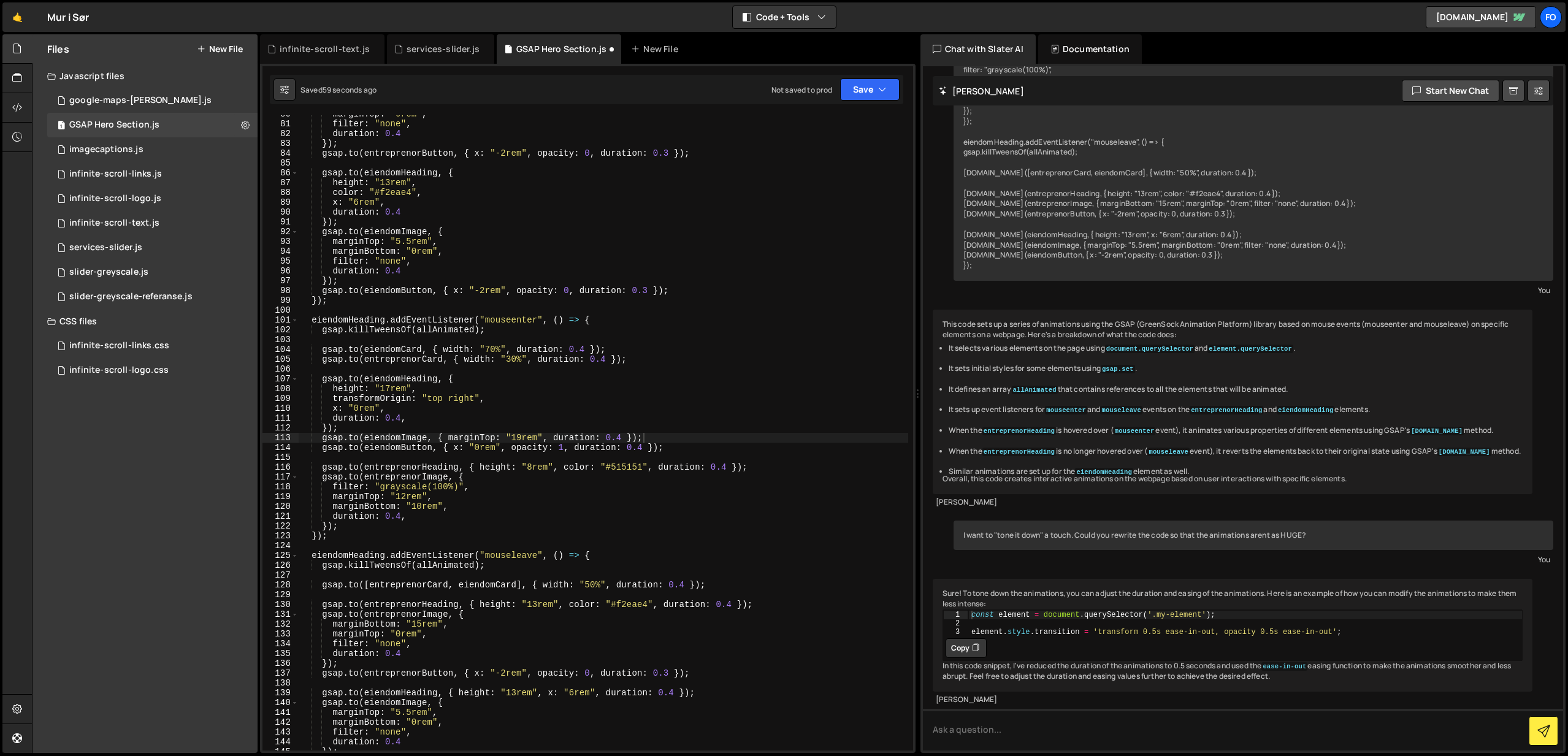
scroll to position [781, 0]
click at [739, 354] on div "marginTop : "0rem" , filter : "none" , duration : 0.4 }) ; gsap . to ( entrepre…" at bounding box center [603, 436] width 610 height 654
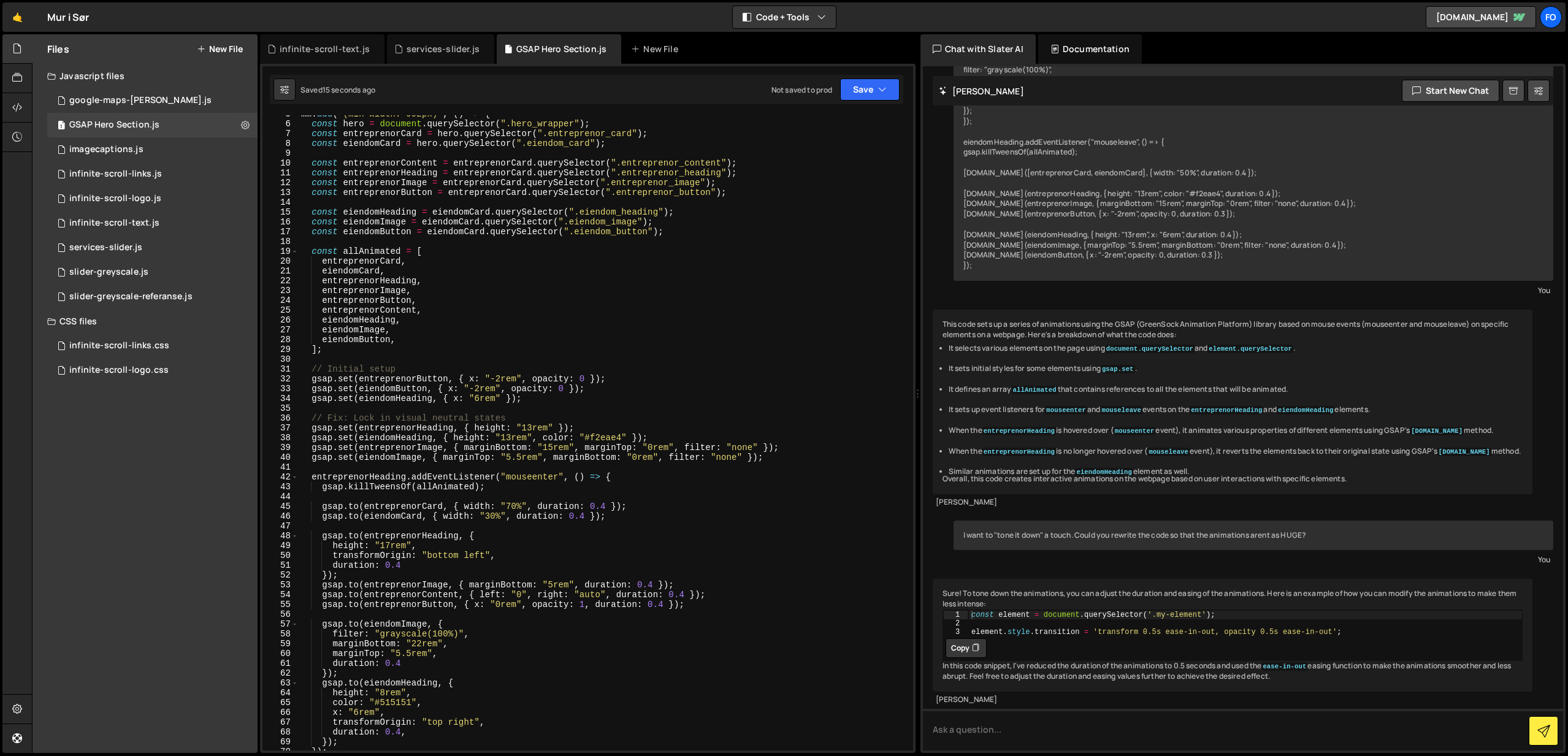
scroll to position [151, 0]
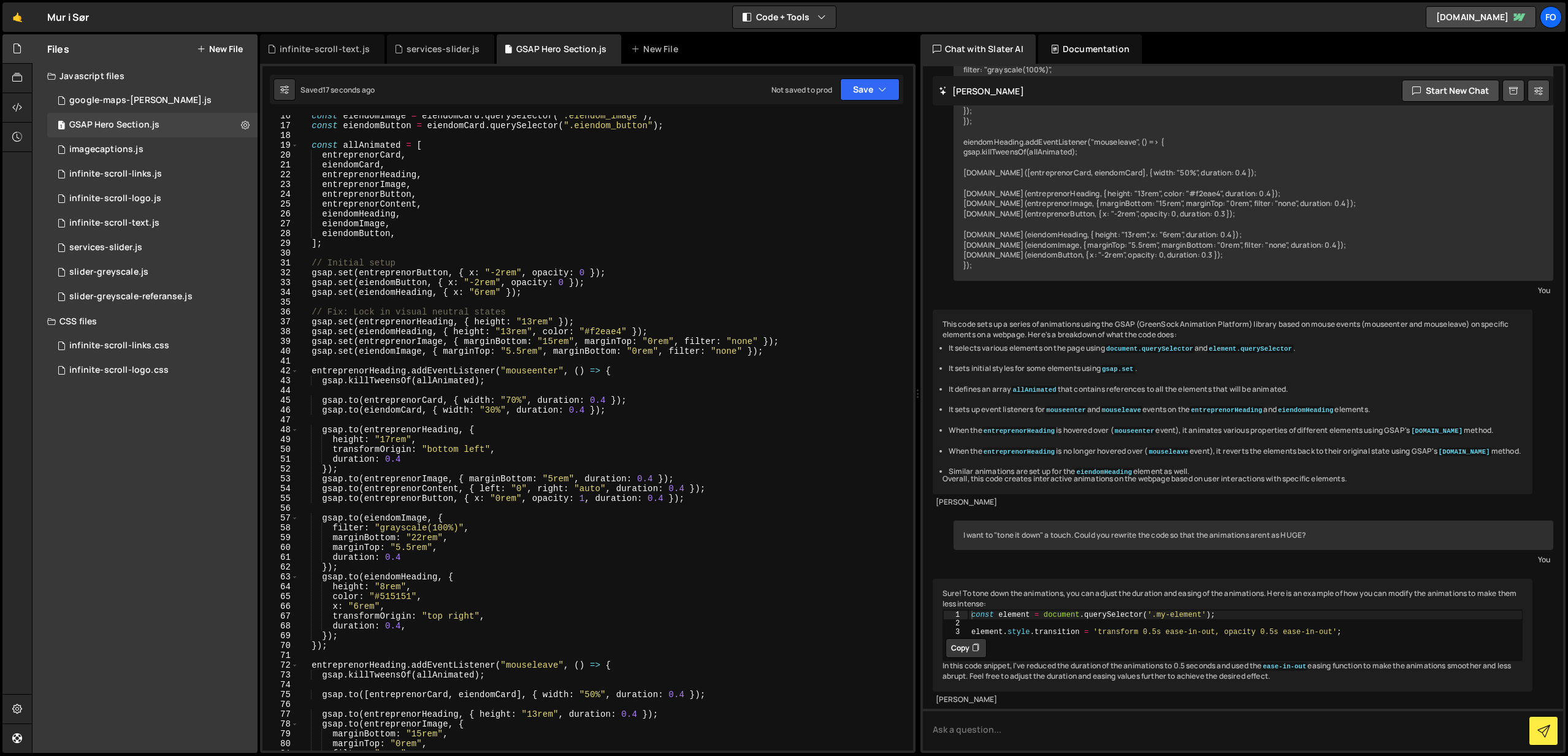
click at [512, 397] on div "const eiendomImage = eiendomCard . querySelector ( ".eiendom_image" ) ; const e…" at bounding box center [603, 438] width 610 height 654
type textarea "[DOMAIN_NAME](eiendomCard, { width: "45%", duration: 0.4 });"
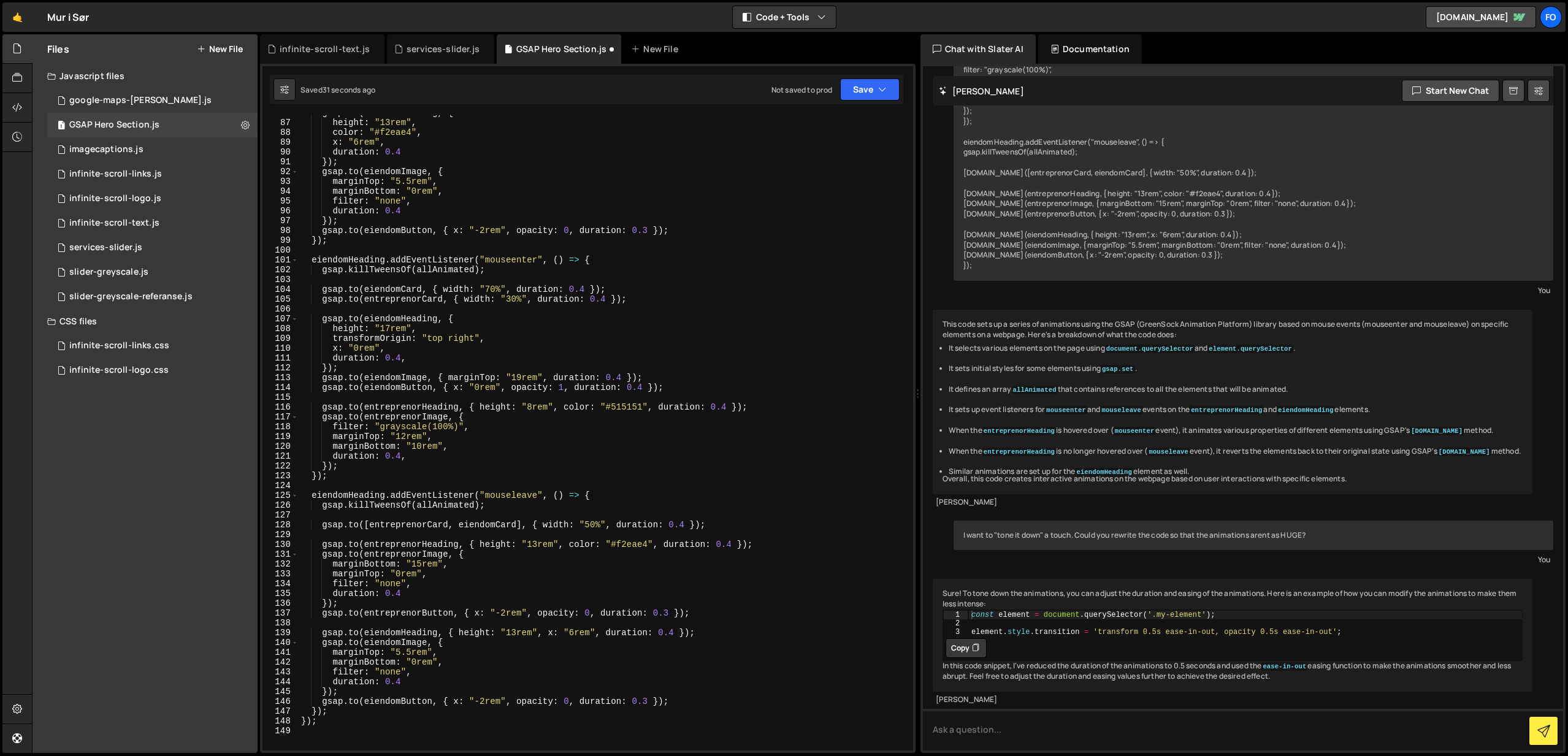
scroll to position [837, 0]
click at [492, 291] on div "gsap . to ( eiendomHeading , { height : "13rem" , color : "#f2eae4" , x : "6rem…" at bounding box center [603, 438] width 610 height 654
click at [863, 100] on div "Saved 38 seconds ago Not saved to prod Upgrade to Edit Save Save to Staging S S…" at bounding box center [586, 89] width 633 height 29
click at [861, 94] on button "Save" at bounding box center [870, 89] width 60 height 22
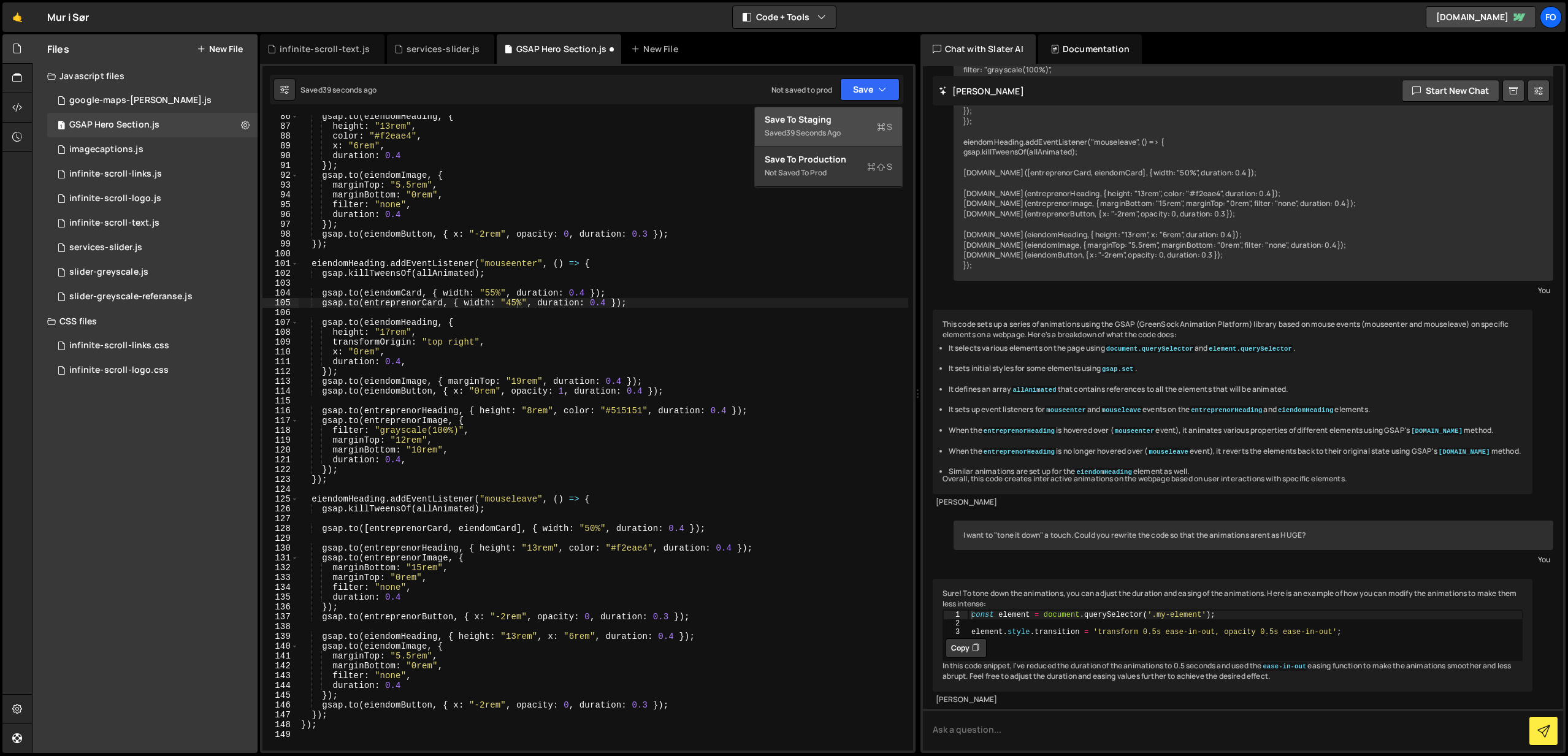
click at [857, 113] on div "Save to Staging S" at bounding box center [828, 119] width 128 height 13
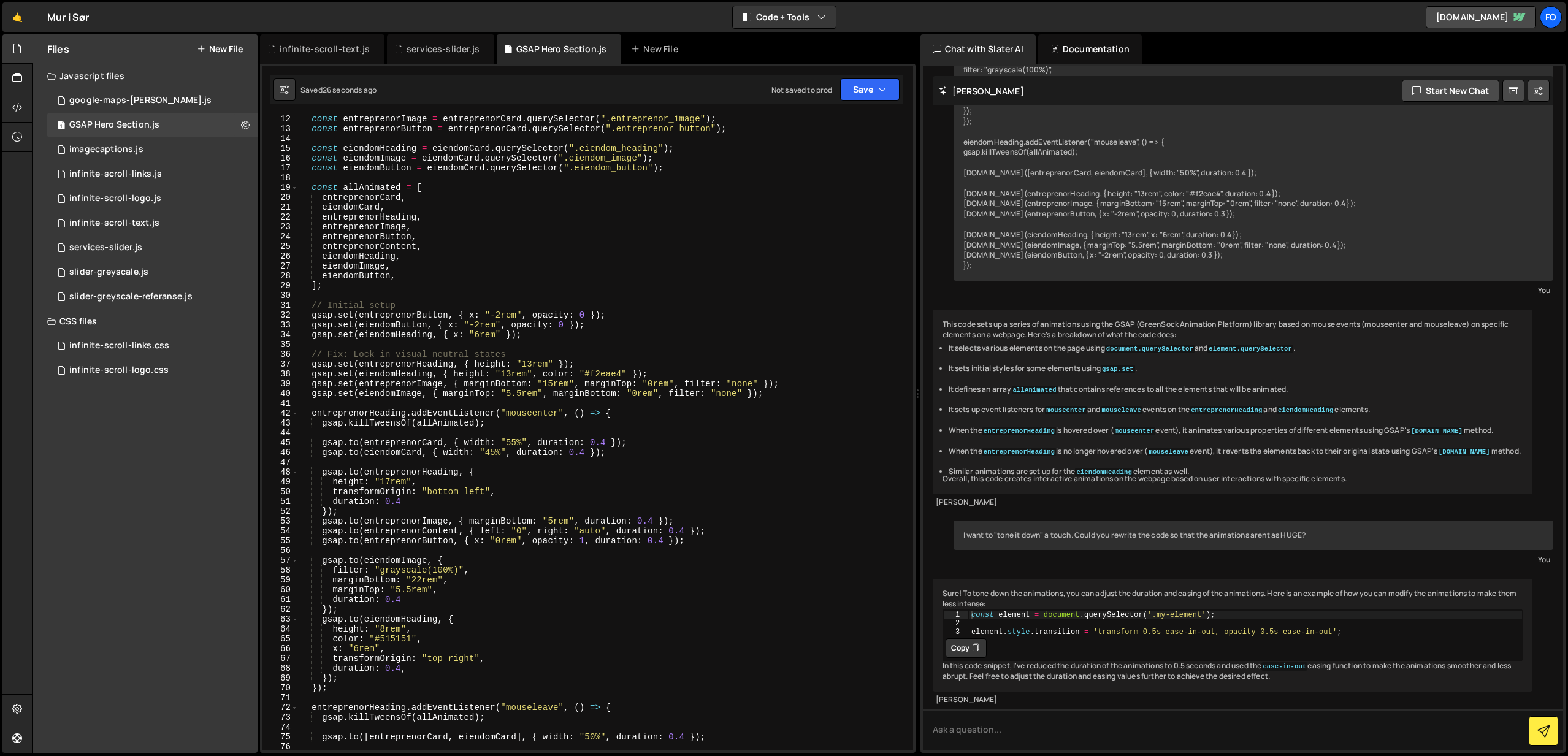
scroll to position [109, 0]
drag, startPoint x: 392, startPoint y: 479, endPoint x: 404, endPoint y: 479, distance: 12.0
click at [392, 479] on div "const entreprenorImage = entreprenorCard . querySelector ( ".entreprenor_image"…" at bounding box center [603, 441] width 610 height 654
type textarea "height: "15rem","
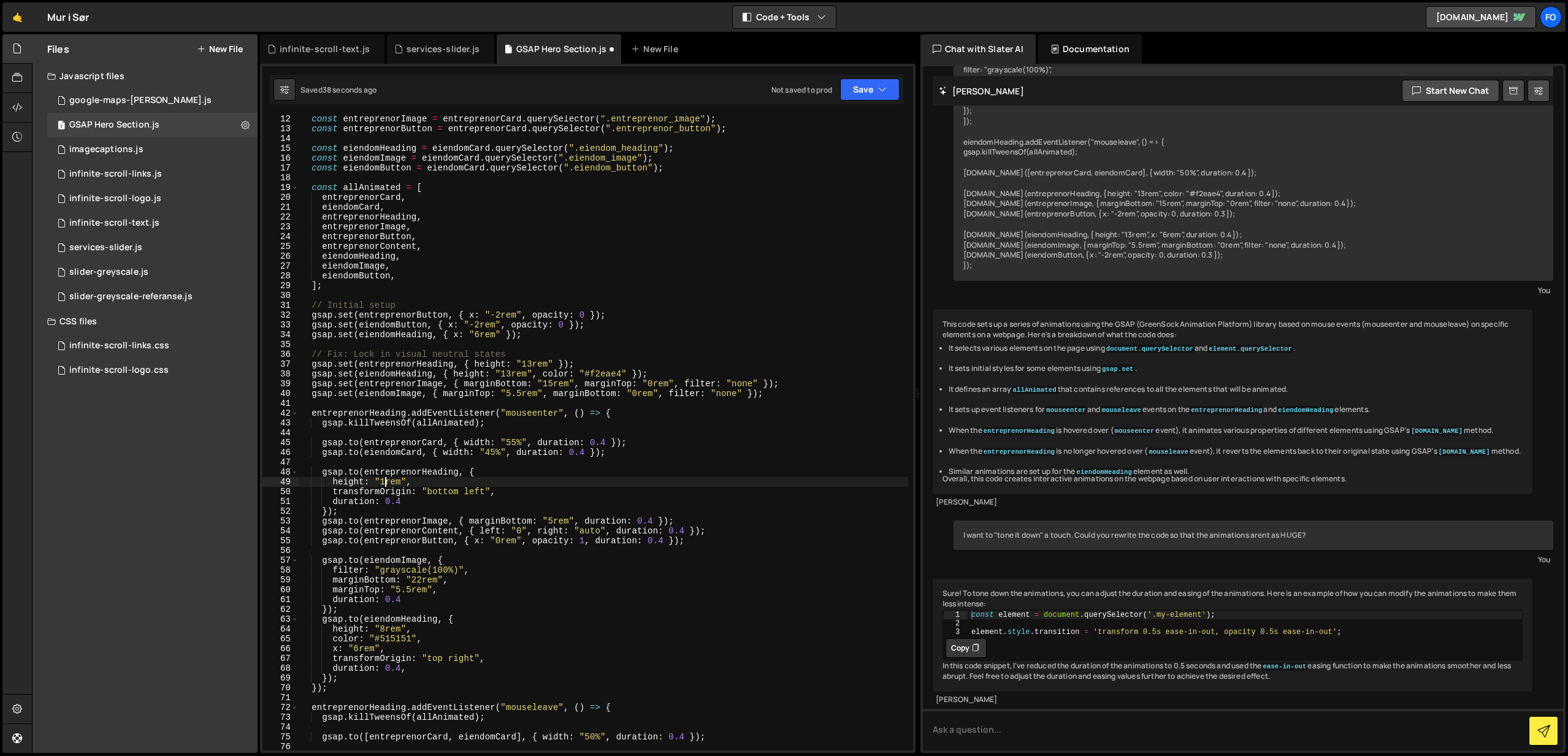
scroll to position [0, 7]
click at [528, 465] on div "const entreprenorImage = entreprenorCard . querySelector ( ".entreprenor_image"…" at bounding box center [603, 441] width 610 height 654
click at [862, 88] on button "Save" at bounding box center [870, 89] width 60 height 22
click at [859, 112] on button "Save to Staging S Saved 41 seconds ago" at bounding box center [829, 127] width 147 height 40
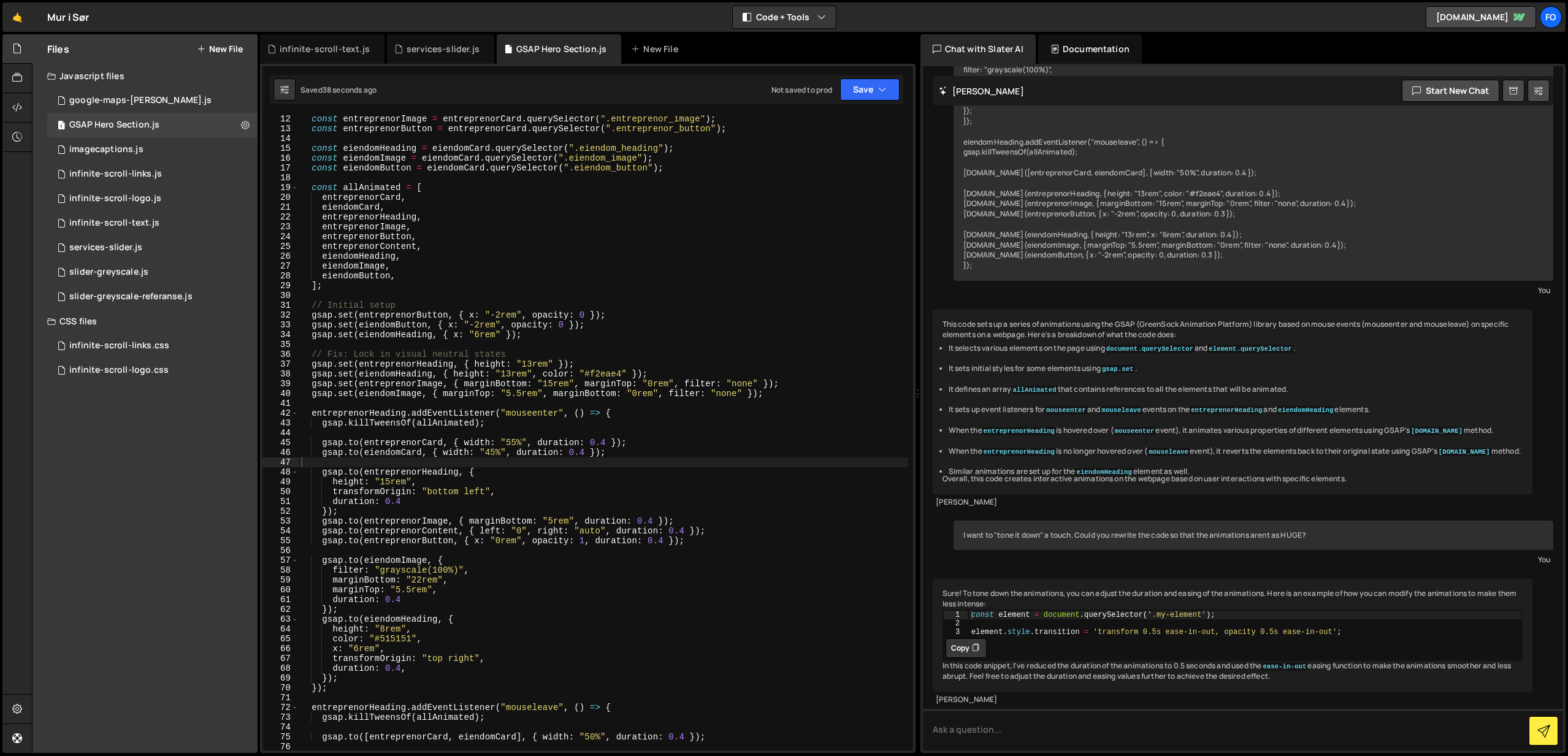
click at [419, 578] on div "const entreprenorImage = entreprenorCard . querySelector ( ".entreprenor_image"…" at bounding box center [603, 441] width 610 height 654
click at [506, 575] on div "const entreprenorImage = entreprenorCard . querySelector ( ".entreprenor_image"…" at bounding box center [603, 441] width 610 height 654
type textarea "marginBottom: "12rem","
drag, startPoint x: 863, startPoint y: 93, endPoint x: 863, endPoint y: 110, distance: 17.0
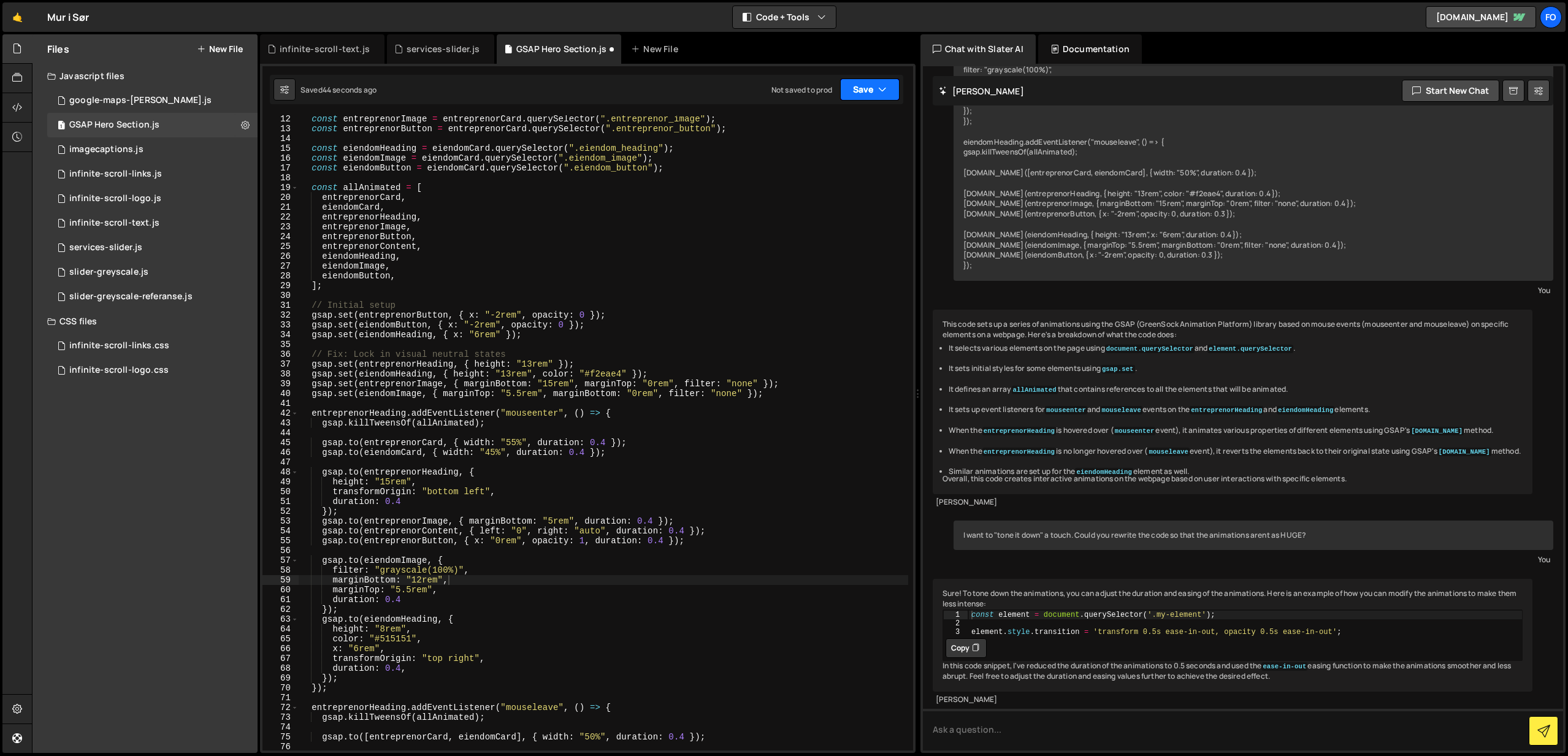
click at [863, 93] on button "Save" at bounding box center [870, 89] width 60 height 22
click at [863, 113] on div "Save to Staging S" at bounding box center [828, 119] width 128 height 13
click at [422, 580] on div "const entreprenorImage = entreprenorCard . querySelector ( ".entreprenor_image"…" at bounding box center [603, 441] width 610 height 654
drag, startPoint x: 431, startPoint y: 578, endPoint x: 328, endPoint y: 583, distance: 103.1
click at [328, 583] on div "const entreprenorImage = entreprenorCard . querySelector ( ".entreprenor_image"…" at bounding box center [603, 441] width 610 height 654
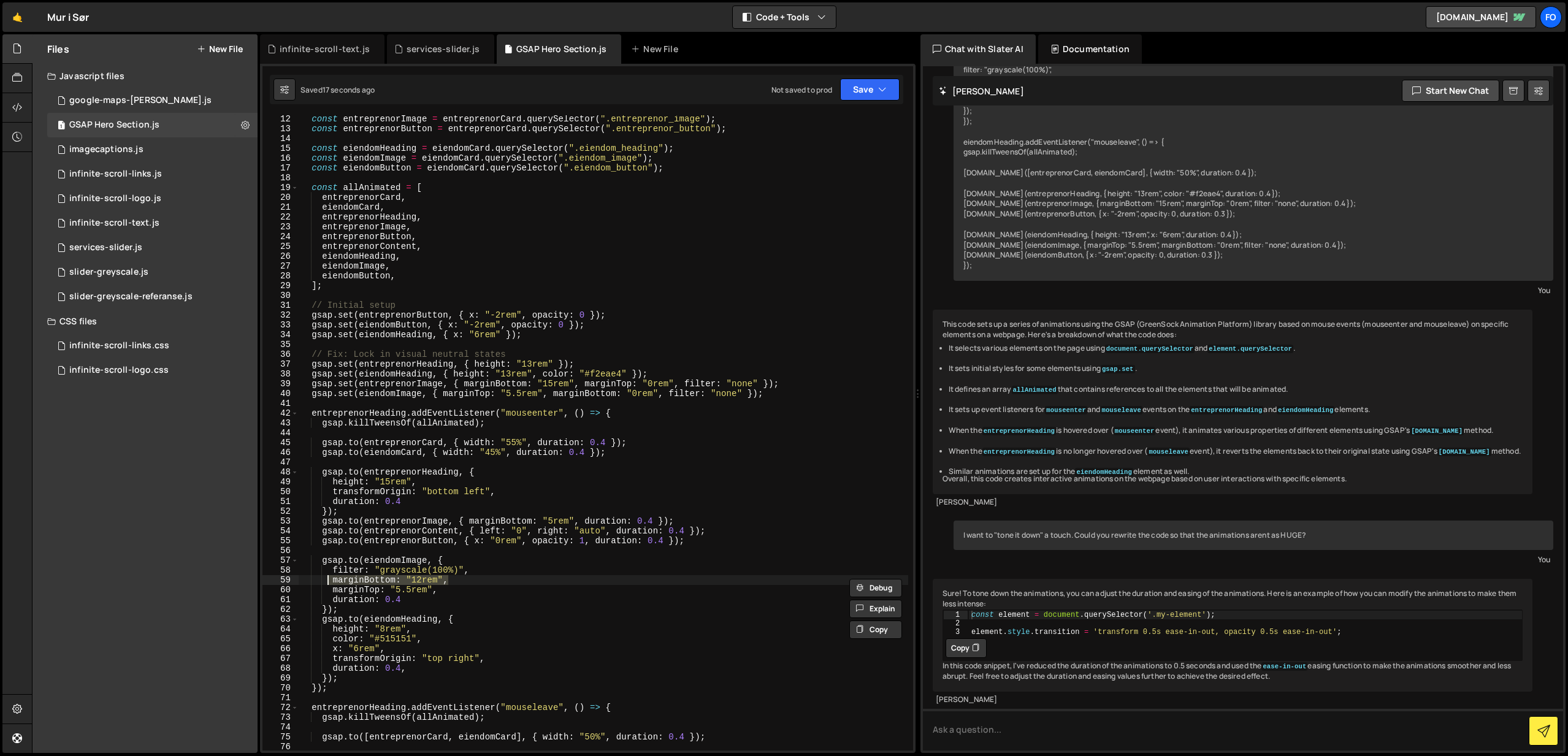
scroll to position [0, 1]
click at [856, 94] on button "Save" at bounding box center [870, 89] width 60 height 22
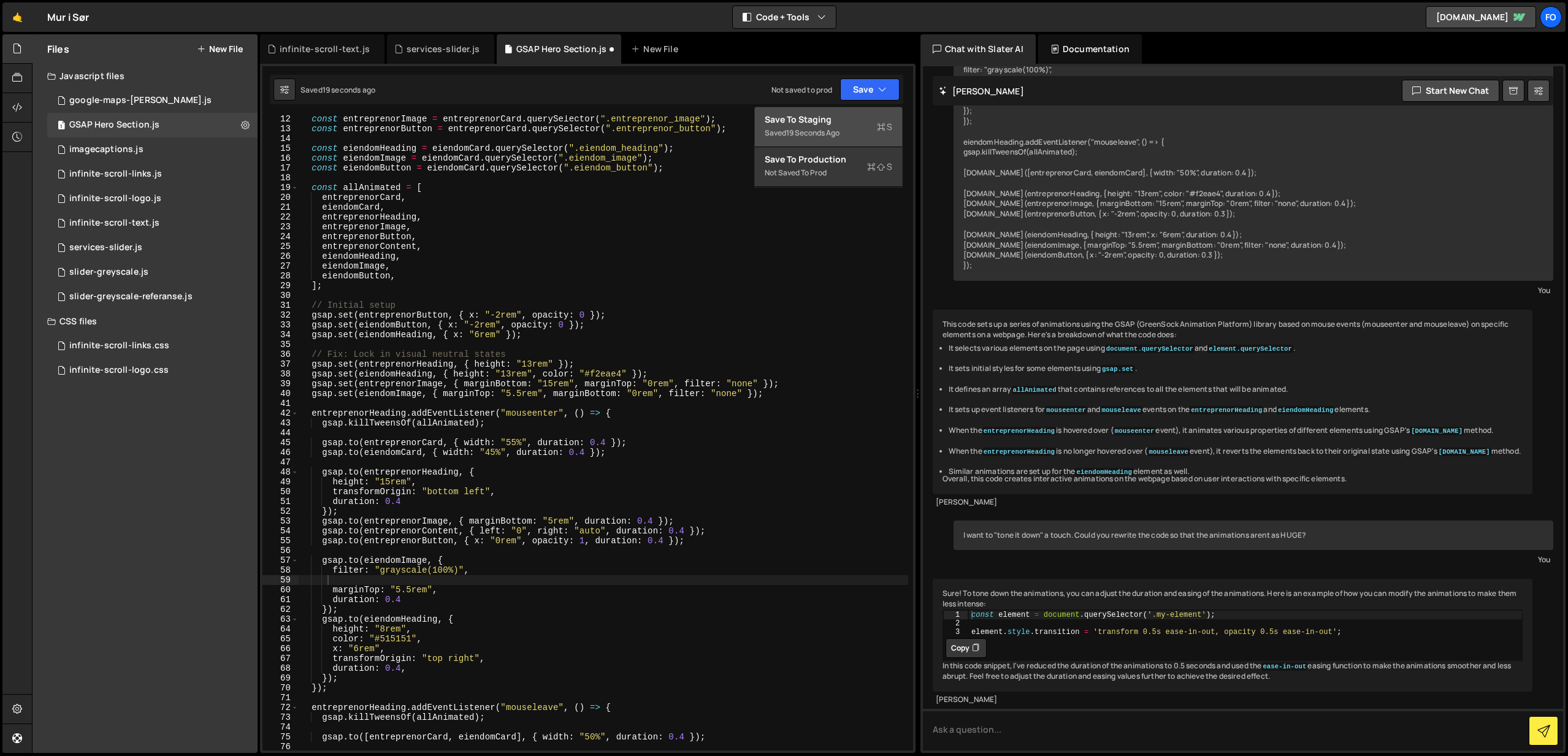
click at [851, 130] on div "Saved 19 seconds ago" at bounding box center [828, 133] width 128 height 15
click at [408, 584] on div "const entreprenorImage = entreprenorCard . querySelector ( ".entreprenor_image"…" at bounding box center [603, 441] width 610 height 654
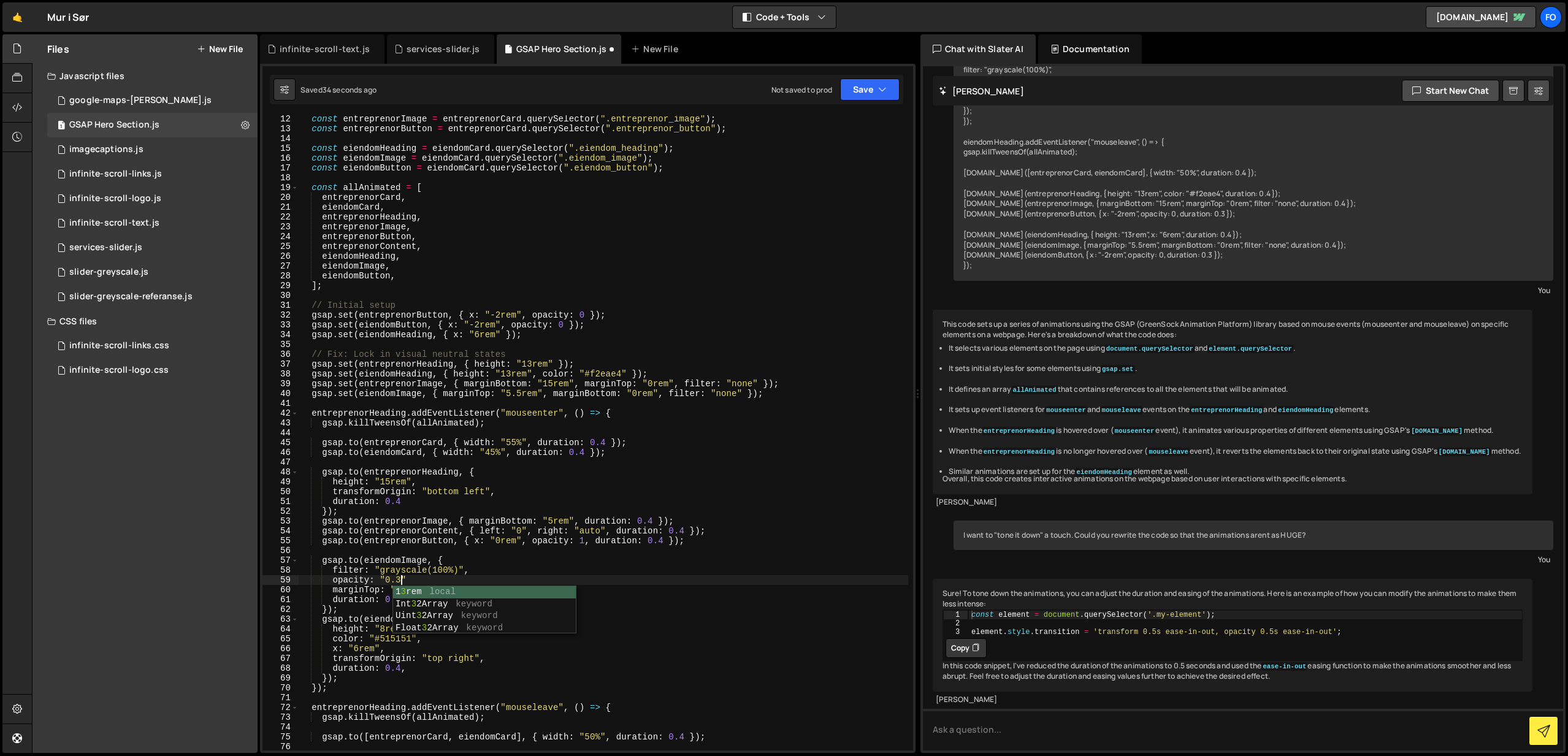
scroll to position [0, 6]
drag, startPoint x: 877, startPoint y: 80, endPoint x: 874, endPoint y: 88, distance: 8.5
click at [877, 80] on button "Save" at bounding box center [870, 89] width 60 height 22
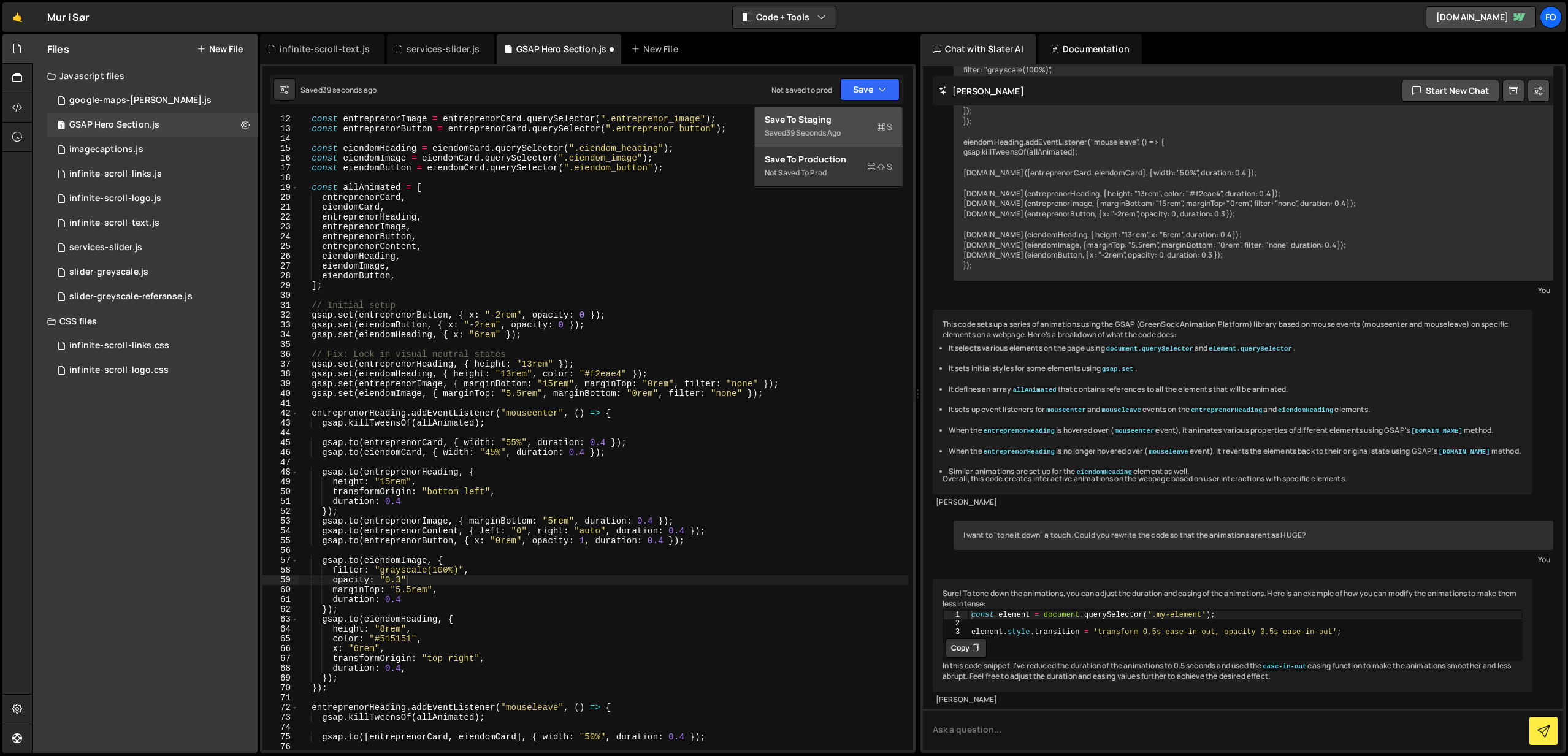
click at [867, 113] on div "Save to Staging S" at bounding box center [828, 119] width 128 height 13
click at [437, 581] on div "const entreprenorImage = entreprenorCard . querySelector ( ".entreprenor_image"…" at bounding box center [603, 441] width 610 height 654
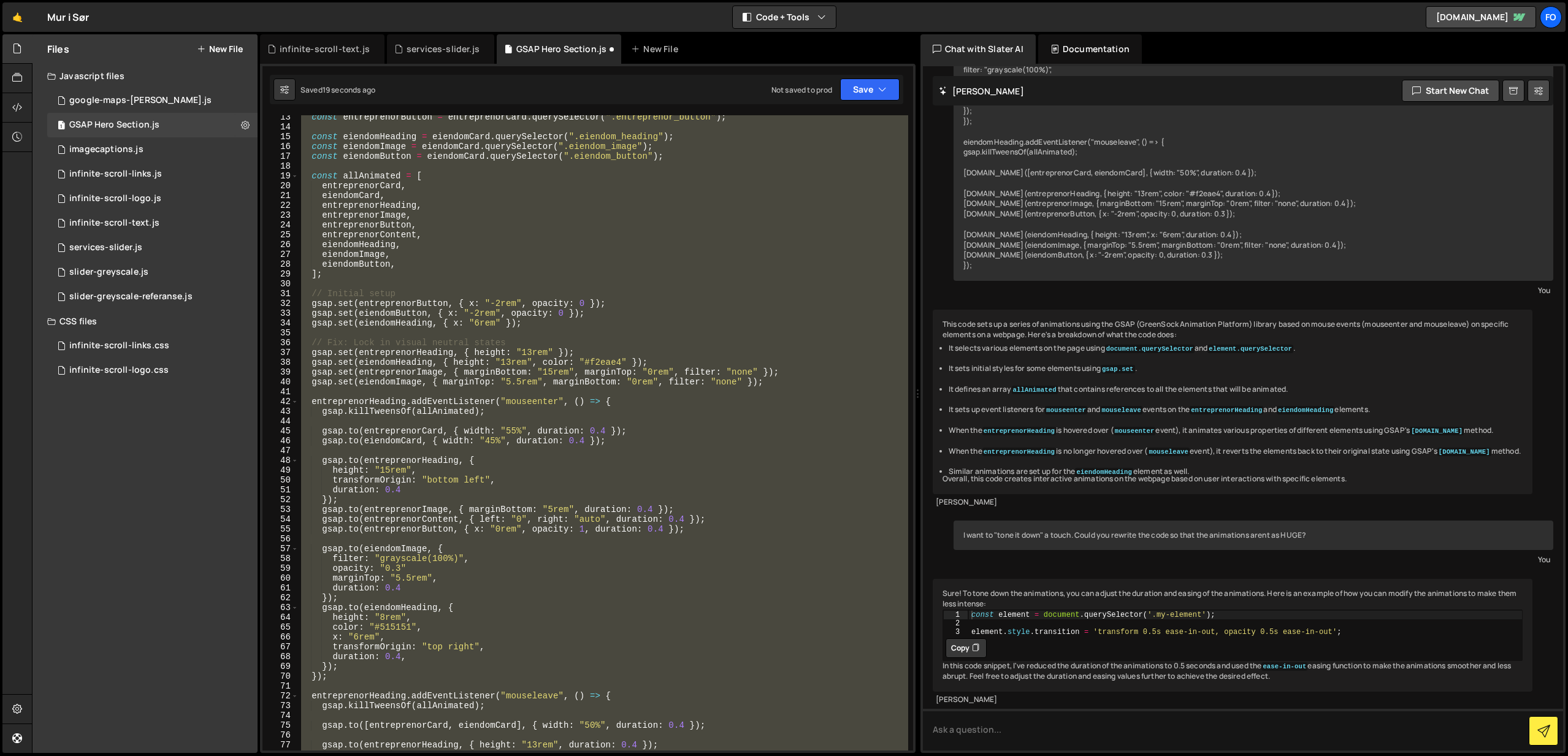
scroll to position [178, 0]
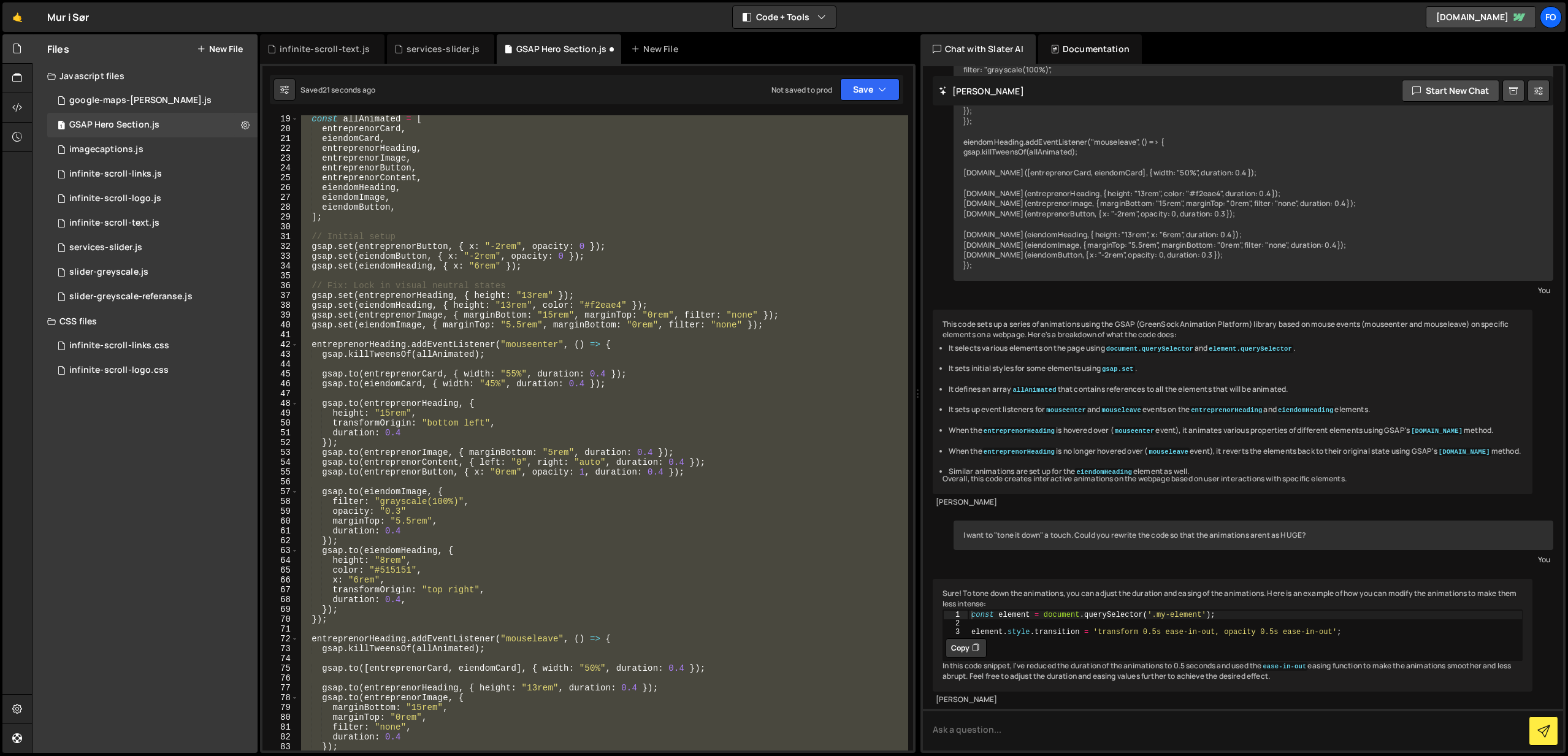
drag, startPoint x: 412, startPoint y: 511, endPoint x: 423, endPoint y: 509, distance: 11.2
click at [412, 511] on div "const allAnimated = [ entreprenorCard , eiendomCard , entreprenorHeading , entr…" at bounding box center [603, 433] width 610 height 635
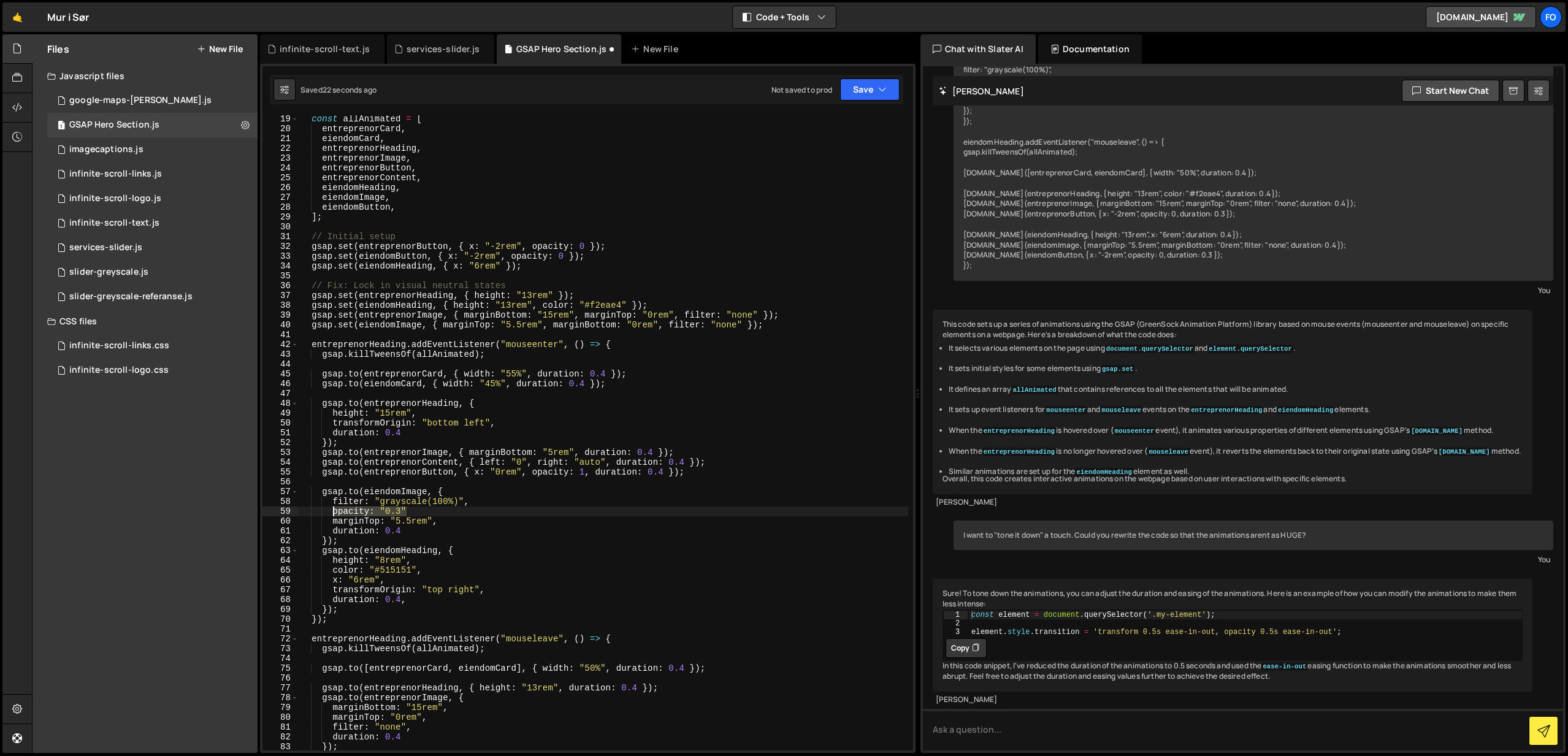
drag, startPoint x: 431, startPoint y: 510, endPoint x: 331, endPoint y: 512, distance: 100.0
click at [331, 512] on div "const allAnimated = [ entreprenorCard , eiendomCard , entreprenorHeading , entr…" at bounding box center [603, 441] width 610 height 654
paste textarea "marginBottom: "12rem","
click at [337, 511] on div "const allAnimated = [ entreprenorCard , eiendomCard , entreprenorHeading , entr…" at bounding box center [603, 441] width 610 height 654
drag, startPoint x: 863, startPoint y: 78, endPoint x: 866, endPoint y: 85, distance: 7.6
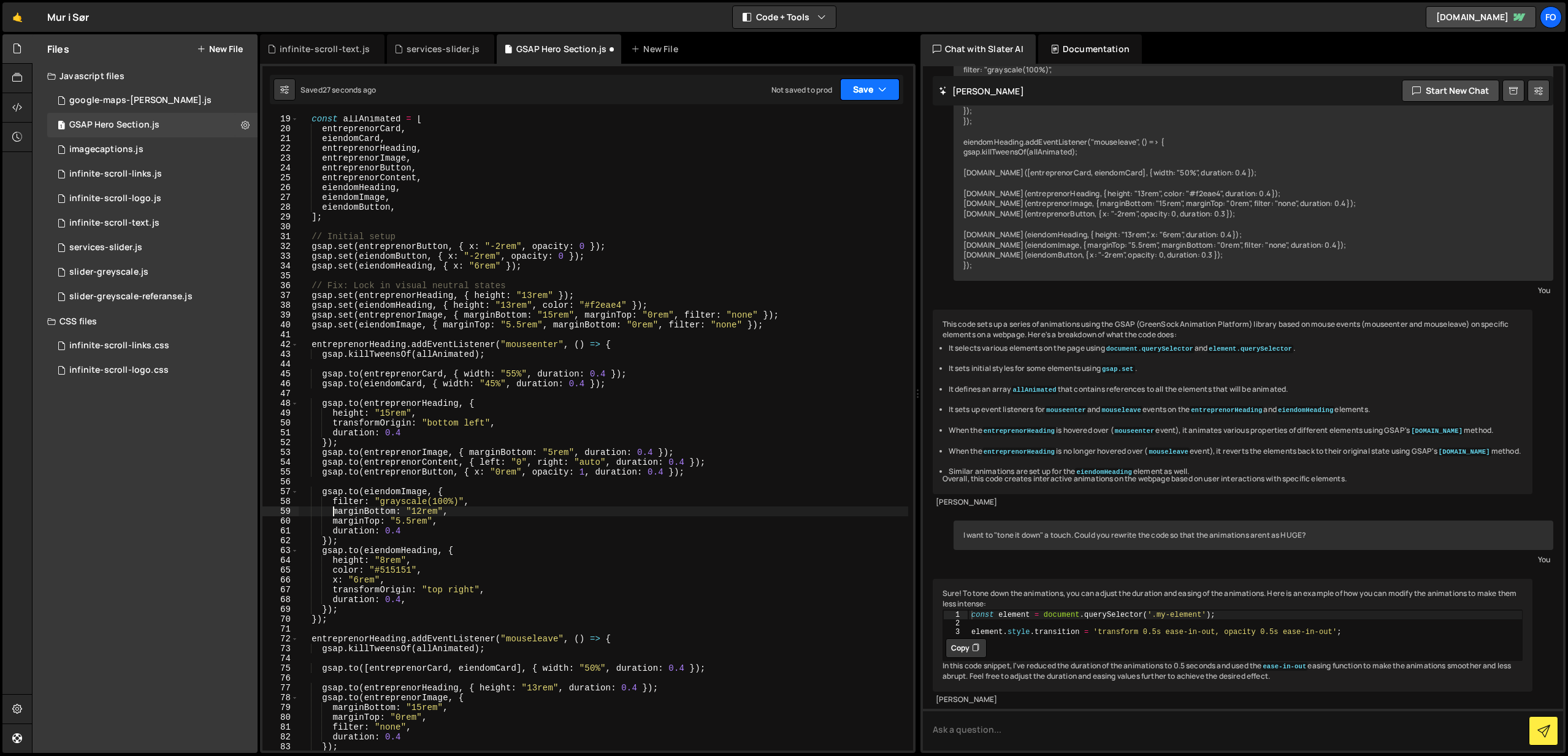
click at [863, 78] on button "Save" at bounding box center [870, 89] width 60 height 22
drag, startPoint x: 859, startPoint y: 116, endPoint x: 873, endPoint y: 92, distance: 27.8
click at [859, 116] on div "Save to Staging S" at bounding box center [828, 119] width 128 height 13
drag, startPoint x: 421, startPoint y: 508, endPoint x: 445, endPoint y: 511, distance: 24.2
click at [421, 508] on div "const allAnimated = [ entreprenorCard , eiendomCard , entreprenorHeading , entr…" at bounding box center [603, 441] width 610 height 654
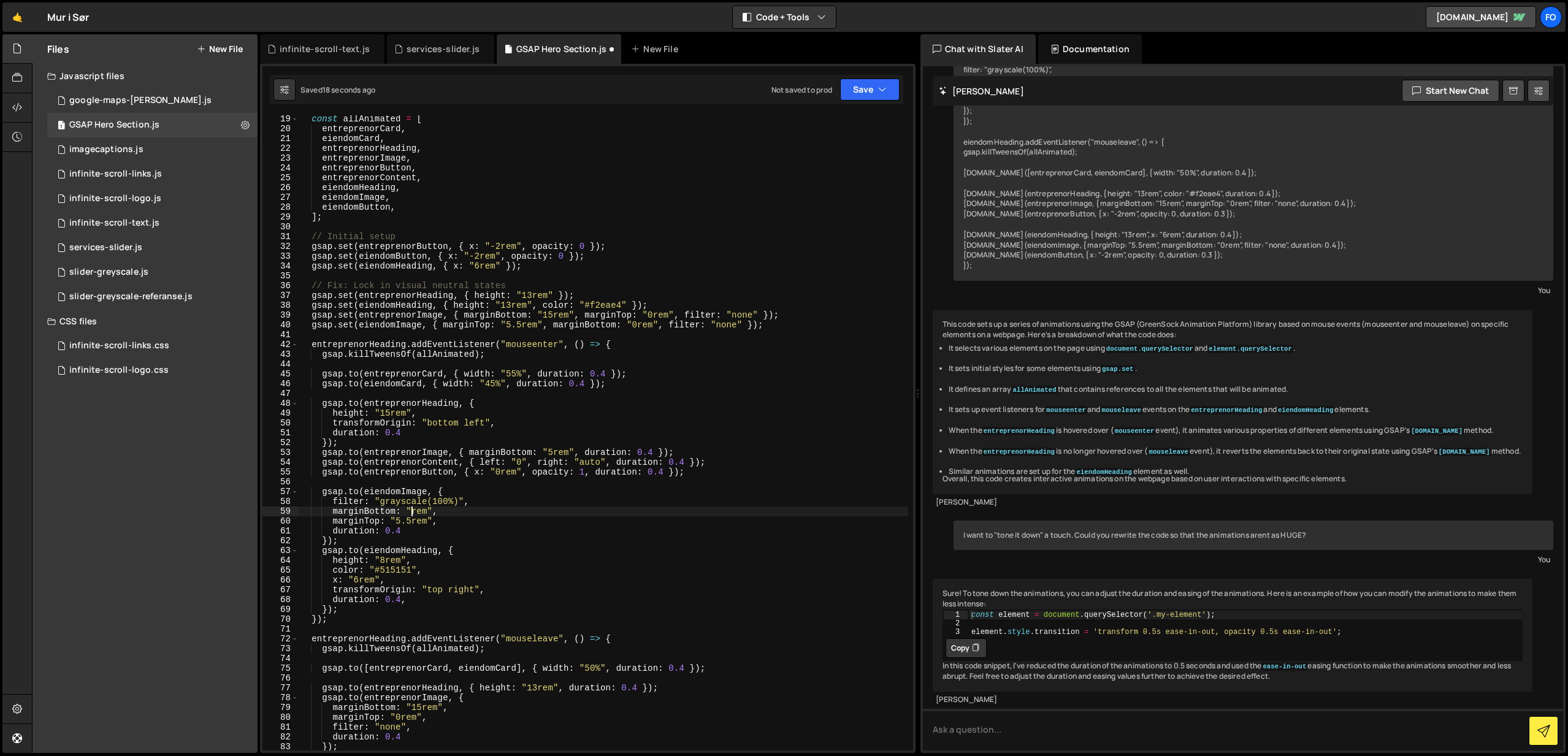
scroll to position [0, 8]
drag, startPoint x: 882, startPoint y: 78, endPoint x: 874, endPoint y: 98, distance: 21.5
click at [882, 79] on button "Save" at bounding box center [870, 89] width 60 height 22
click at [862, 123] on div "Save to Staging S" at bounding box center [828, 119] width 128 height 13
click at [866, 91] on button "Save" at bounding box center [870, 89] width 60 height 22
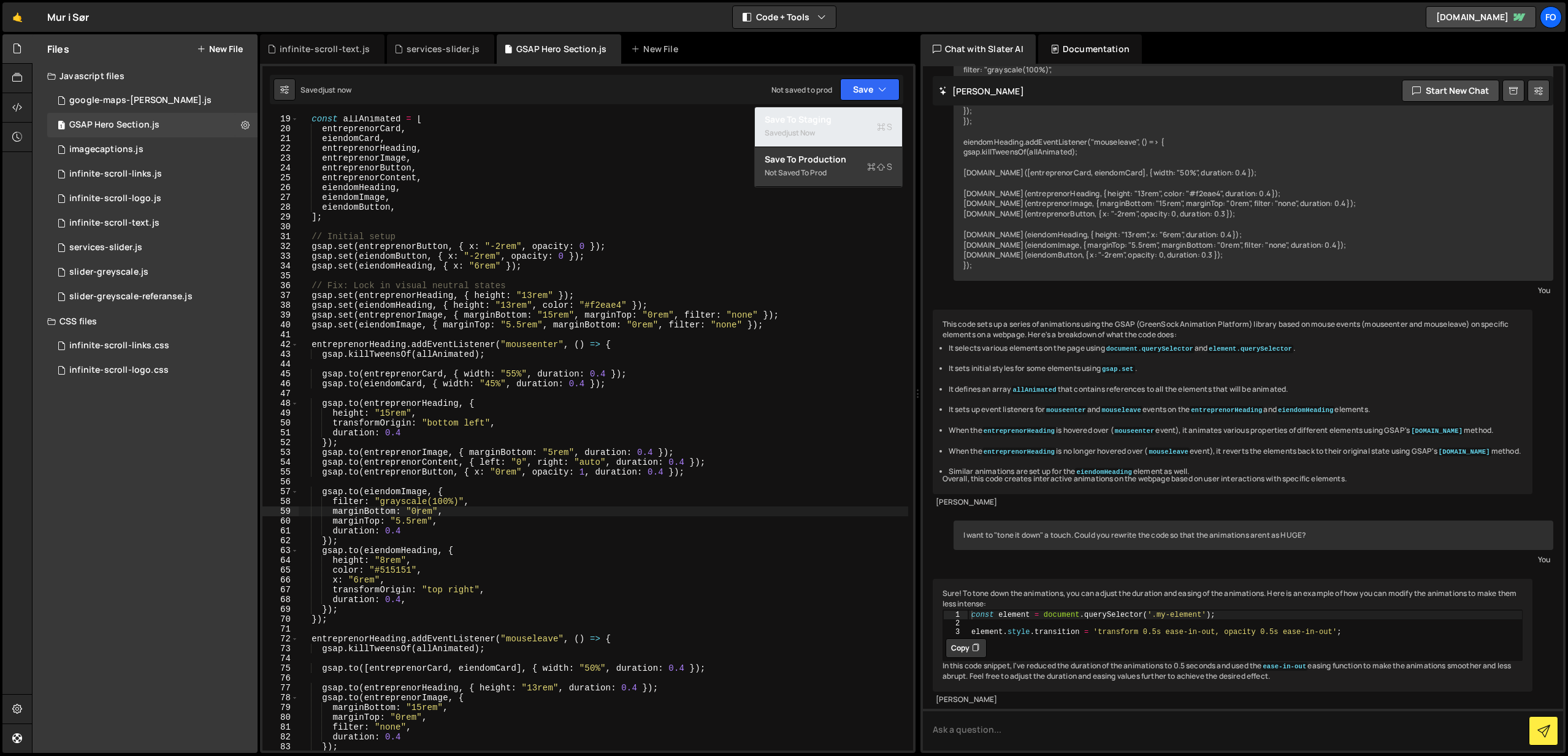
click at [849, 122] on div "Save to Staging S" at bounding box center [828, 119] width 128 height 13
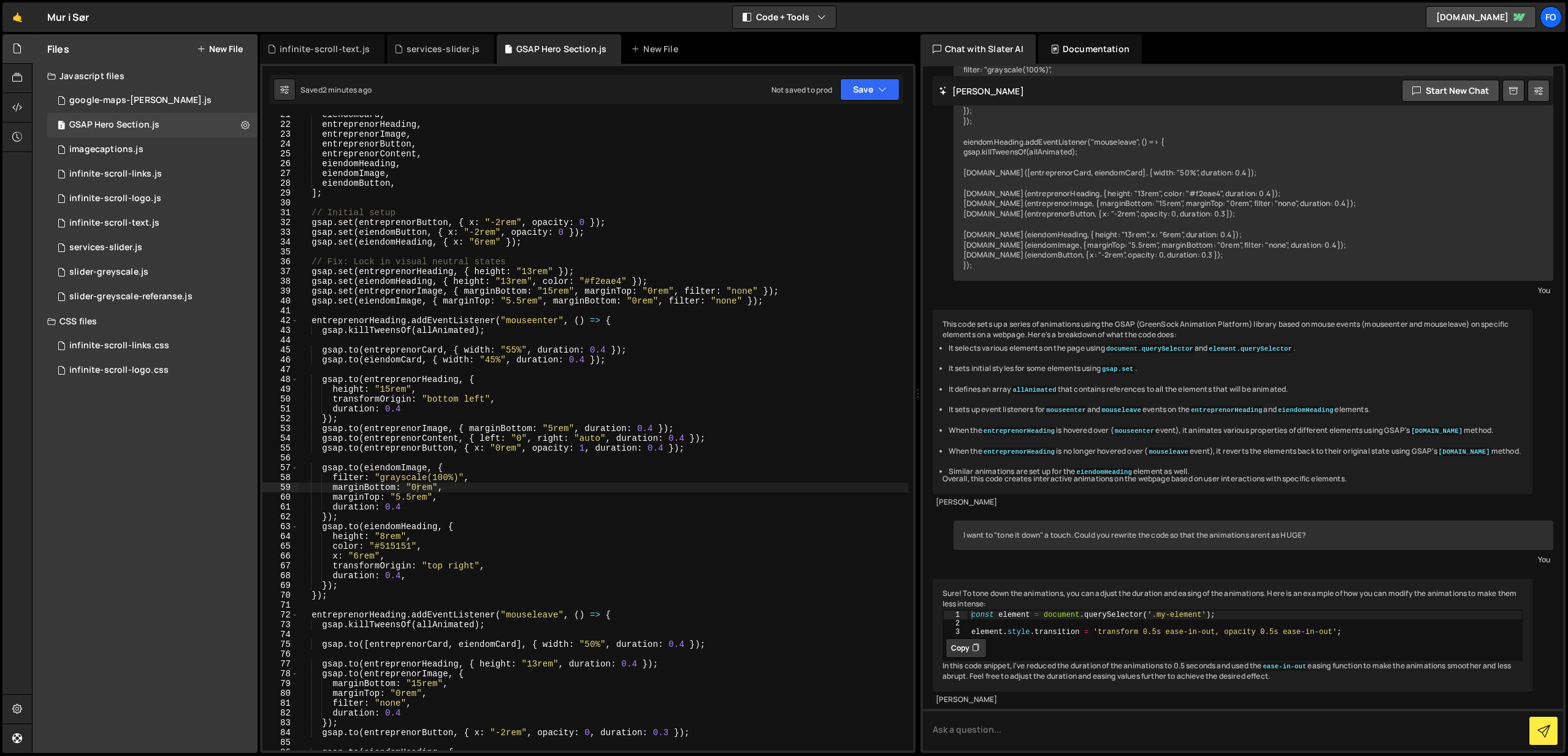
scroll to position [202, 0]
click at [384, 534] on div "eiendomCard , entreprenorHeading , entreprenorImage , entreprenorButton , entre…" at bounding box center [603, 437] width 610 height 654
click at [621, 392] on div "eiendomCard , entreprenorHeading , entreprenorImage , entreprenorButton , entre…" at bounding box center [603, 437] width 610 height 654
click at [881, 84] on icon "button" at bounding box center [882, 89] width 9 height 13
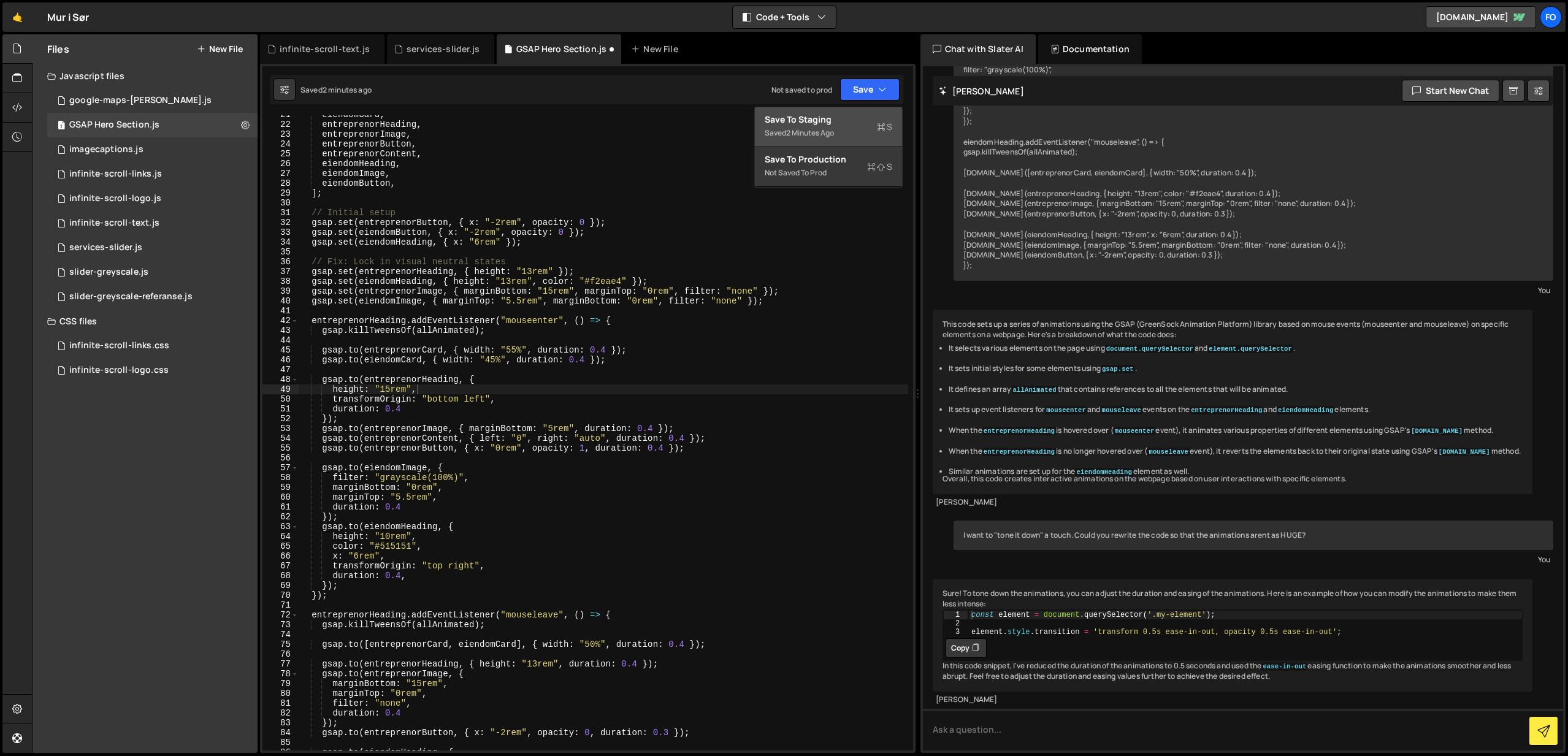
click at [849, 125] on div "Save to Staging S" at bounding box center [828, 119] width 128 height 13
click at [389, 539] on div "eiendomCard , entreprenorHeading , entreprenorImage , entreprenorButton , entre…" at bounding box center [603, 437] width 610 height 654
click at [870, 105] on div "height: "12rem", 21 22 23 24 25 26 27 28 29 30 31 32 33 34 35 36 37 38 39 40 41…" at bounding box center [588, 408] width 655 height 689
click at [880, 90] on icon "button" at bounding box center [882, 89] width 9 height 13
click at [854, 150] on button "Save to Production S Not saved to prod" at bounding box center [829, 167] width 147 height 40
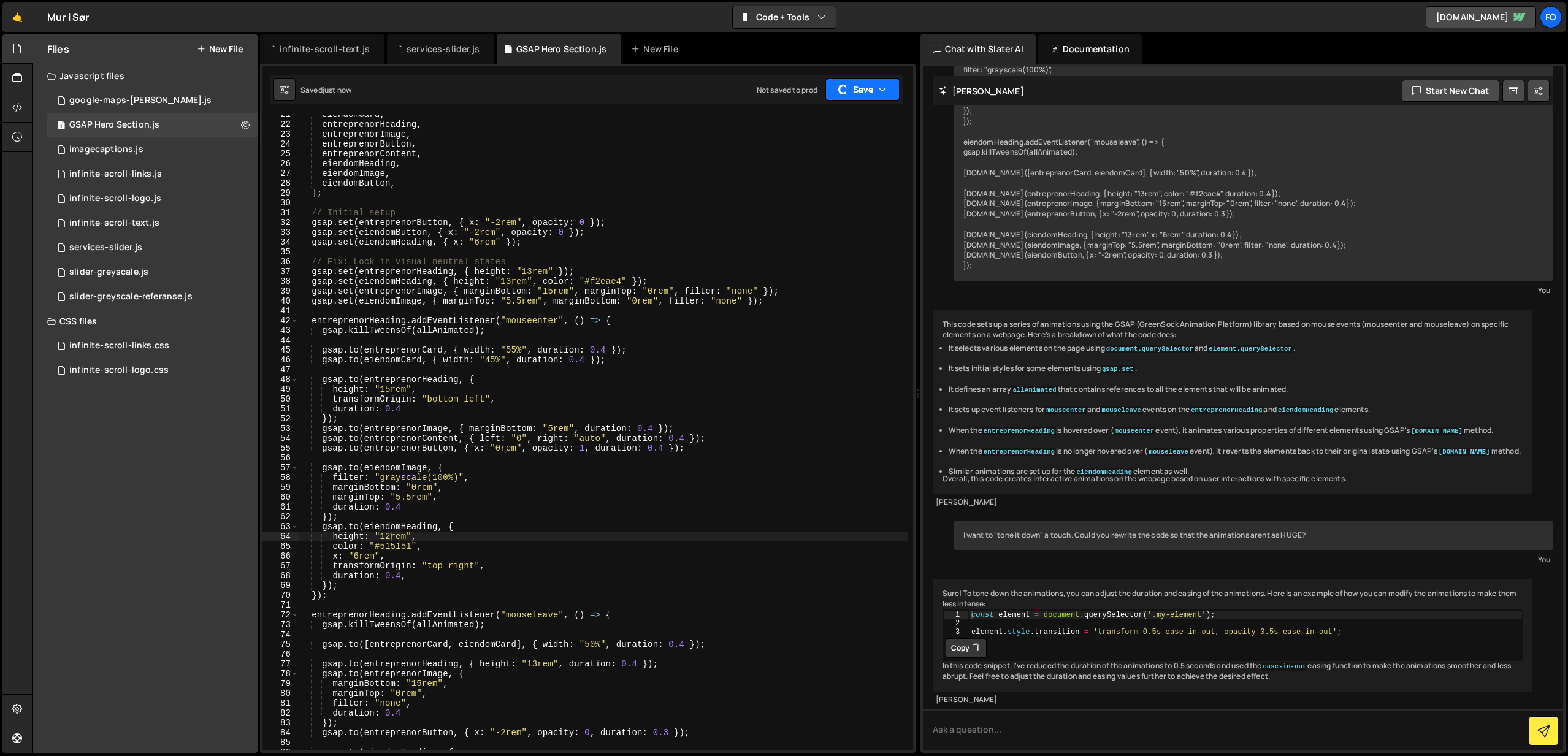
click at [871, 85] on button "Save" at bounding box center [863, 89] width 74 height 22
click at [854, 122] on div "Save to Staging S" at bounding box center [828, 119] width 128 height 13
click at [886, 74] on div "height: "12rem", 21 22 23 24 25 26 27 28 29 30 31 32 33 34 35 36 37 38 39 40 41…" at bounding box center [588, 408] width 655 height 689
drag, startPoint x: 876, startPoint y: 99, endPoint x: 863, endPoint y: 107, distance: 15.3
click at [876, 99] on button "Save" at bounding box center [863, 89] width 74 height 22
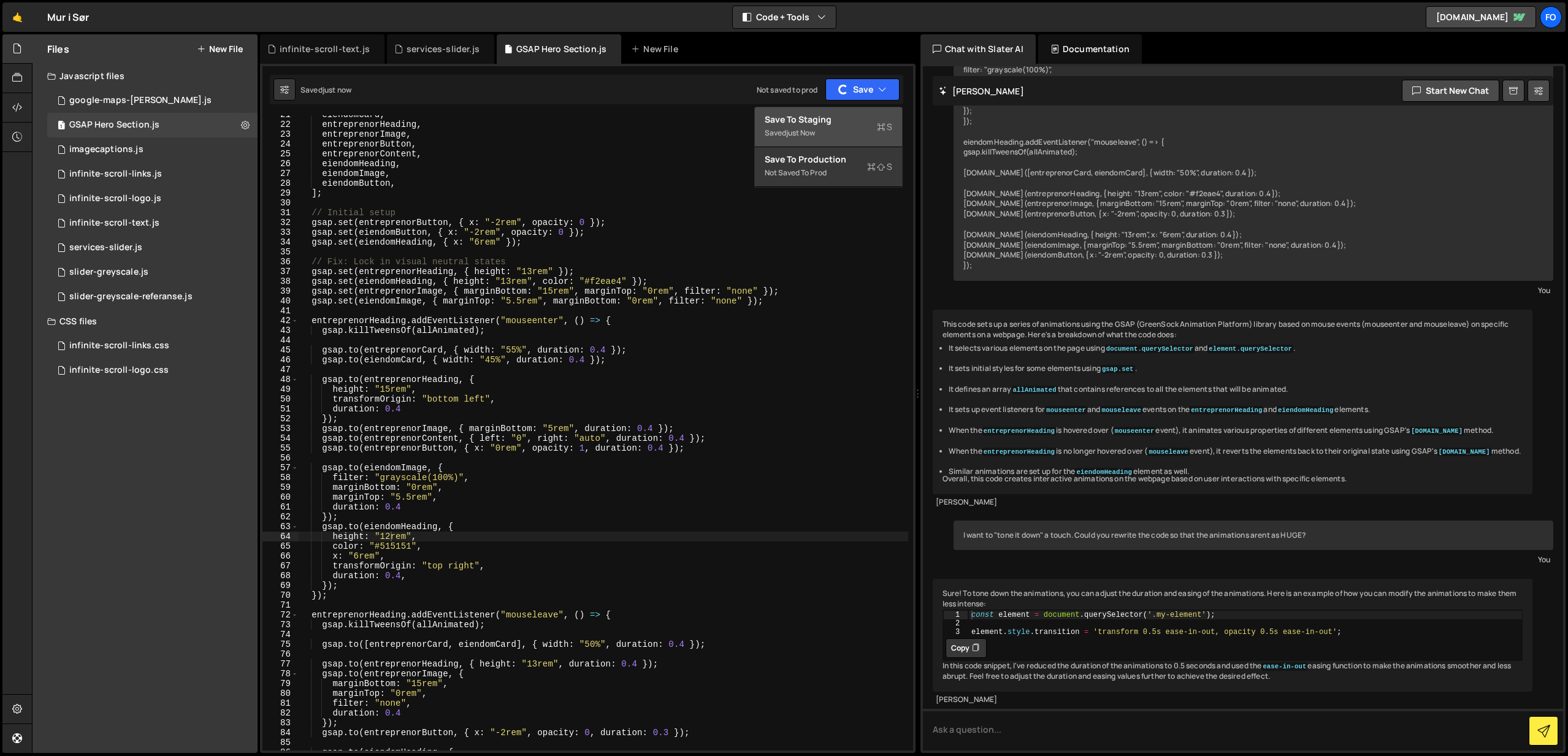
click at [849, 118] on div "Save to Staging S" at bounding box center [828, 119] width 128 height 13
click at [849, 118] on div "Debug Explain Copy infinite-scroll-text.js services-slider.js GSAP Hero Section…" at bounding box center [588, 394] width 655 height 719
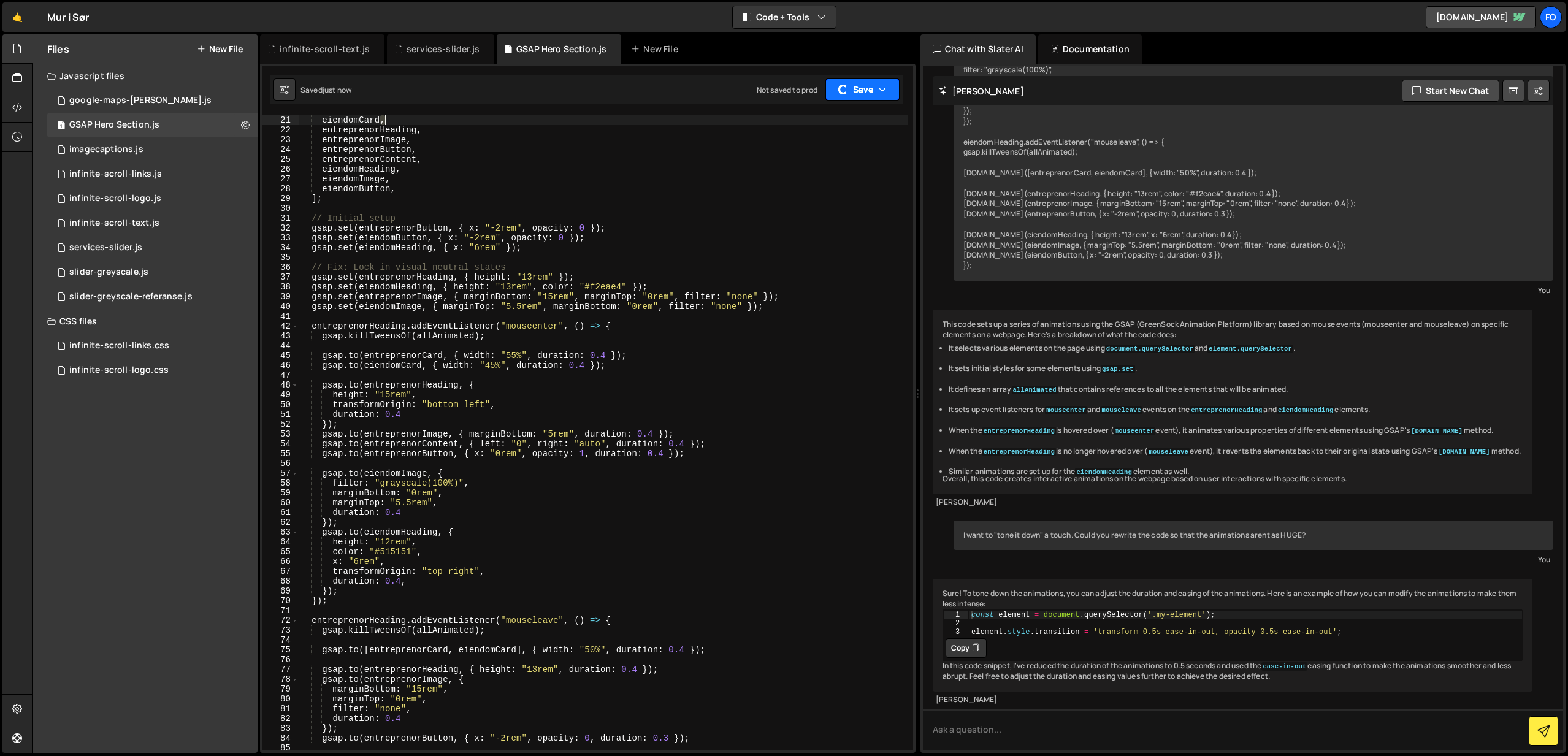
click at [868, 92] on button "Save" at bounding box center [863, 89] width 74 height 22
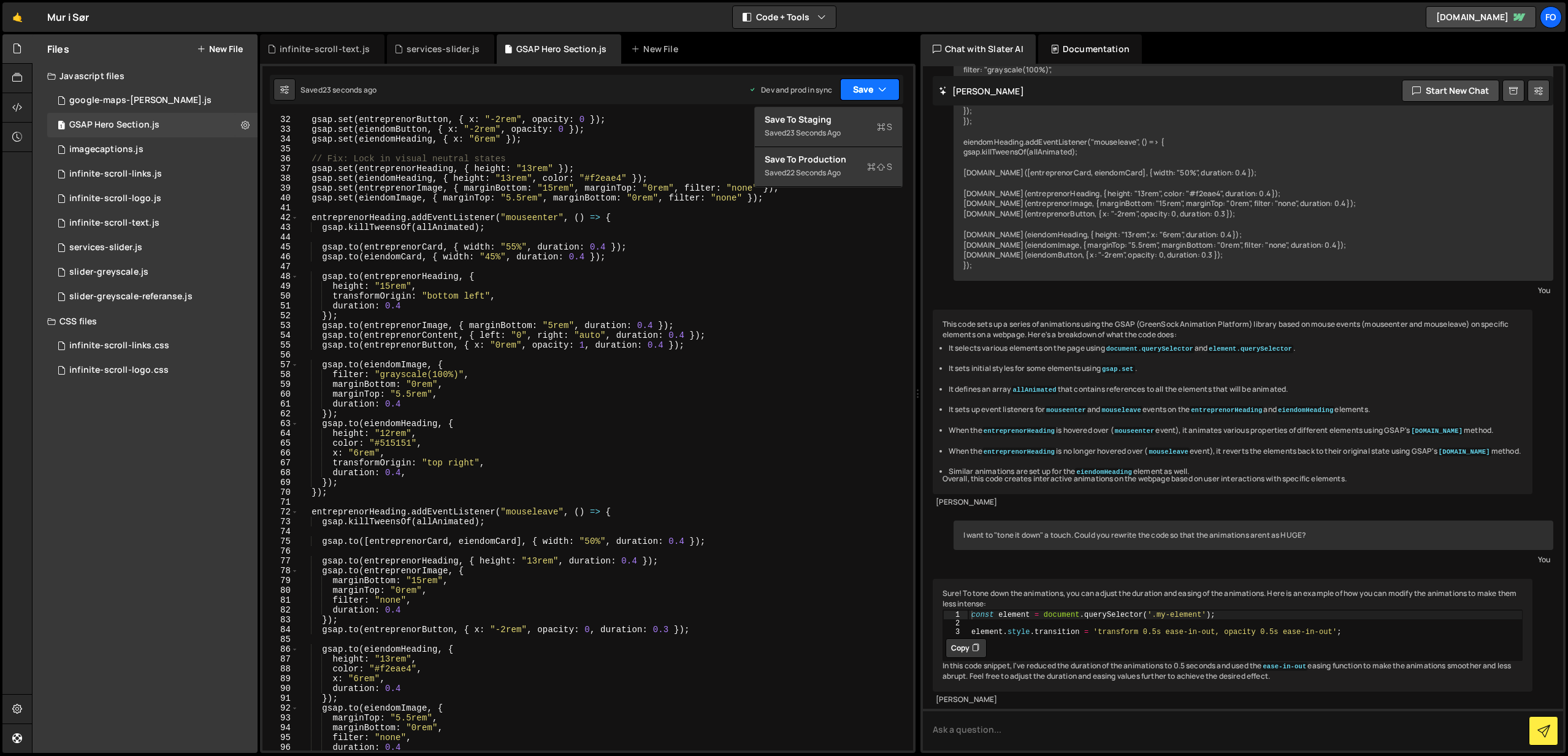
scroll to position [309, 0]
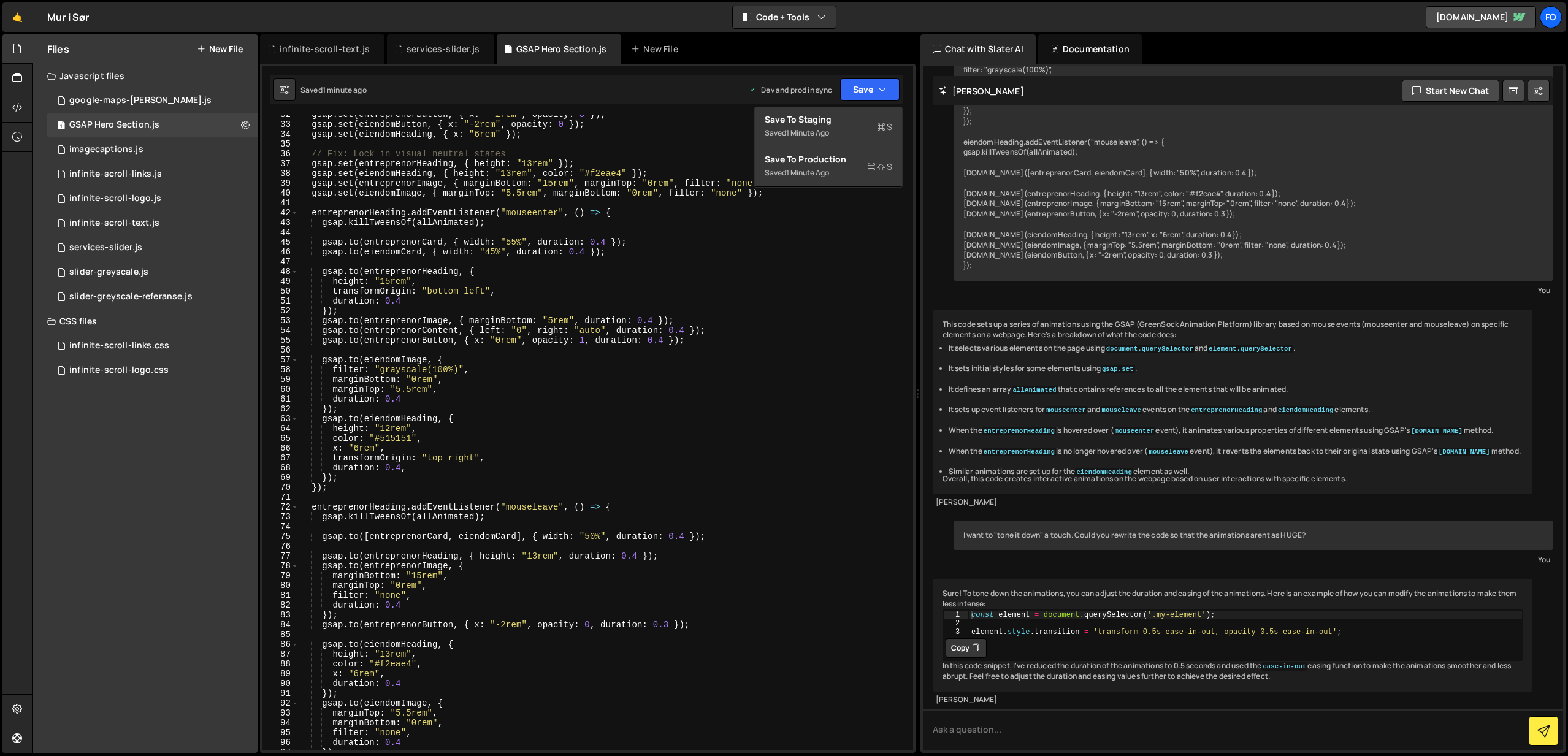
click at [428, 595] on div "gsap . set ( entreprenorButton , { x : "-2rem" , opacity : 0 }) ; gsap . set ( …" at bounding box center [603, 437] width 610 height 654
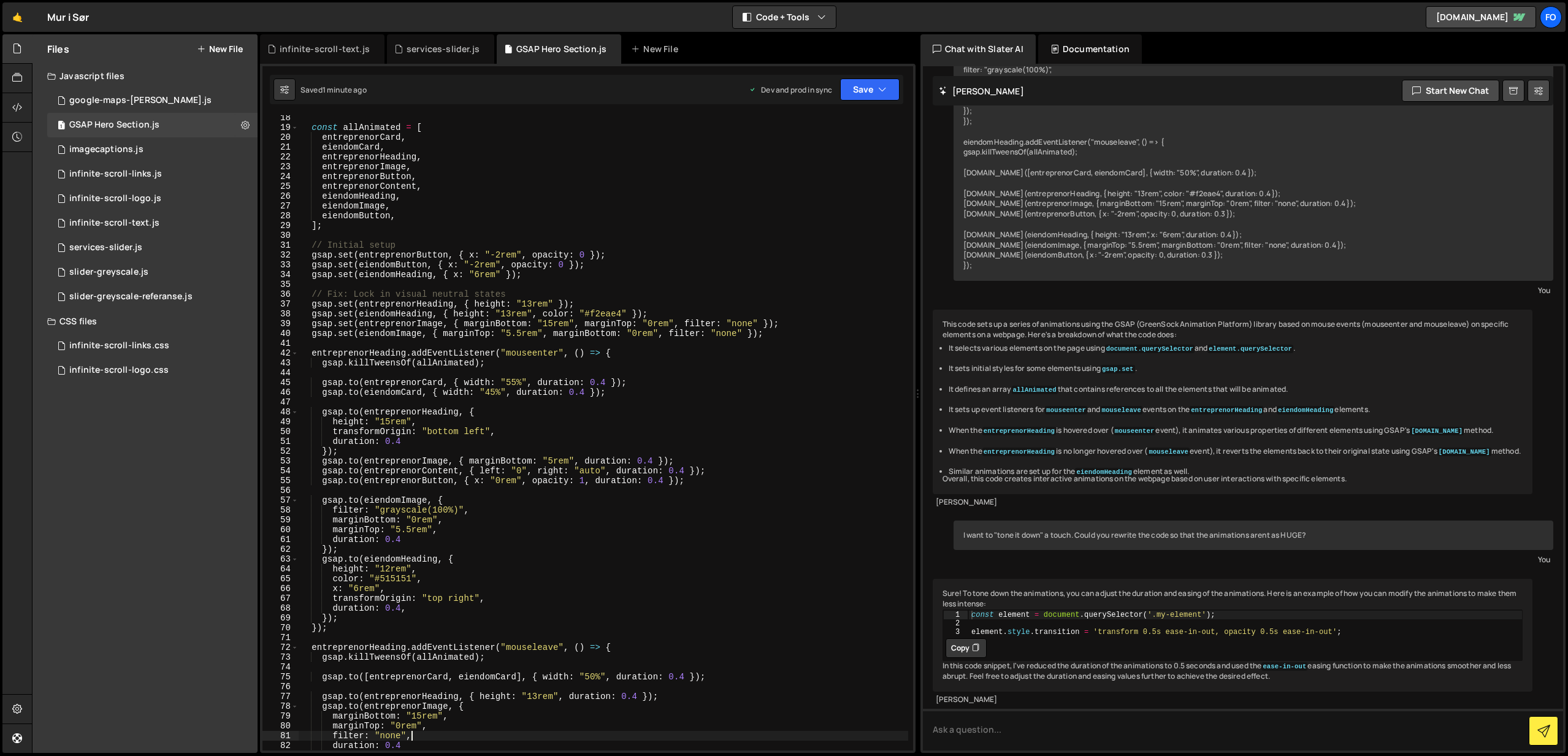
scroll to position [157, 0]
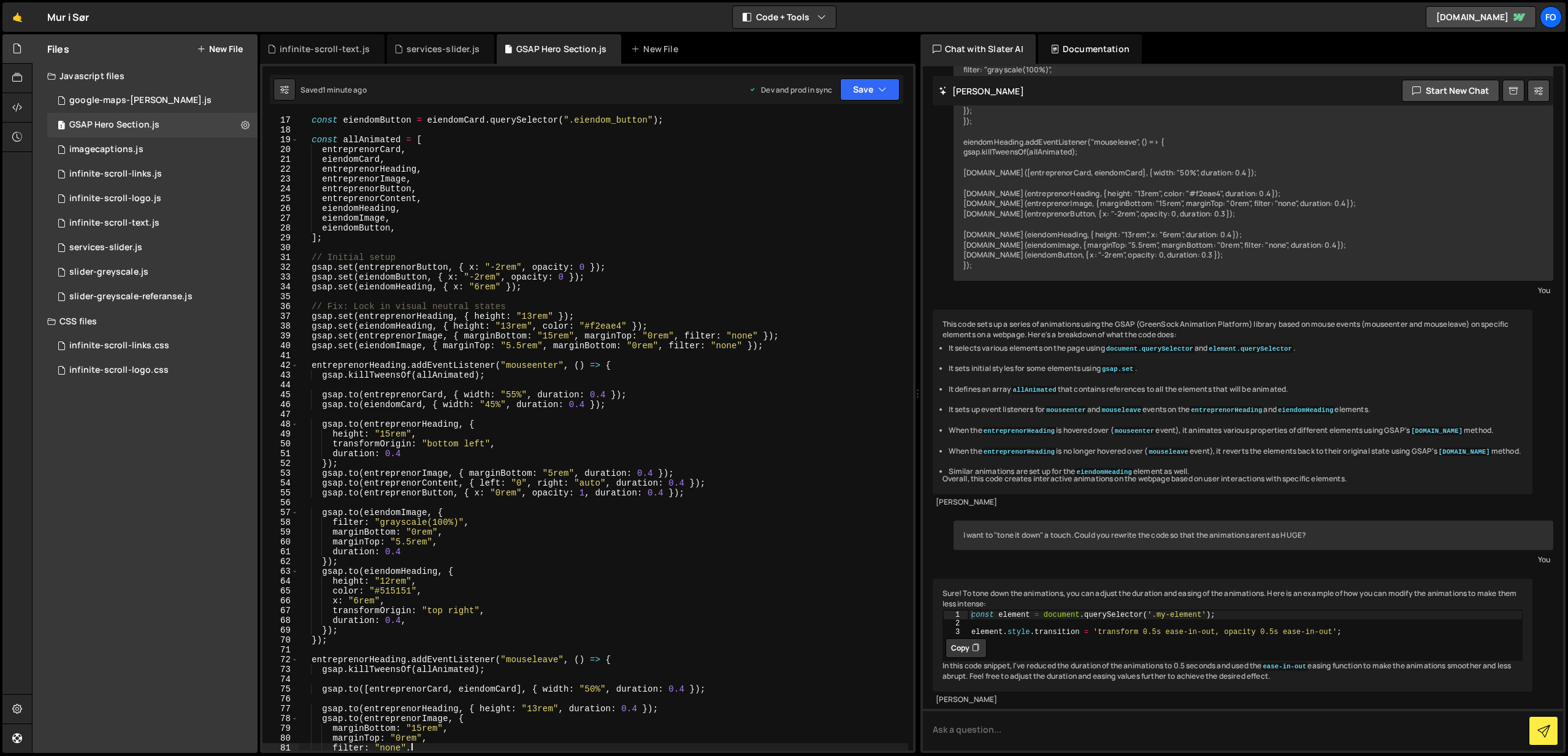
click at [458, 541] on div "const eiendomImage = eiendomCard . querySelector ( ".eiendom_image" ) ; const e…" at bounding box center [603, 433] width 610 height 654
type textarea "marginTop: "5.5rem","
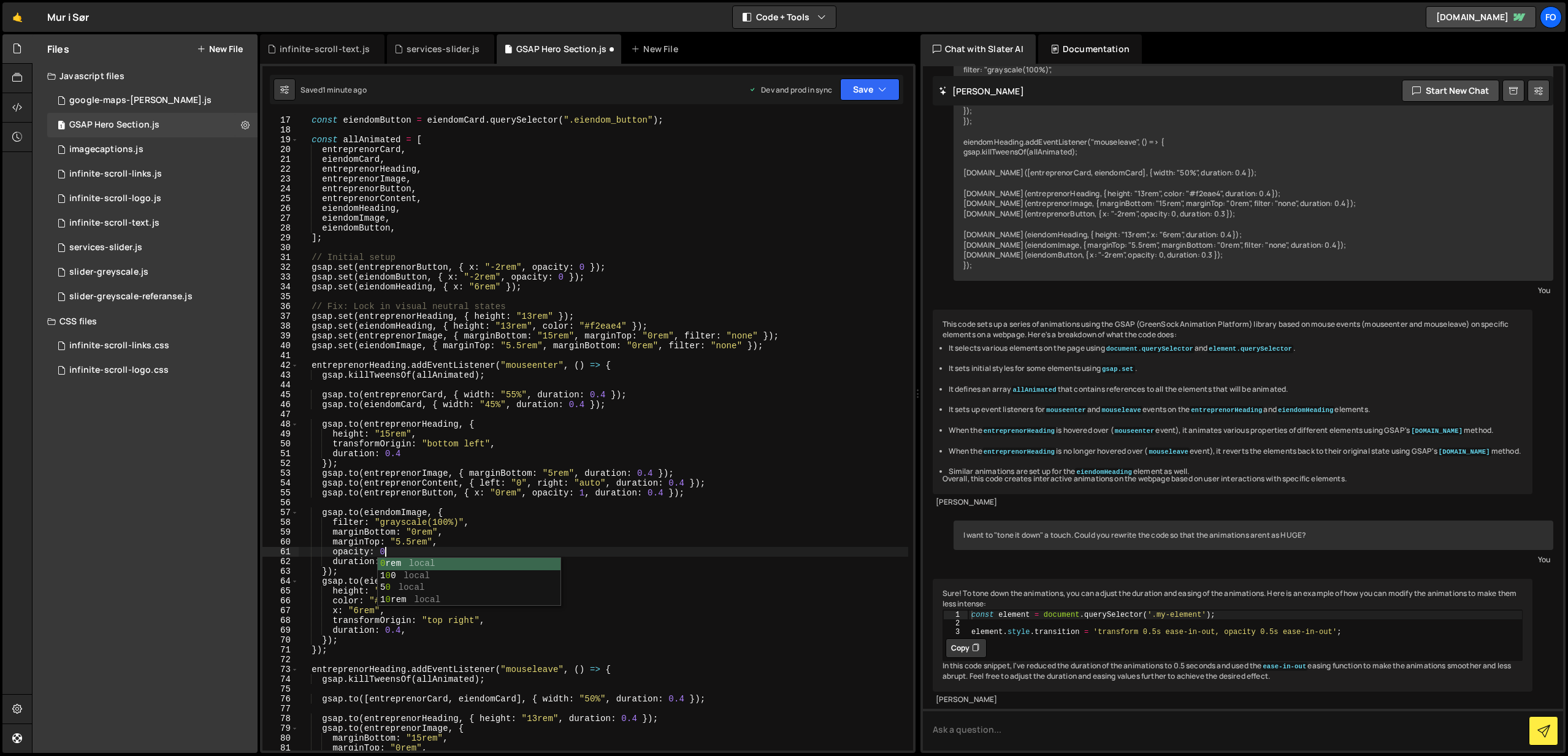
scroll to position [0, 5]
type textarea "opacity: 0.4"
click at [876, 90] on button "Save" at bounding box center [870, 89] width 60 height 22
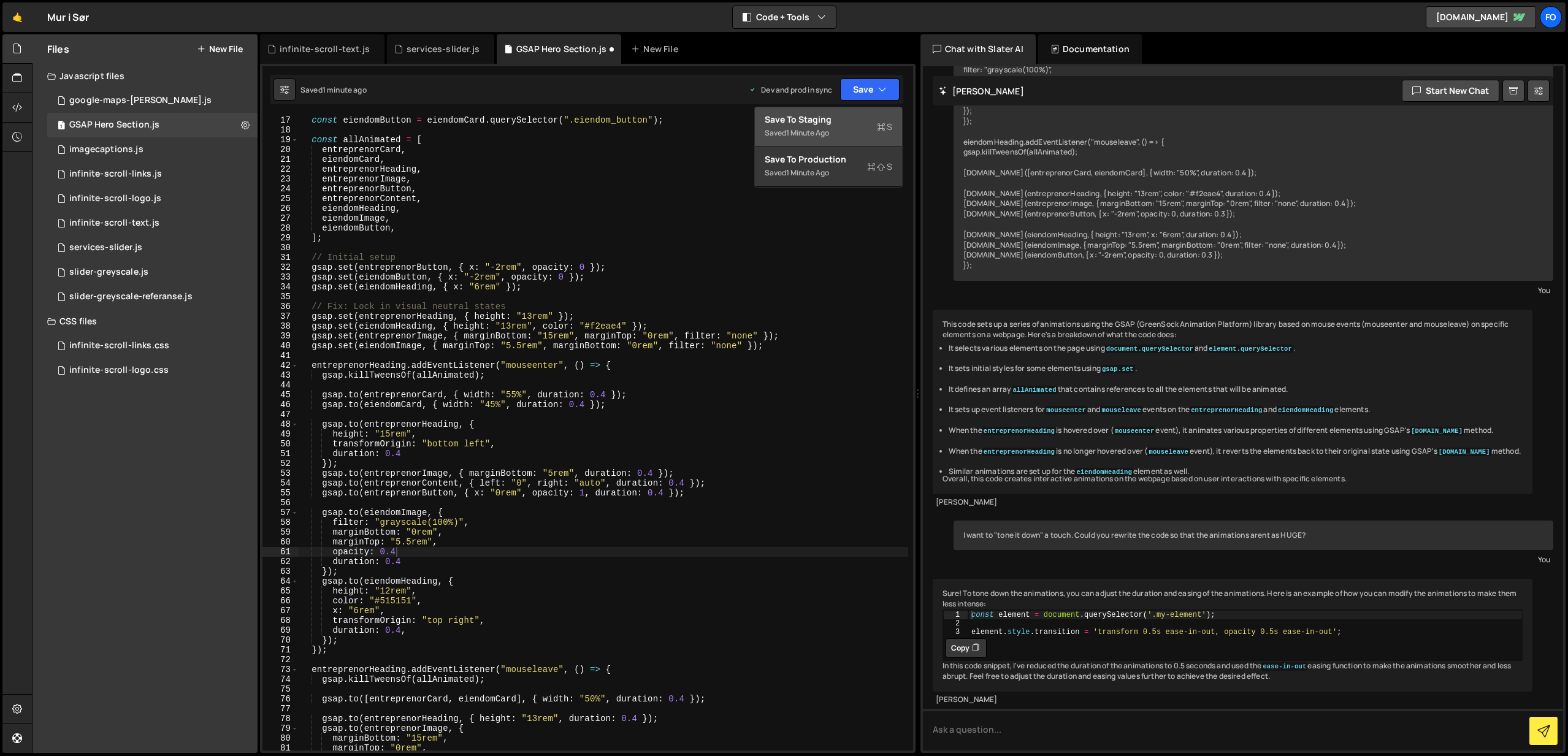
click at [837, 119] on div "Save to Staging S" at bounding box center [828, 119] width 128 height 13
drag, startPoint x: 395, startPoint y: 553, endPoint x: 327, endPoint y: 551, distance: 68.0
click at [327, 551] on div "const eiendomImage = eiendomCard . querySelector ( ".eiendom_image" ) ; const e…" at bounding box center [603, 433] width 610 height 654
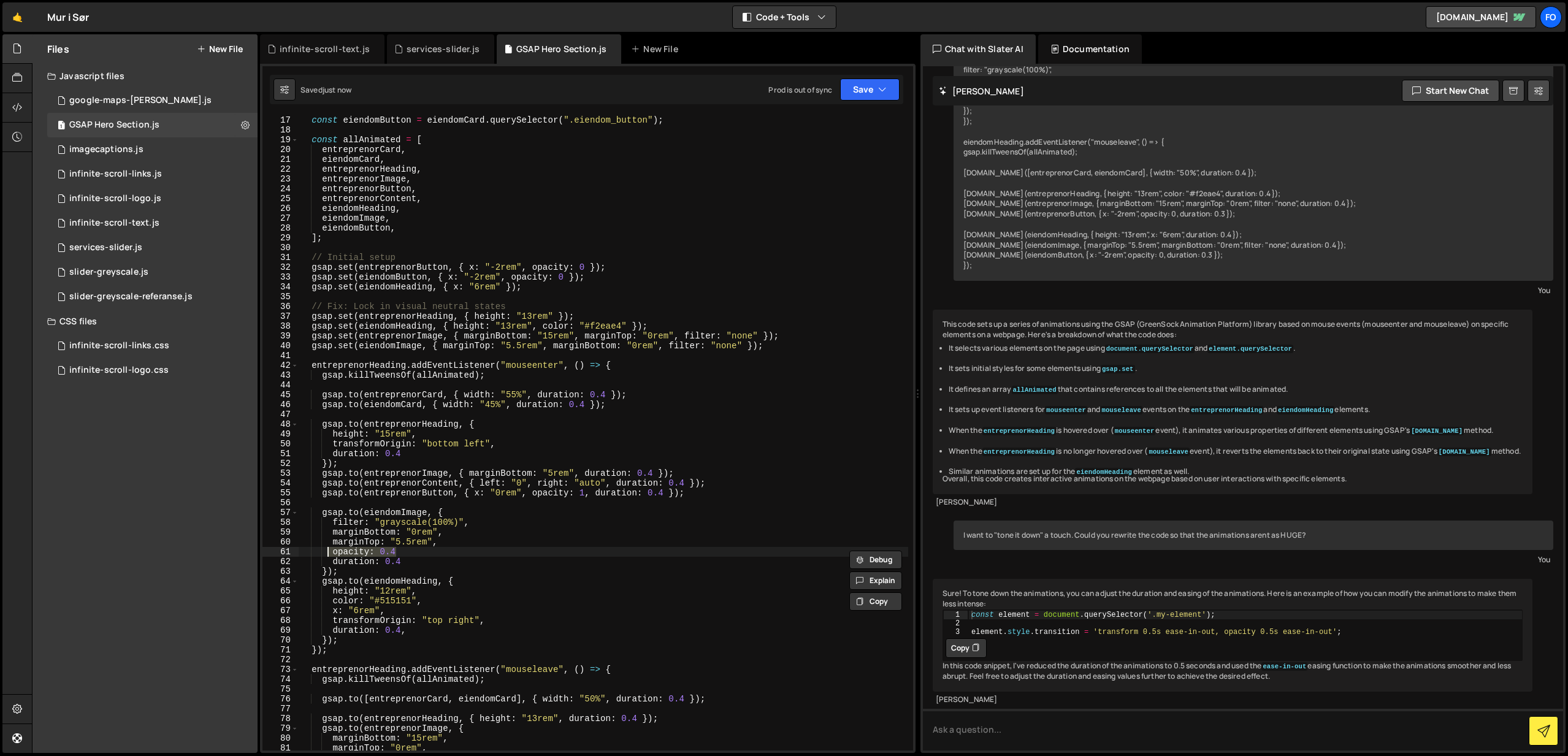
click at [403, 553] on div "const eiendomImage = eiendomCard . querySelector ( ".eiendom_image" ) ; const e…" at bounding box center [603, 433] width 610 height 635
drag, startPoint x: 406, startPoint y: 553, endPoint x: 334, endPoint y: 550, distance: 72.1
click at [334, 550] on div "const eiendomImage = eiendomCard . querySelector ( ".eiendom_image" ) ; const e…" at bounding box center [603, 433] width 610 height 654
type textarea "marginTop: "5.5rem","
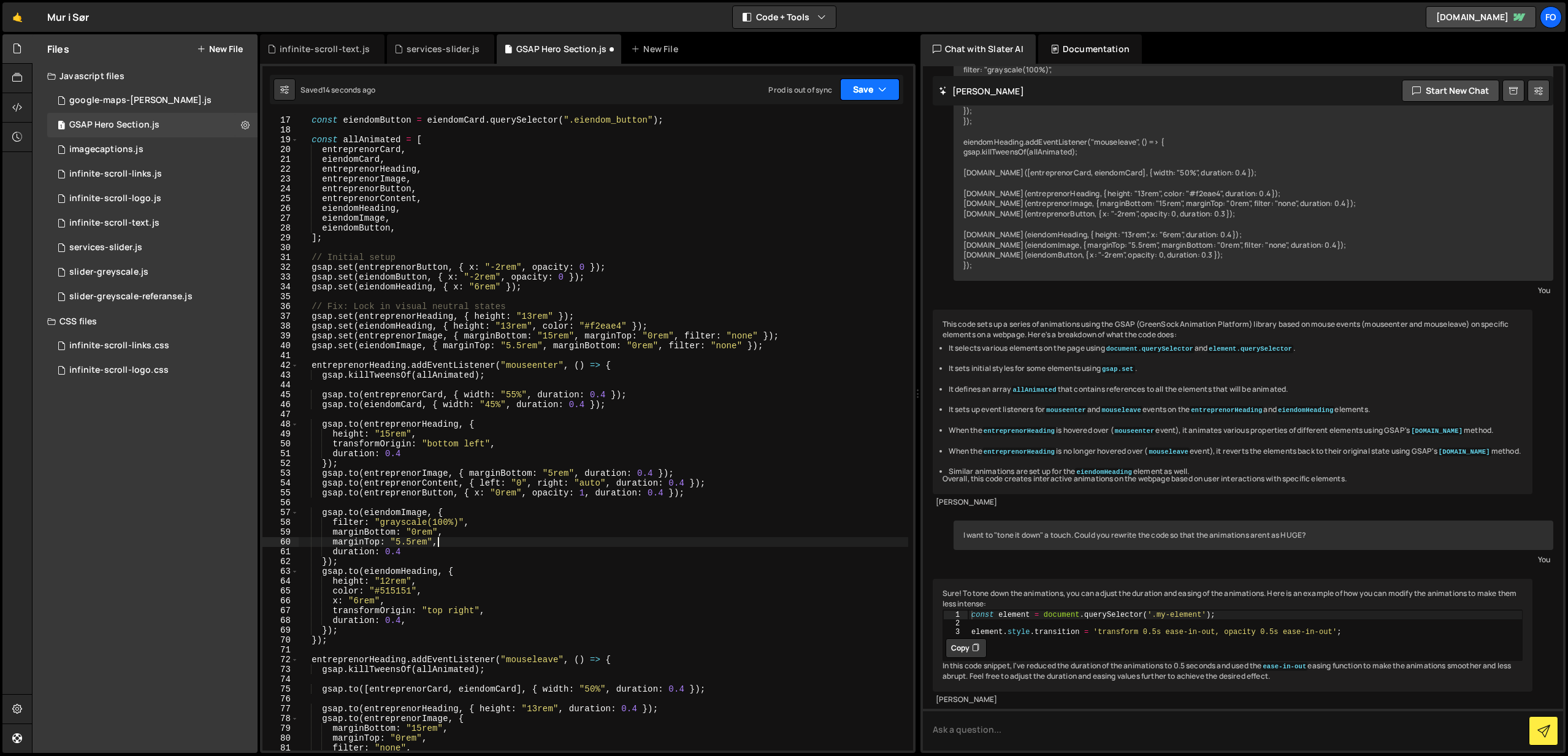
click at [865, 83] on button "Save" at bounding box center [870, 89] width 60 height 22
click at [850, 115] on div "Save to Staging S" at bounding box center [828, 119] width 128 height 13
click at [454, 293] on div "const eiendomImage = eiendomCard . querySelector ( ".eiendom_image" ) ; const e…" at bounding box center [603, 433] width 610 height 654
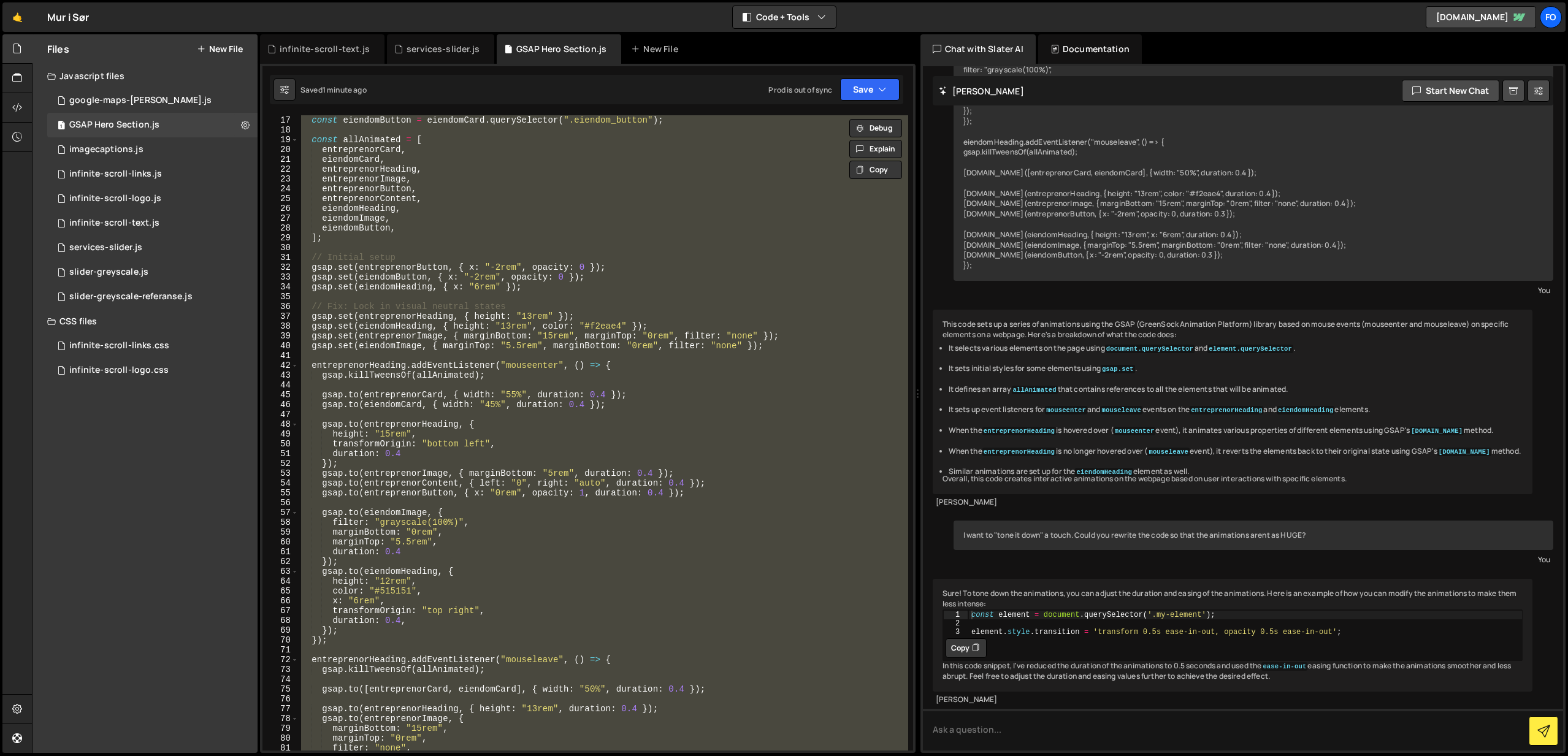
click at [569, 310] on div "const eiendomImage = eiendomCard . querySelector ( ".eiendom_image" ) ; const e…" at bounding box center [603, 433] width 610 height 635
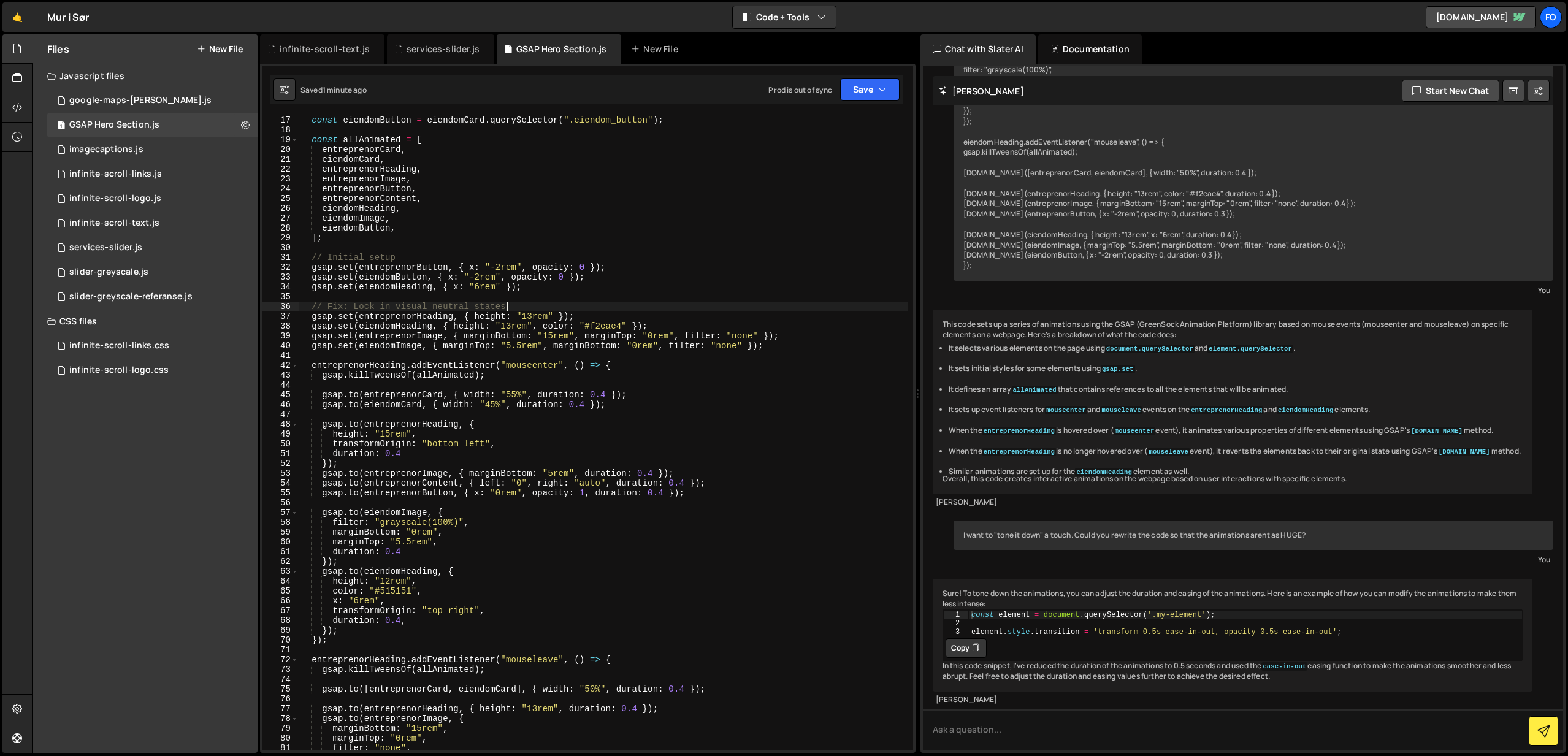
type textarea "});"
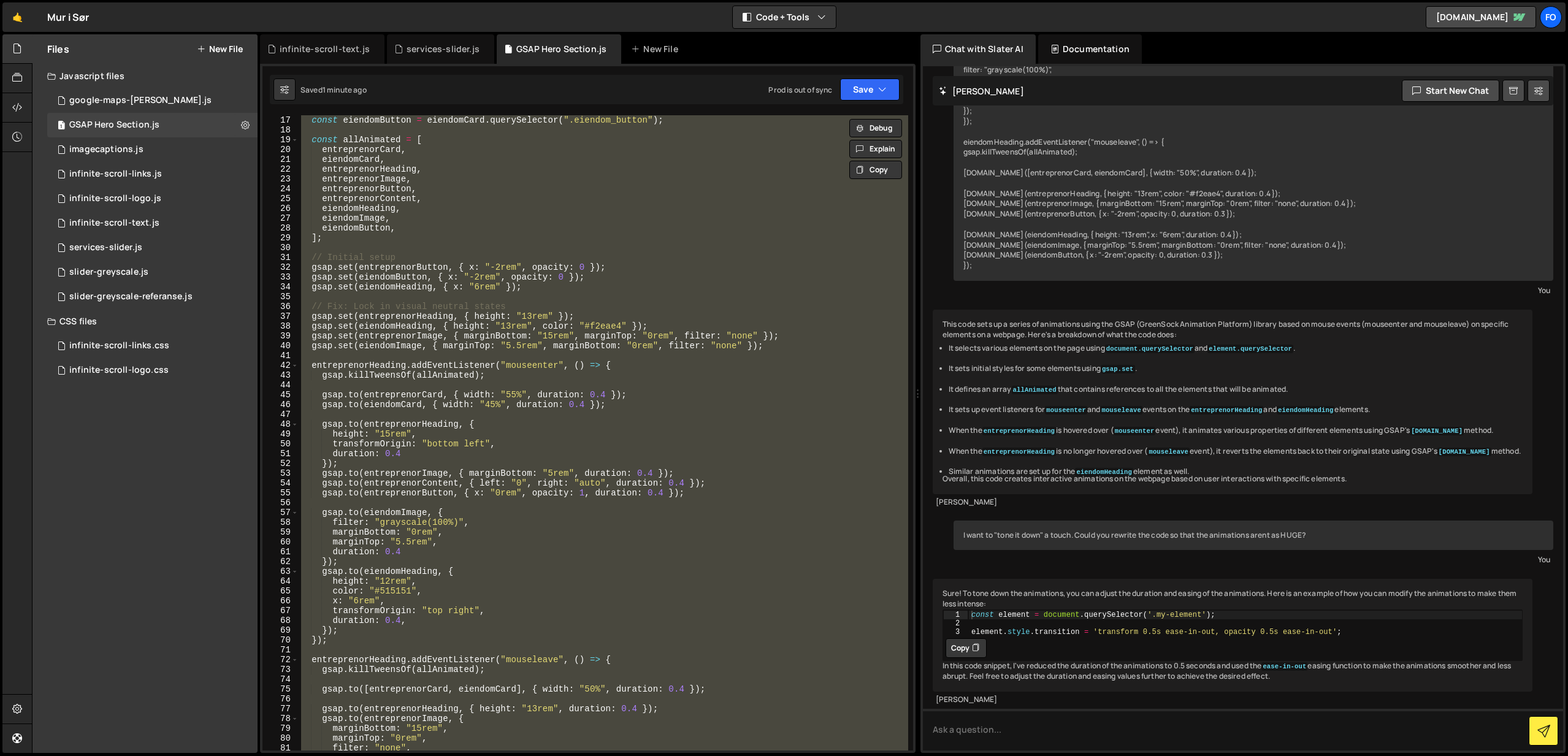
paste textarea
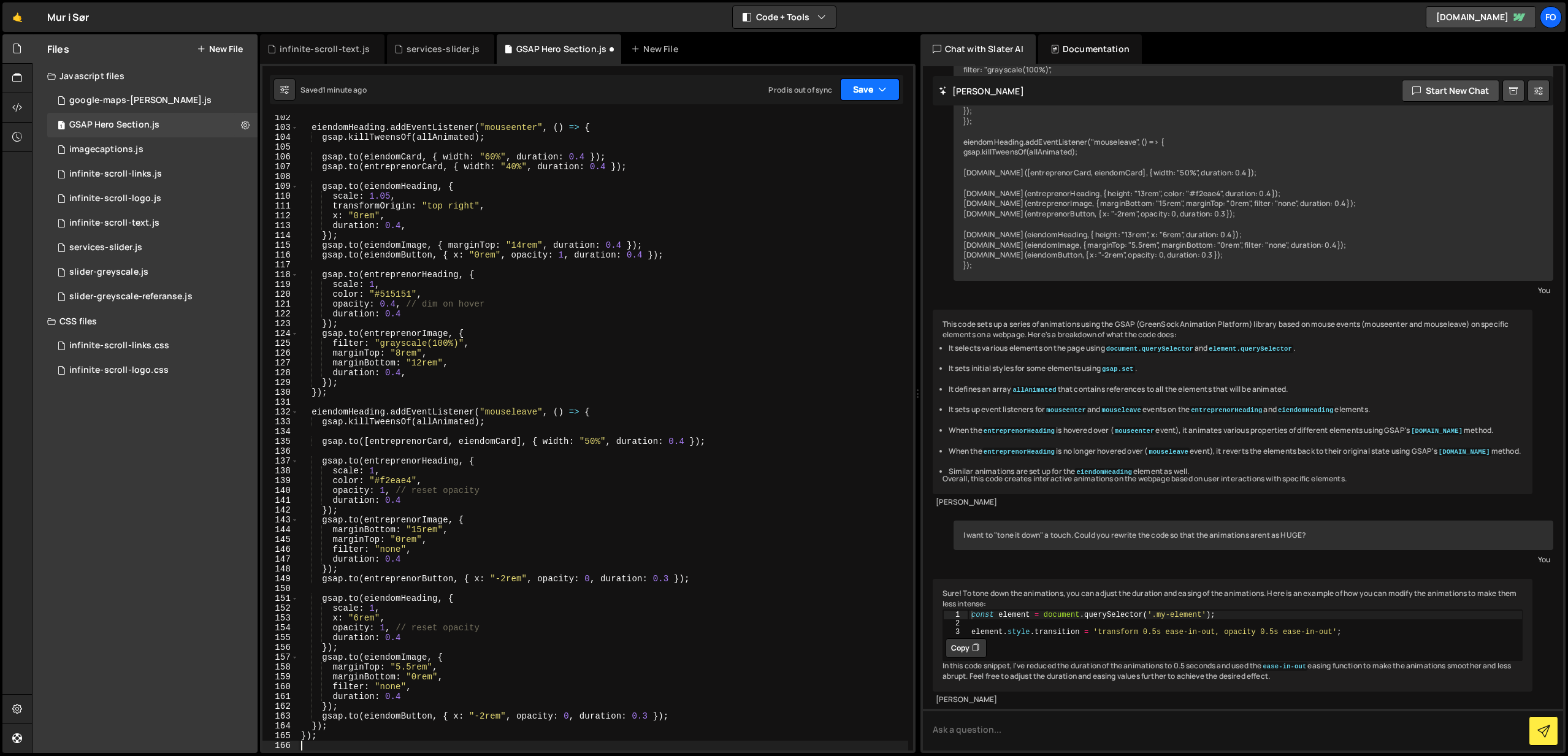
drag, startPoint x: 860, startPoint y: 85, endPoint x: 851, endPoint y: 102, distance: 19.2
click at [860, 85] on button "Save" at bounding box center [870, 89] width 60 height 22
click at [843, 118] on div "Save to Staging S" at bounding box center [828, 119] width 128 height 13
click at [573, 212] on div "eiendomHeading . addEventListener ( "mouseenter" , ( ) => { gsap . killTweensOf…" at bounding box center [603, 440] width 610 height 654
type textarea "});"
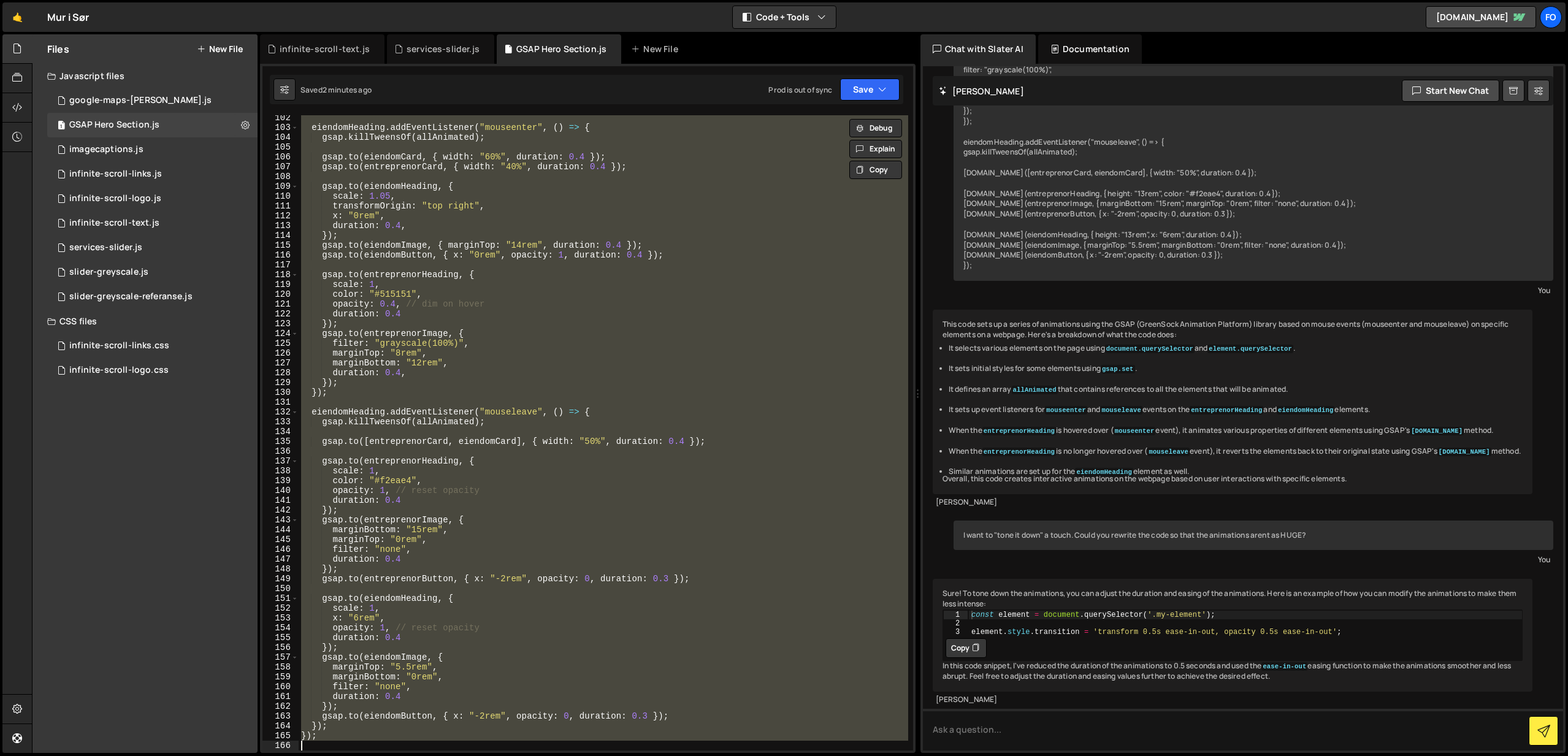
paste textarea
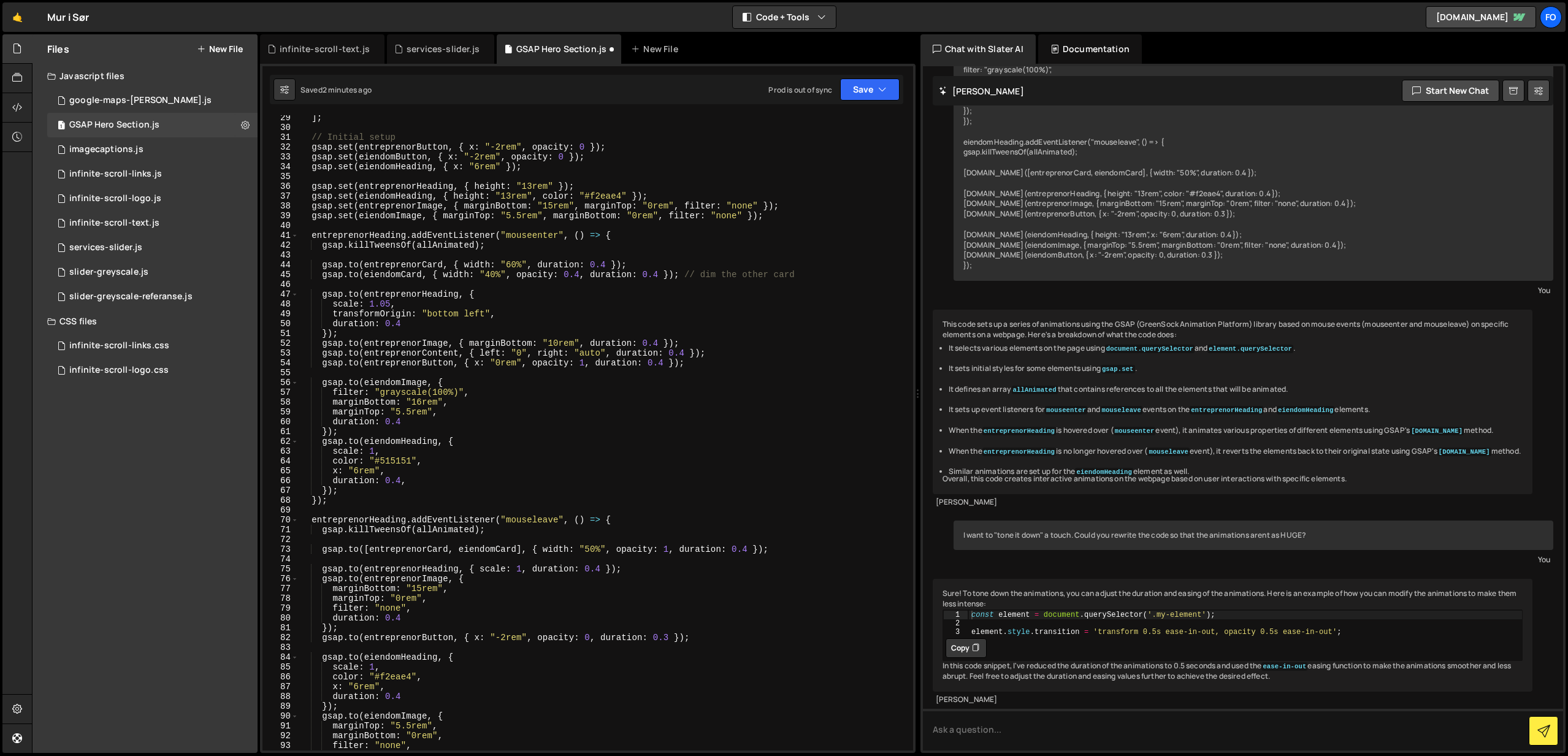
scroll to position [0, 0]
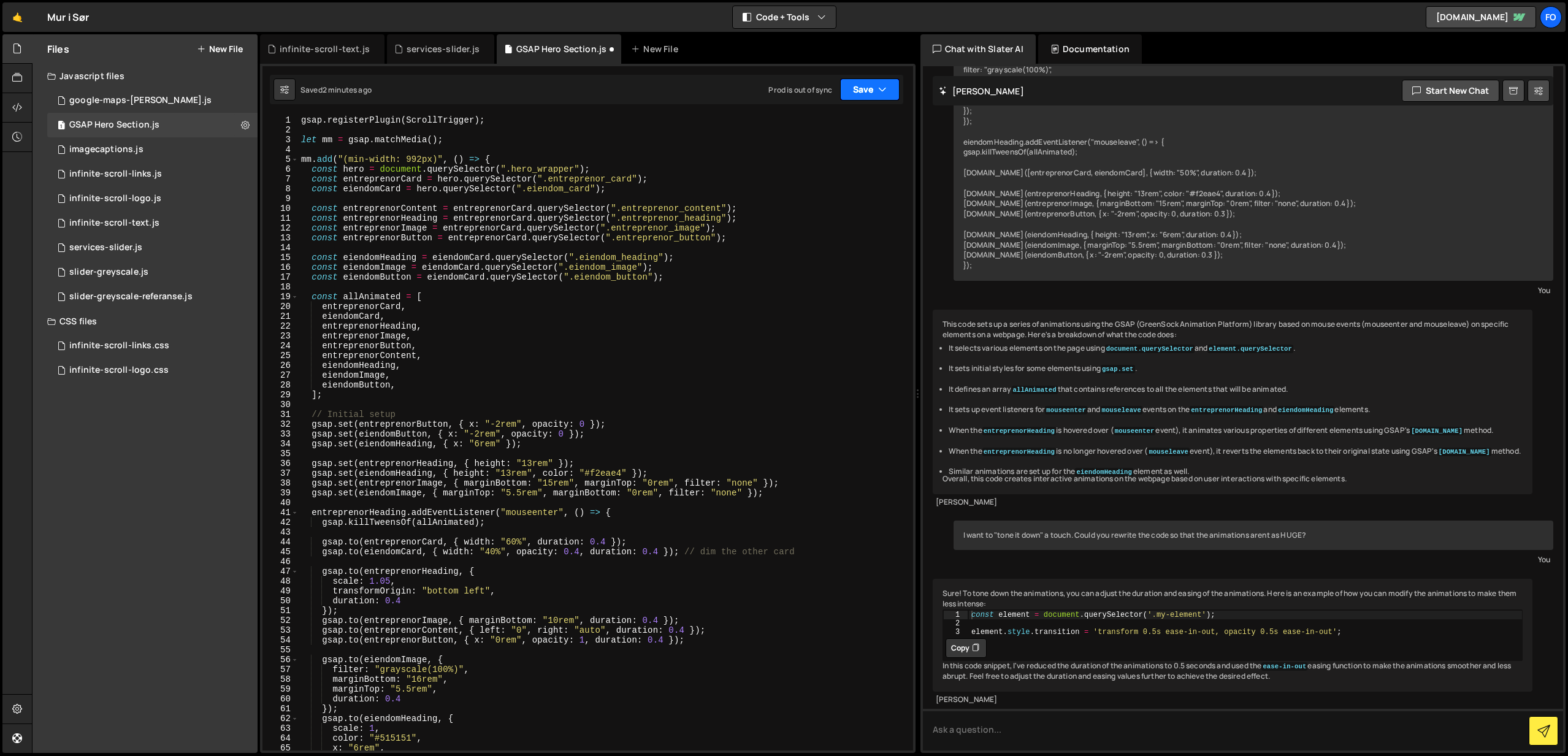
click at [871, 97] on button "Save" at bounding box center [870, 89] width 60 height 22
click at [820, 127] on div "2 minutes ago" at bounding box center [810, 133] width 48 height 10
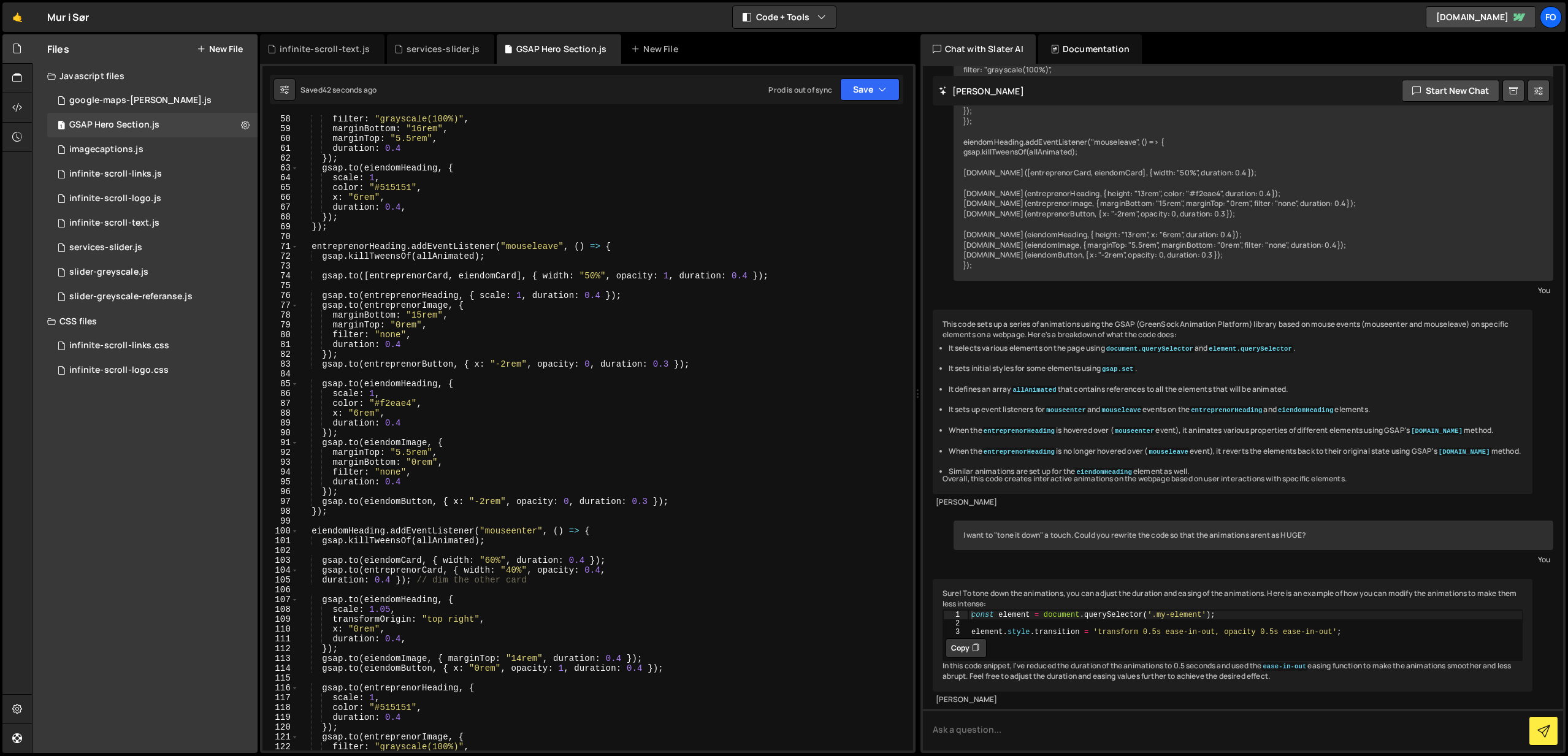
scroll to position [566, 0]
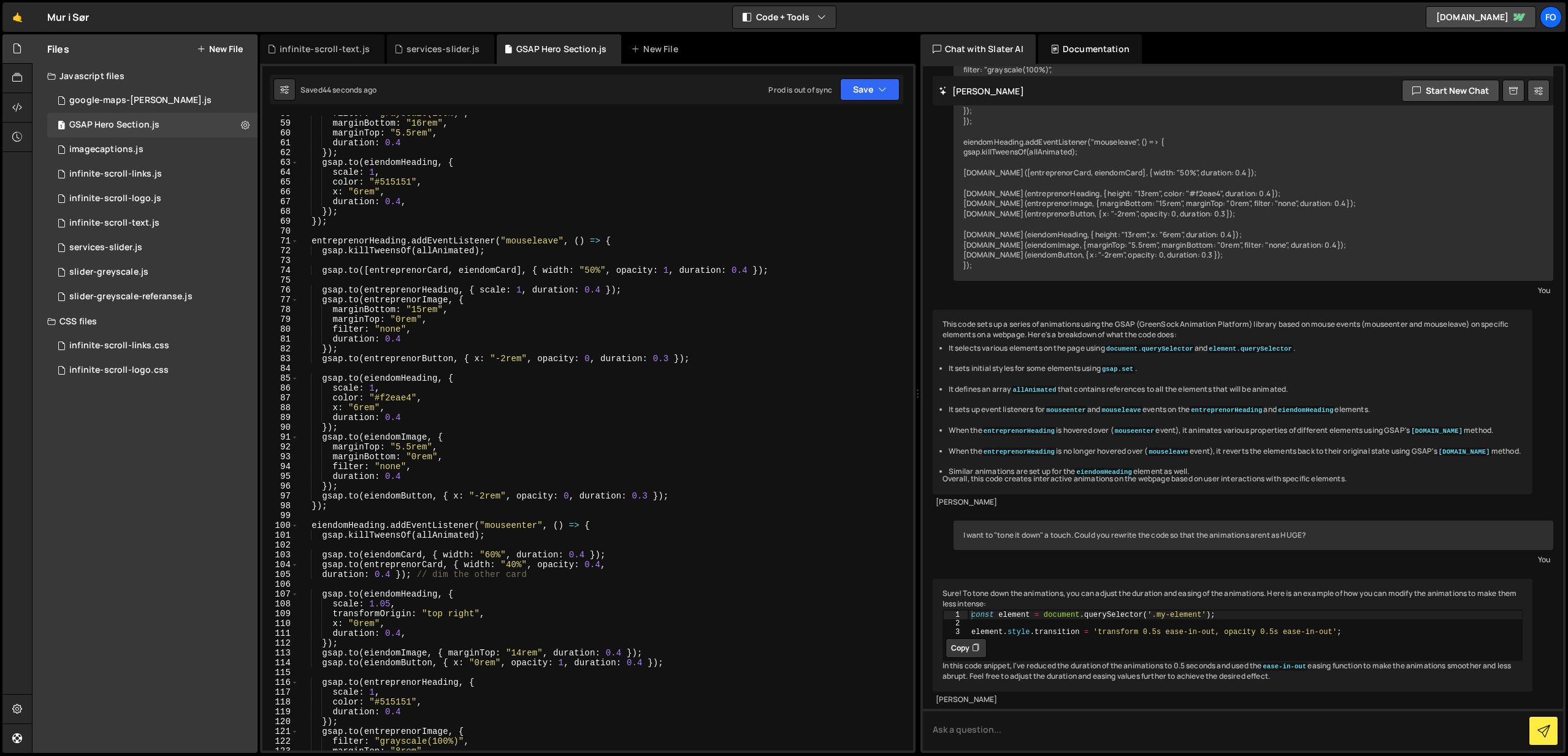
click at [497, 544] on div "filter : "grayscale(100%)" , marginBottom : "16rem" , marginTop : "5.5rem" , du…" at bounding box center [603, 435] width 610 height 654
drag, startPoint x: 498, startPoint y: 556, endPoint x: 607, endPoint y: 556, distance: 109.0
click at [498, 556] on div "filter : "grayscale(100%)" , marginBottom : "16rem" , marginTop : "5.5rem" , du…" at bounding box center [603, 435] width 610 height 654
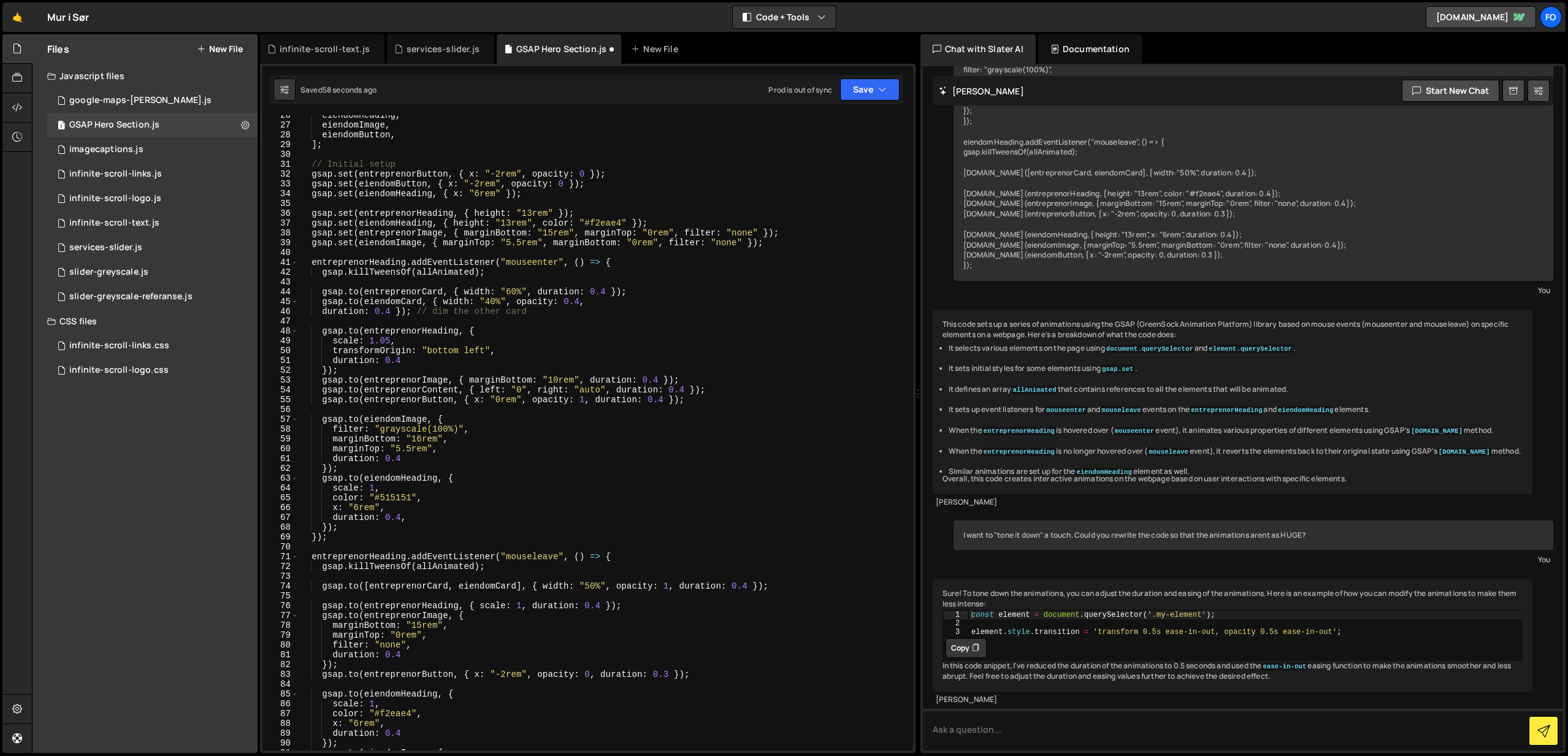
scroll to position [234, 0]
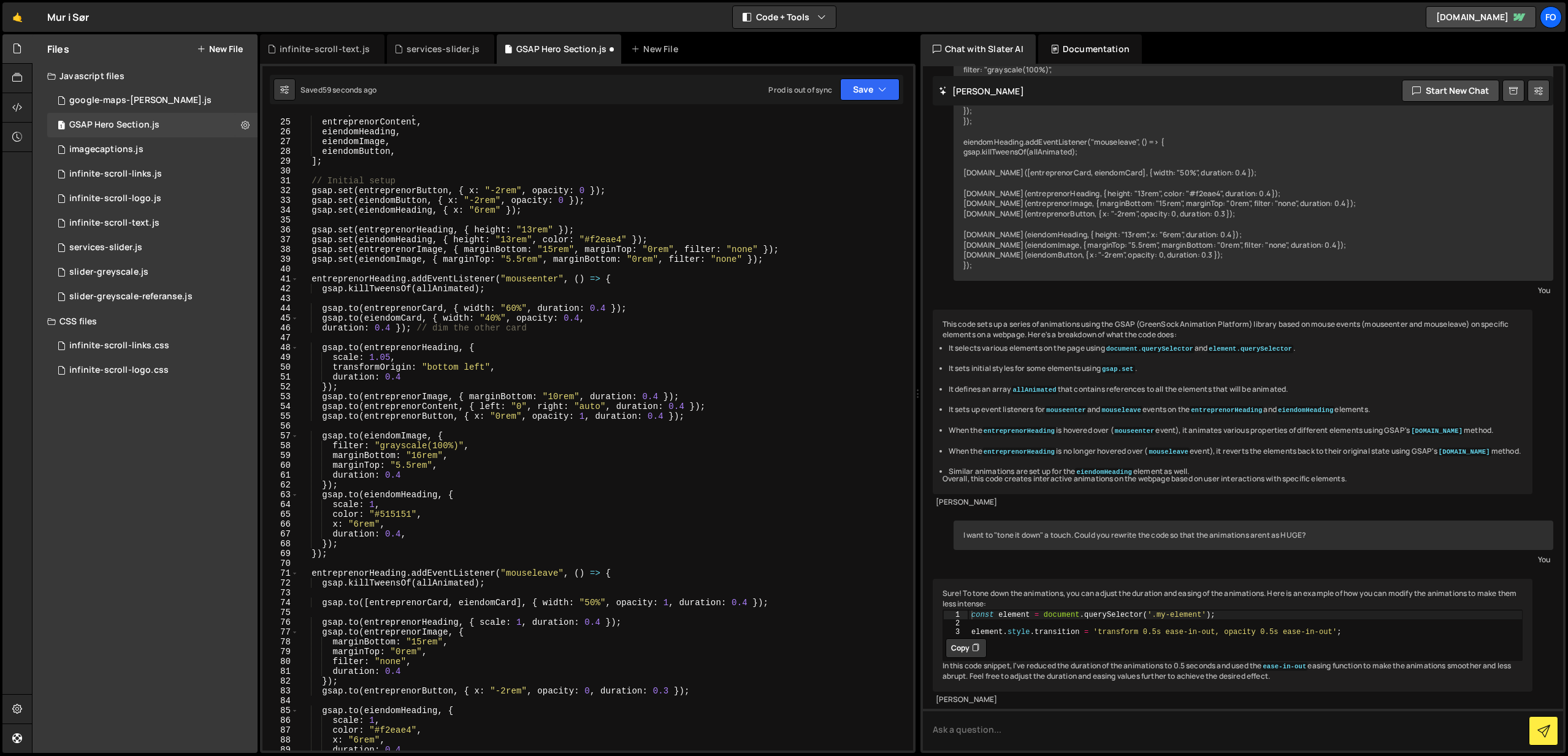
click at [514, 307] on div "entreprenorButton , entreprenorContent , eiendomHeading , eiendomImage , eiendo…" at bounding box center [603, 435] width 610 height 654
click at [871, 93] on button "Save" at bounding box center [870, 89] width 60 height 22
click at [852, 118] on div "Save to Staging S" at bounding box center [828, 119] width 128 height 13
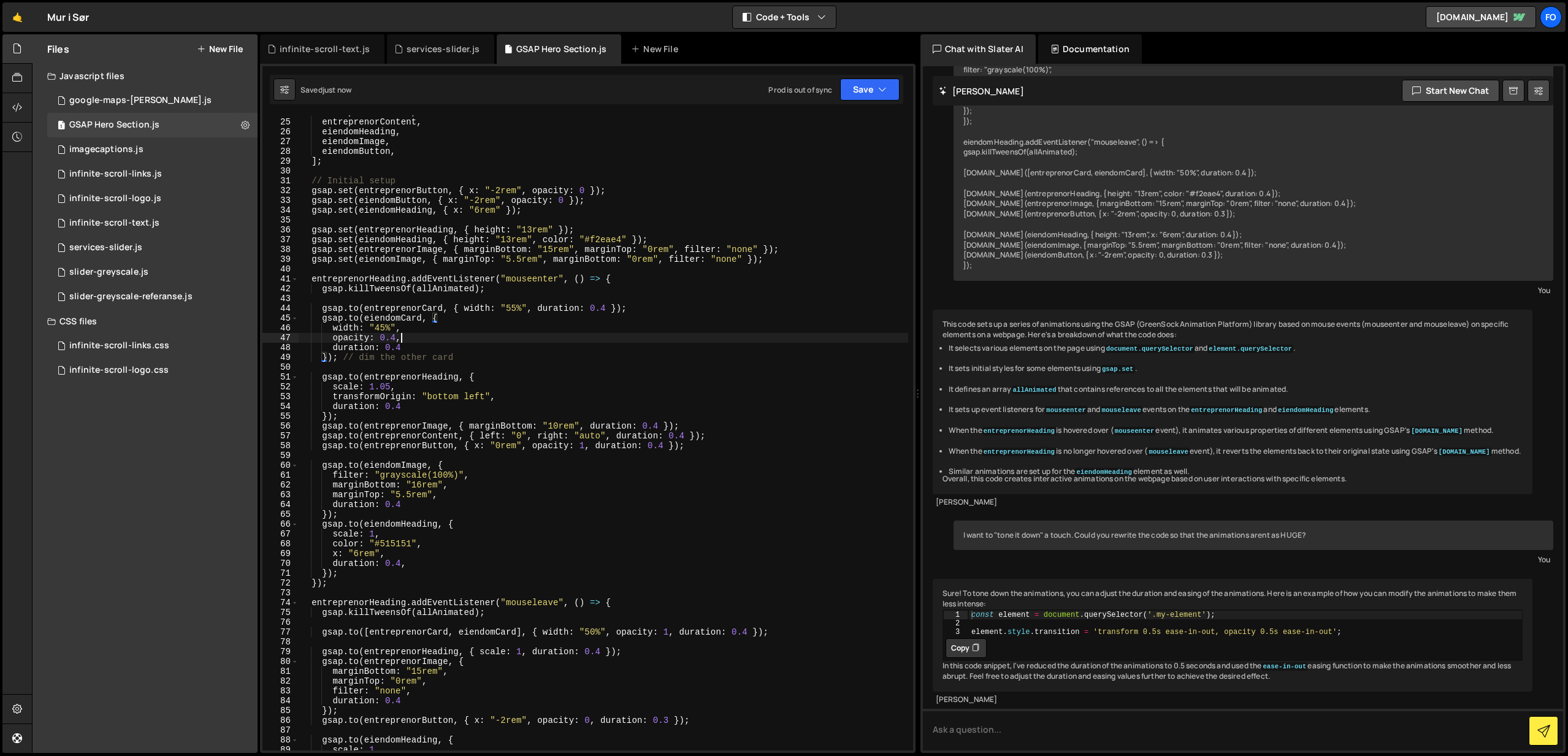
click at [575, 339] on div "entreprenorButton , entreprenorContent , eiendomHeading , eiendomImage , eiendo…" at bounding box center [603, 435] width 610 height 654
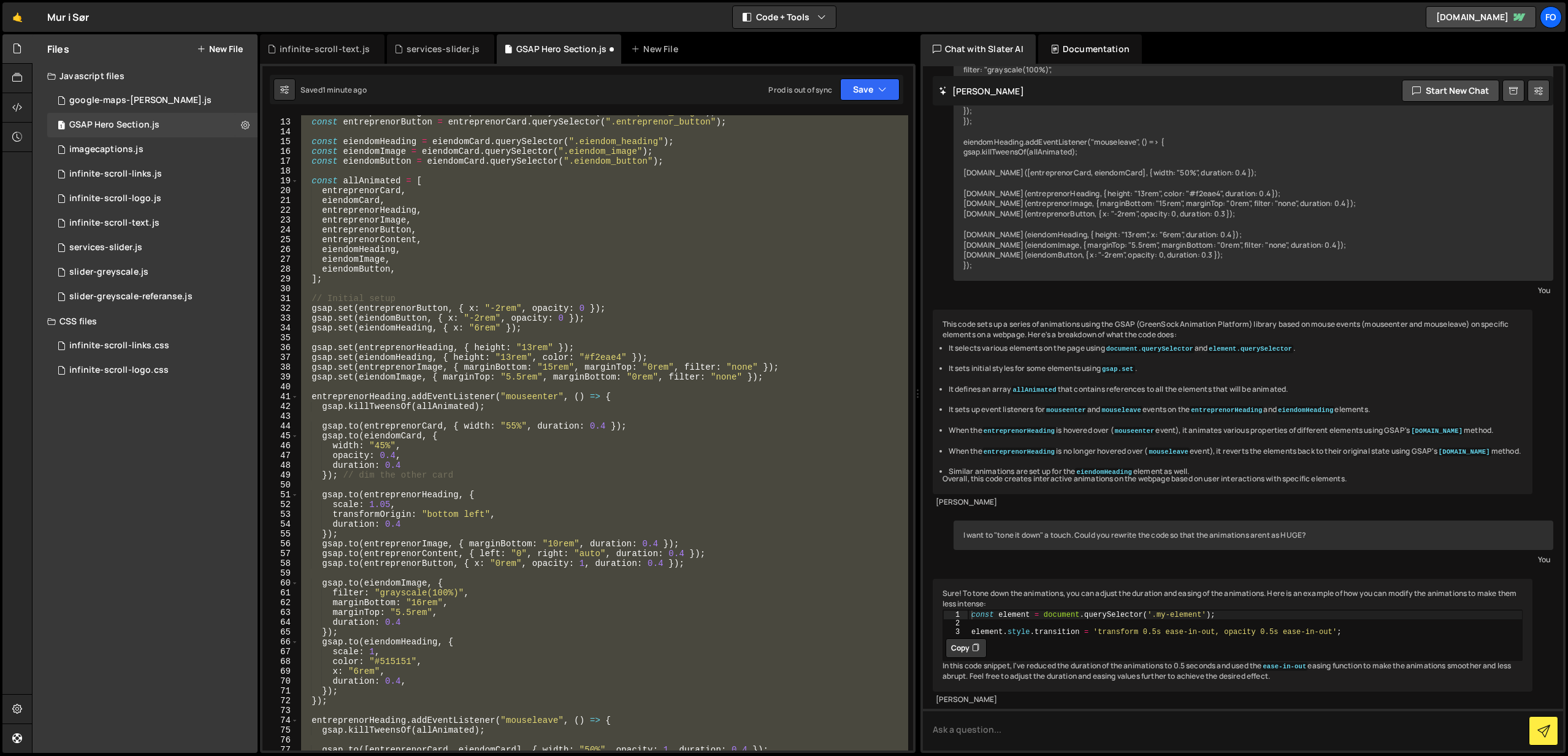
scroll to position [0, 0]
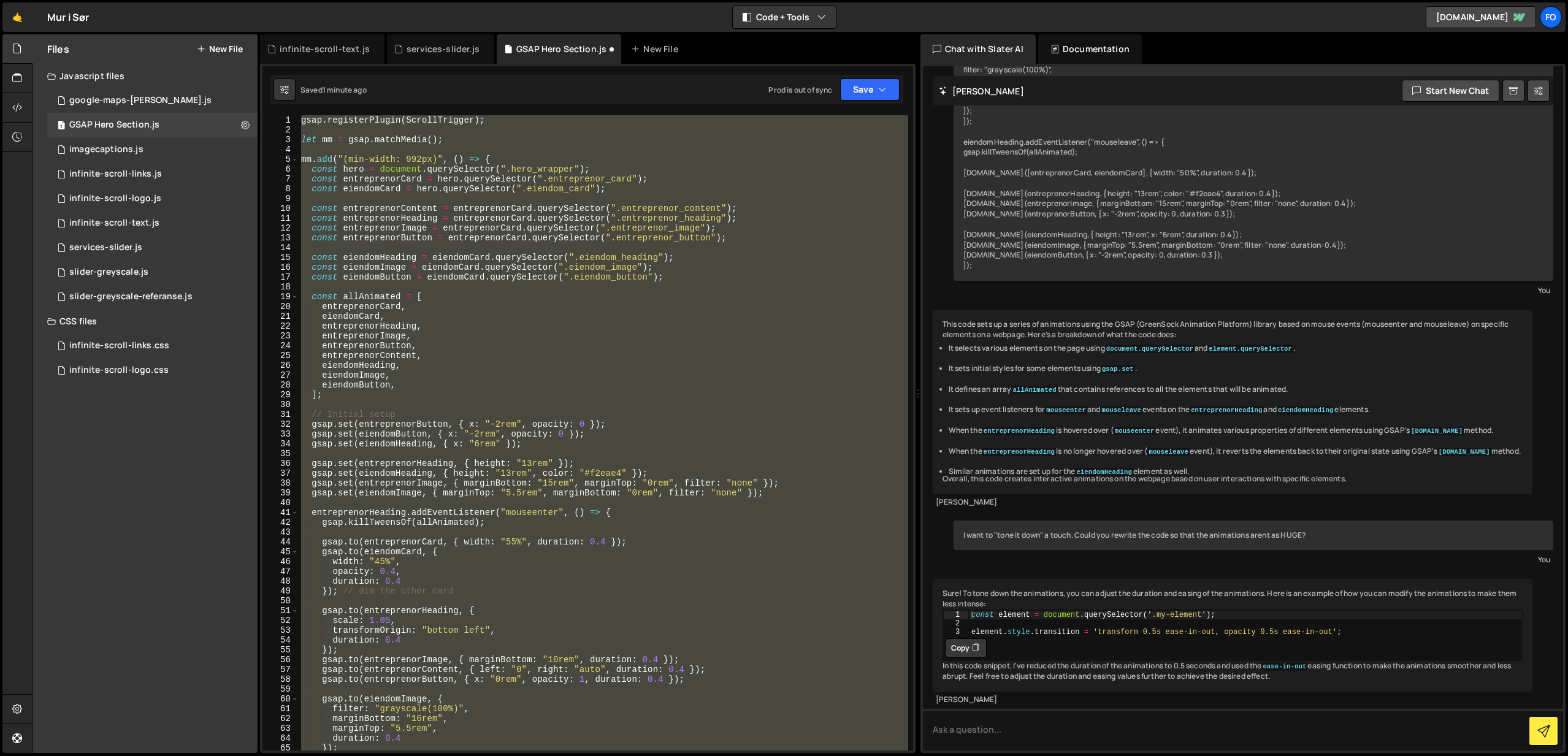
click at [504, 553] on div "gsap . registerPlugin ( ScrollTrigger ) ; let mm = gsap . matchMedia ( ) ; mm .…" at bounding box center [603, 433] width 610 height 635
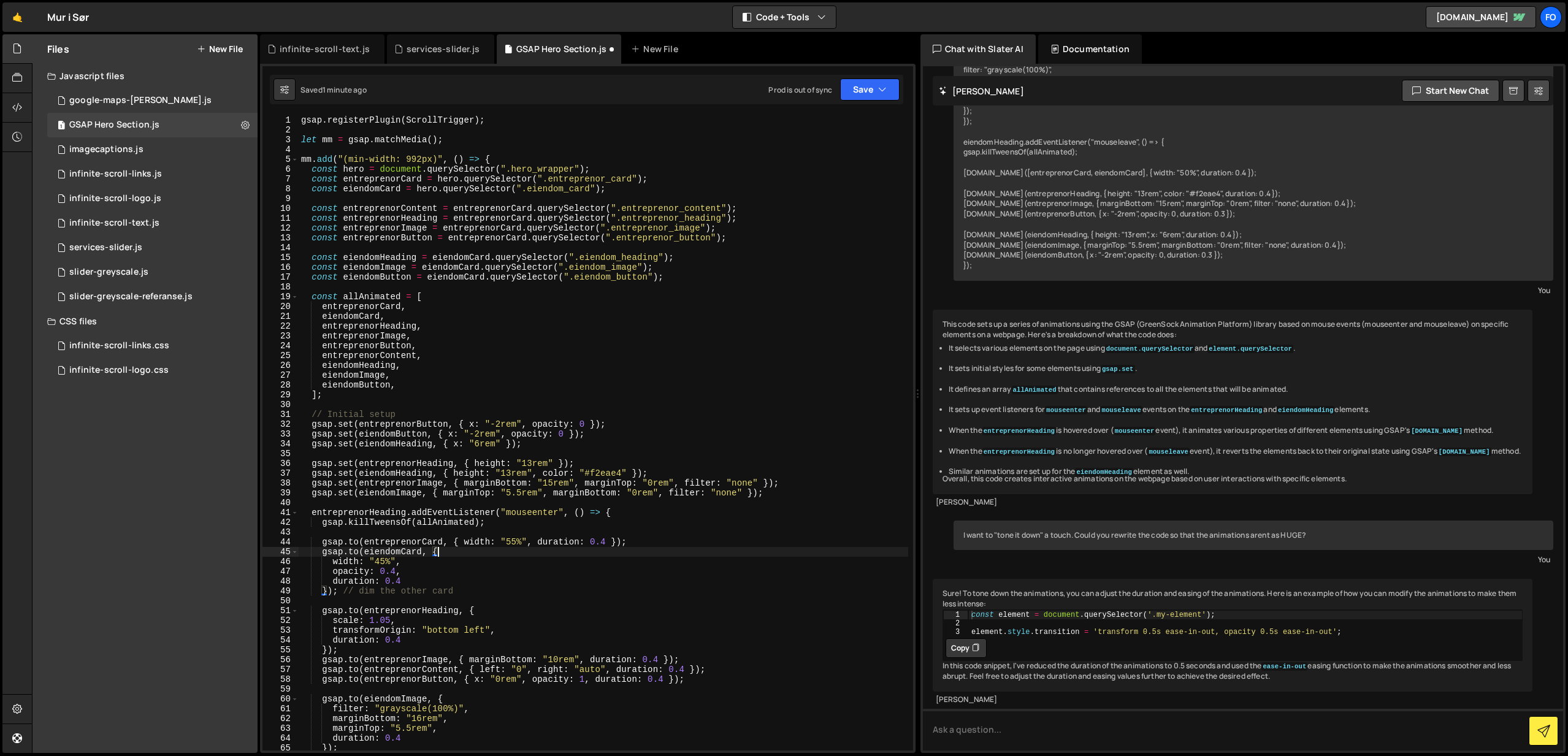
click at [534, 551] on div "gsap . registerPlugin ( ScrollTrigger ) ; let mm = gsap . matchMedia ( ) ; mm .…" at bounding box center [603, 442] width 610 height 654
click at [529, 573] on div "gsap . registerPlugin ( ScrollTrigger ) ; let mm = gsap . matchMedia ( ) ; mm .…" at bounding box center [603, 442] width 610 height 654
type textarea "opacity: 0.4,"
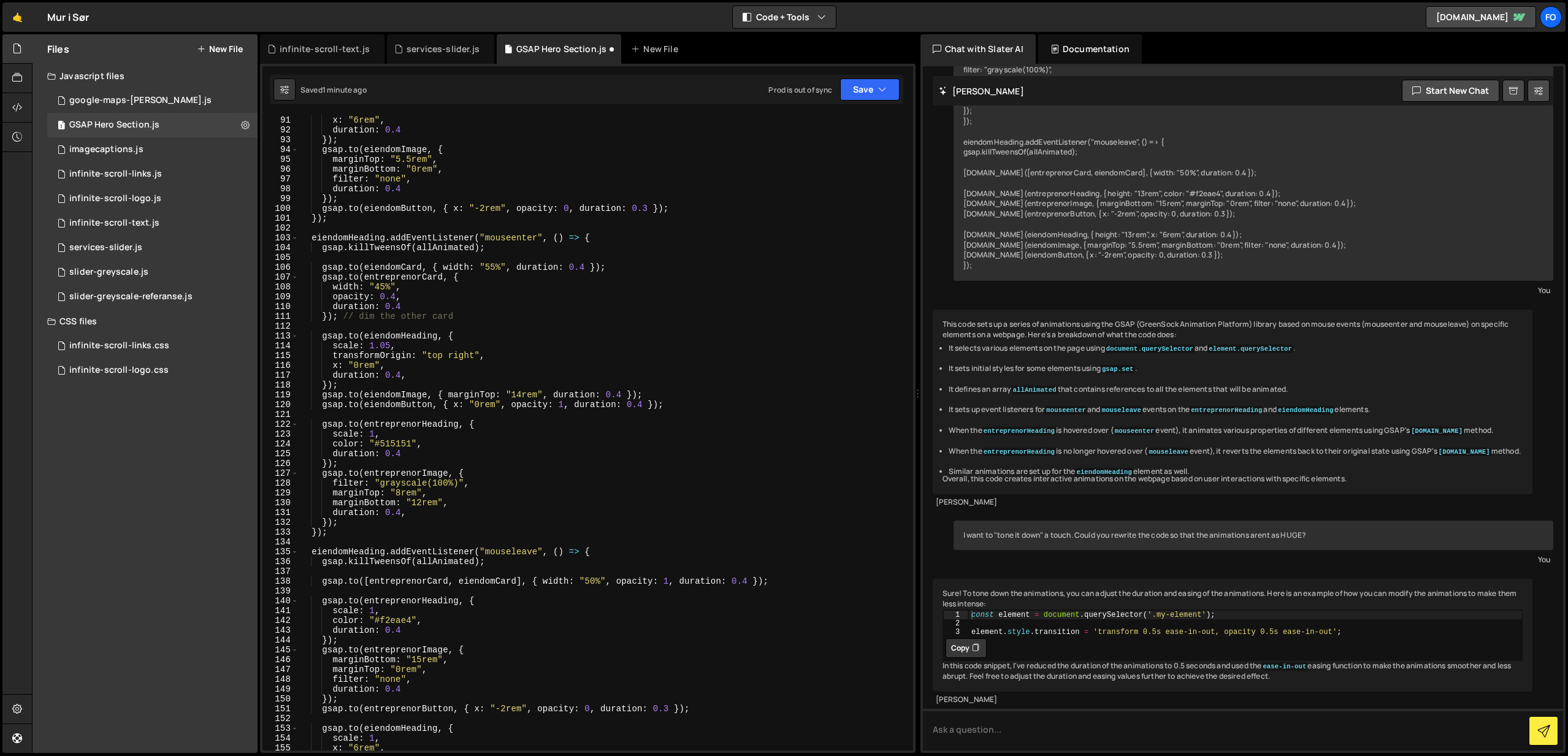
scroll to position [1315, 0]
